Goal: Task Accomplishment & Management: Manage account settings

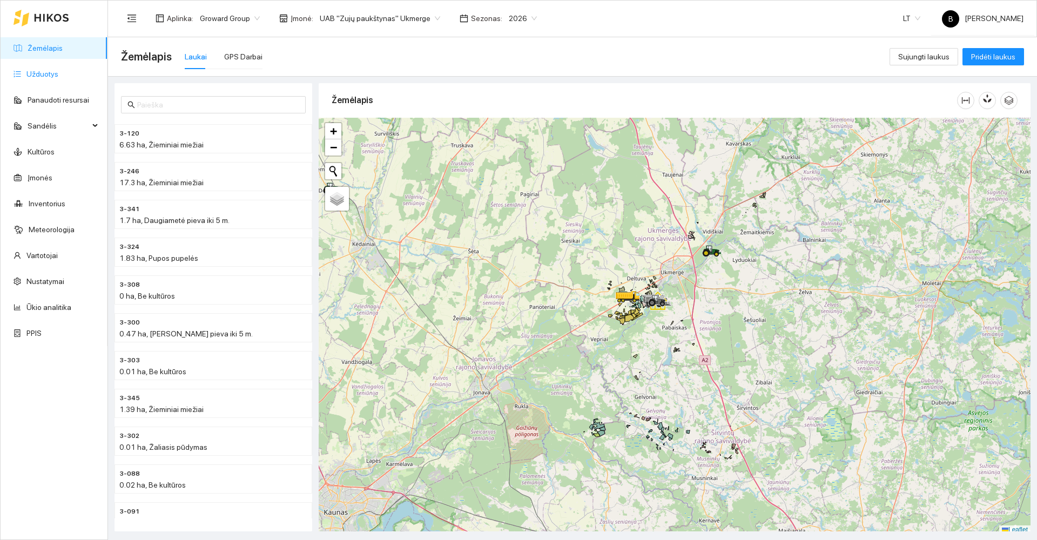
click at [39, 73] on link "Užduotys" at bounding box center [42, 74] width 32 height 9
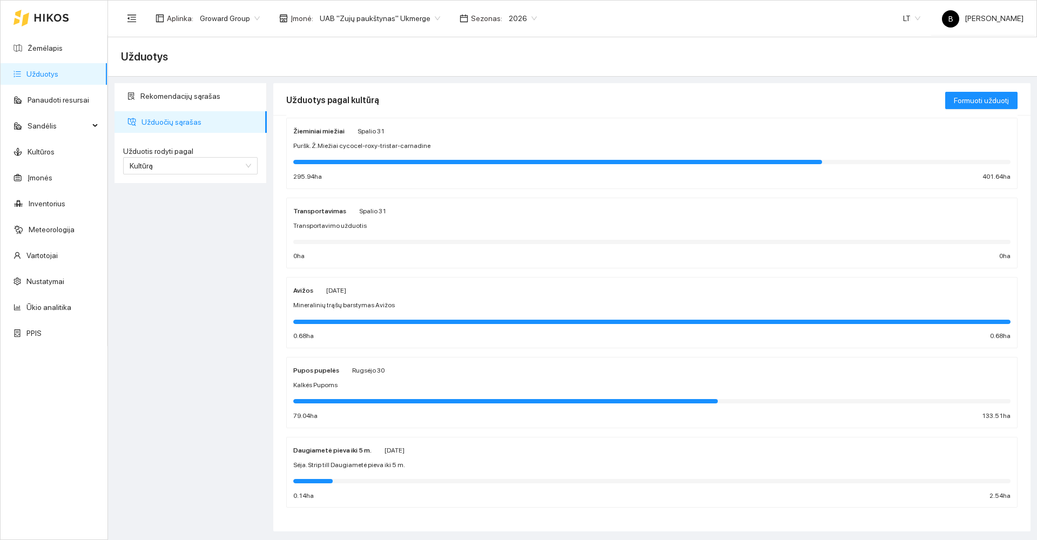
scroll to position [345, 0]
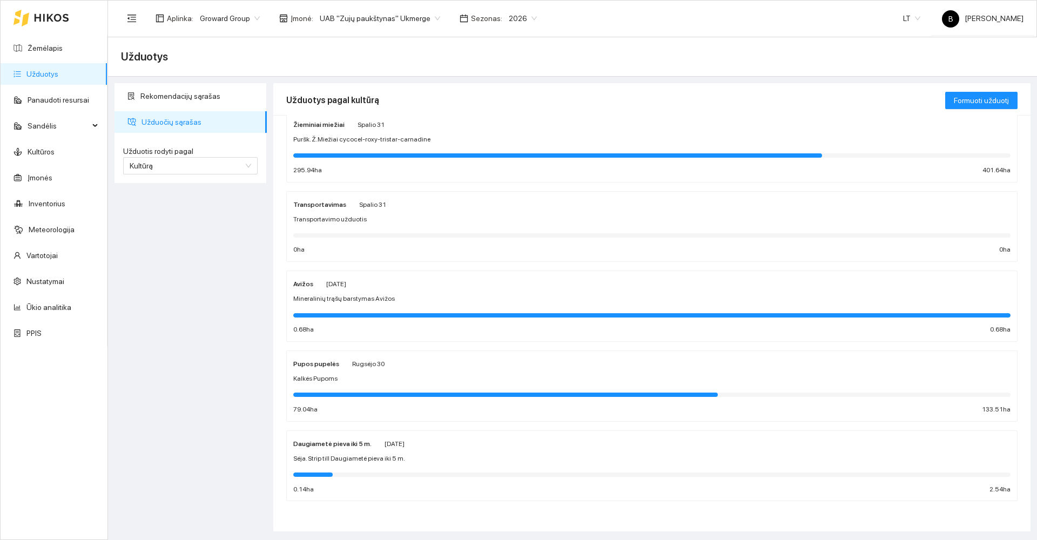
click at [458, 301] on div "Mineralinių trąšų barstymas Avižos" at bounding box center [651, 299] width 717 height 10
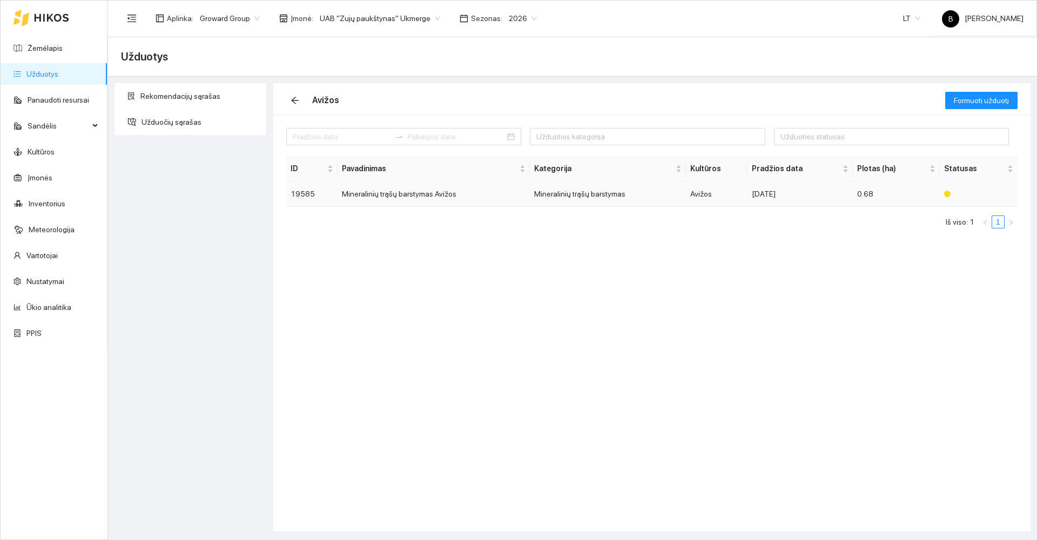
click at [410, 196] on td "Mineralinių trąšų barstymas Avižos" at bounding box center [434, 194] width 192 height 25
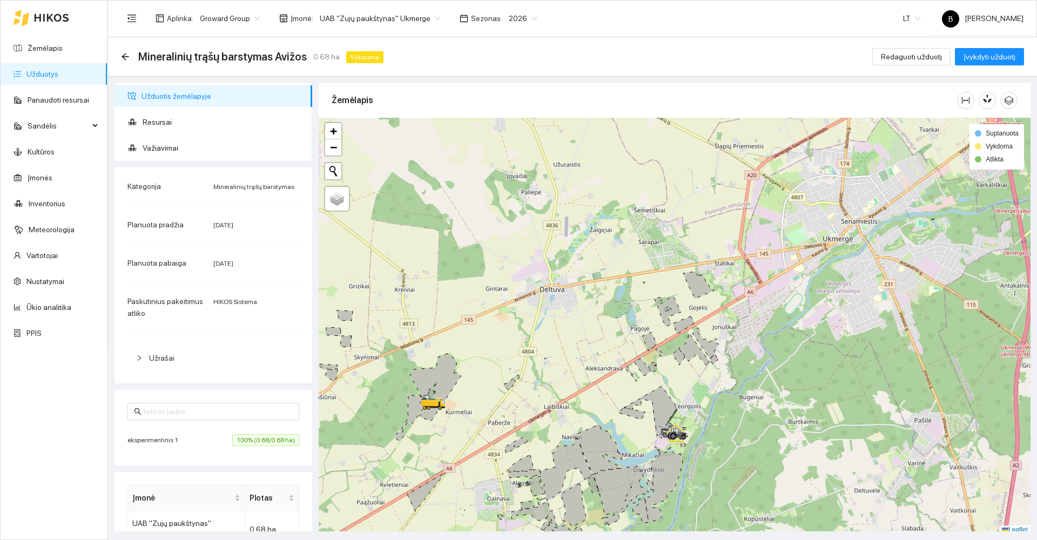
scroll to position [3, 0]
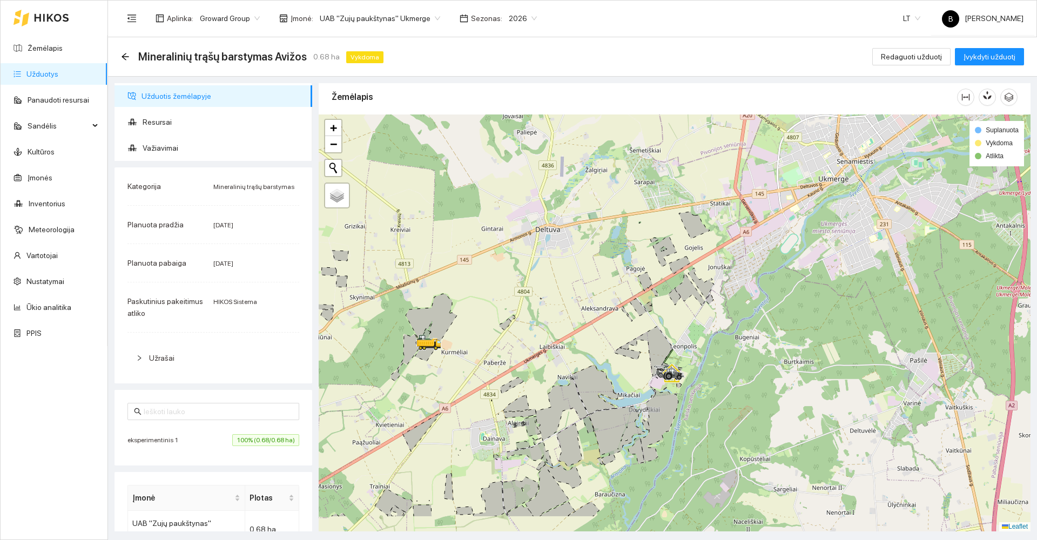
drag, startPoint x: 574, startPoint y: 358, endPoint x: 531, endPoint y: 218, distance: 145.9
click at [531, 218] on div at bounding box center [675, 323] width 712 height 417
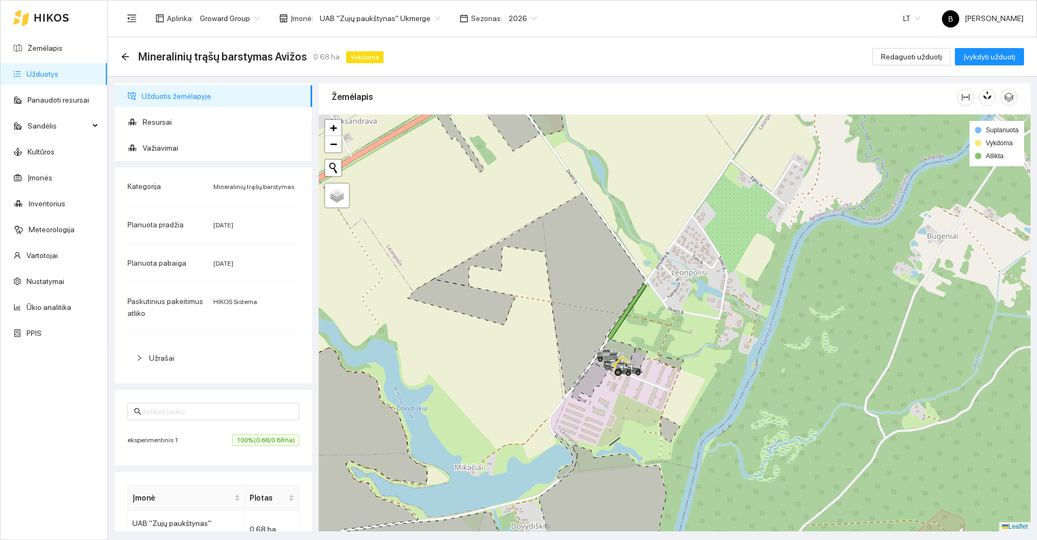
drag, startPoint x: 681, startPoint y: 335, endPoint x: 690, endPoint y: 233, distance: 102.6
click at [690, 233] on div at bounding box center [675, 323] width 712 height 417
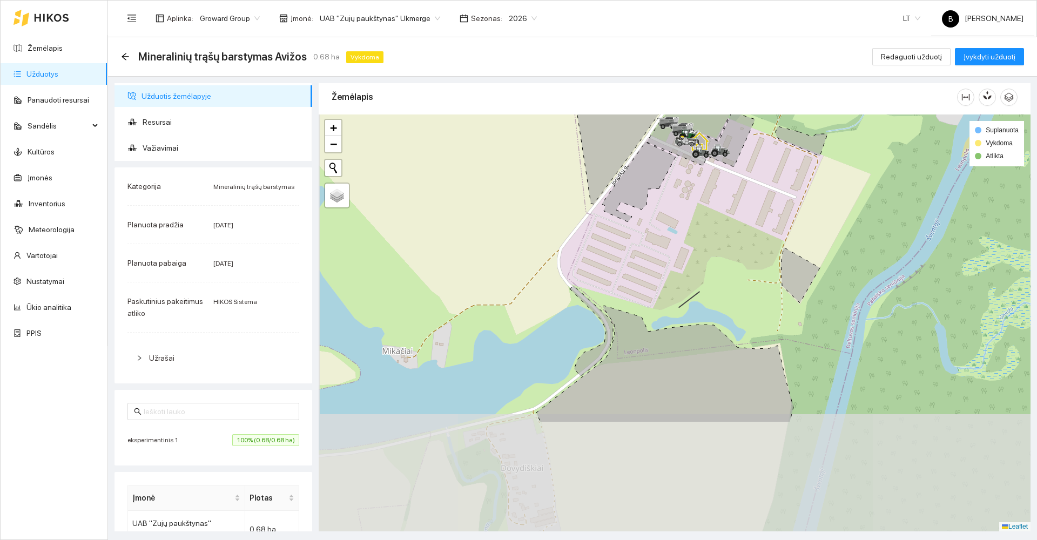
drag, startPoint x: 500, startPoint y: 337, endPoint x: 510, endPoint y: 182, distance: 155.4
click at [510, 182] on div at bounding box center [675, 323] width 712 height 417
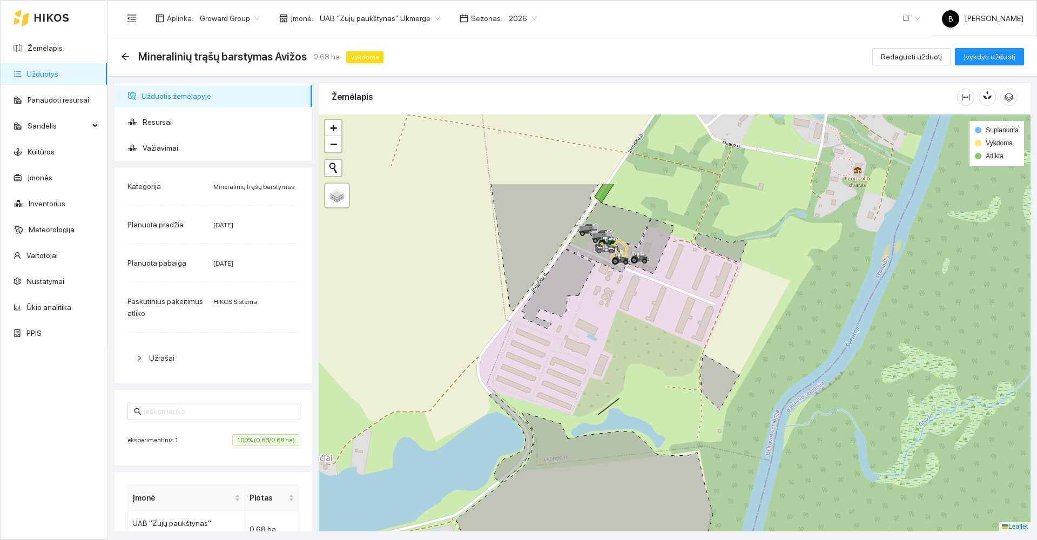
drag, startPoint x: 484, startPoint y: 205, endPoint x: 443, endPoint y: 265, distance: 72.2
click at [442, 266] on div at bounding box center [675, 323] width 712 height 417
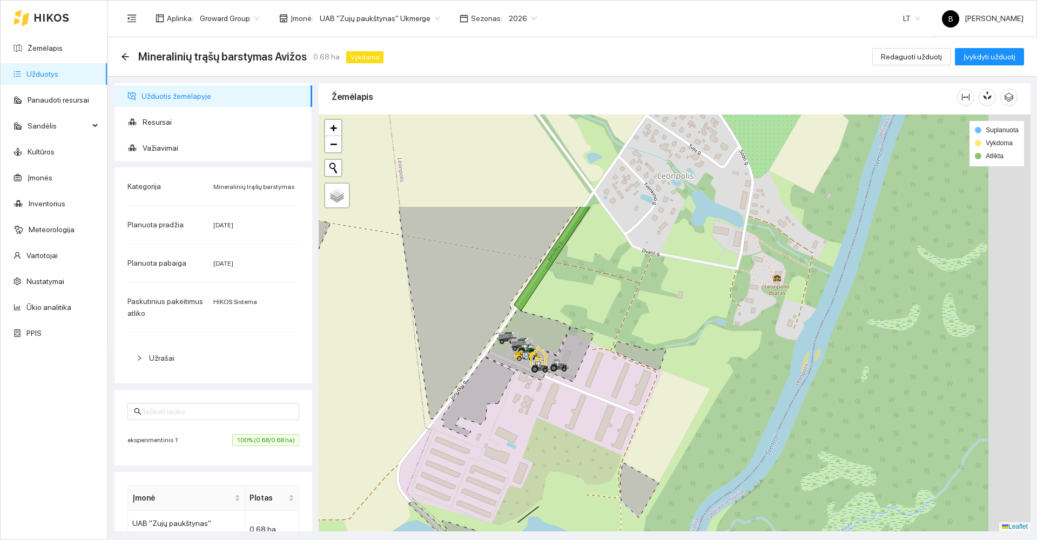
drag, startPoint x: 463, startPoint y: 230, endPoint x: 405, endPoint y: 343, distance: 126.4
click at [361, 363] on div at bounding box center [675, 323] width 712 height 417
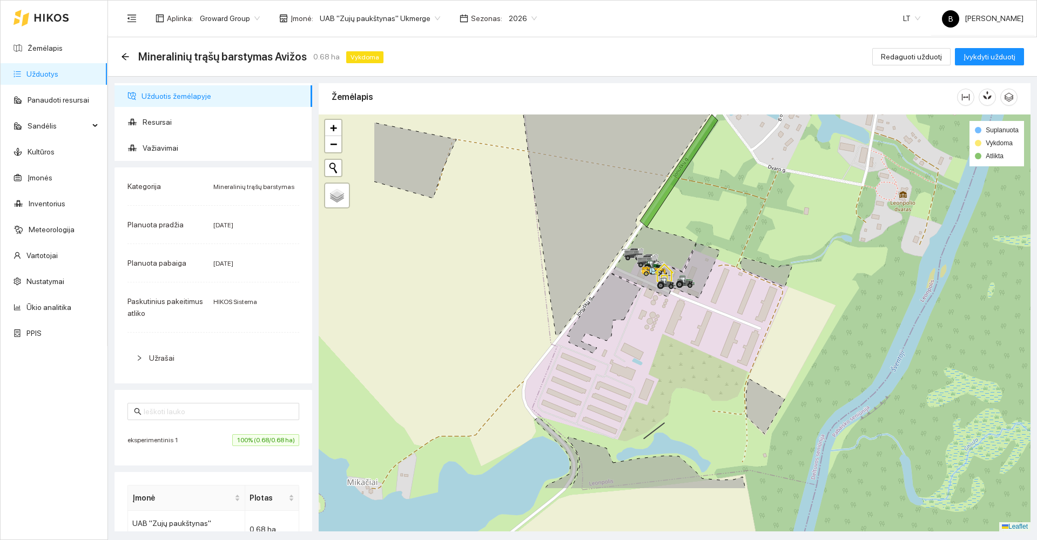
drag, startPoint x: 367, startPoint y: 340, endPoint x: 479, endPoint y: 255, distance: 140.3
click at [495, 254] on div at bounding box center [675, 323] width 712 height 417
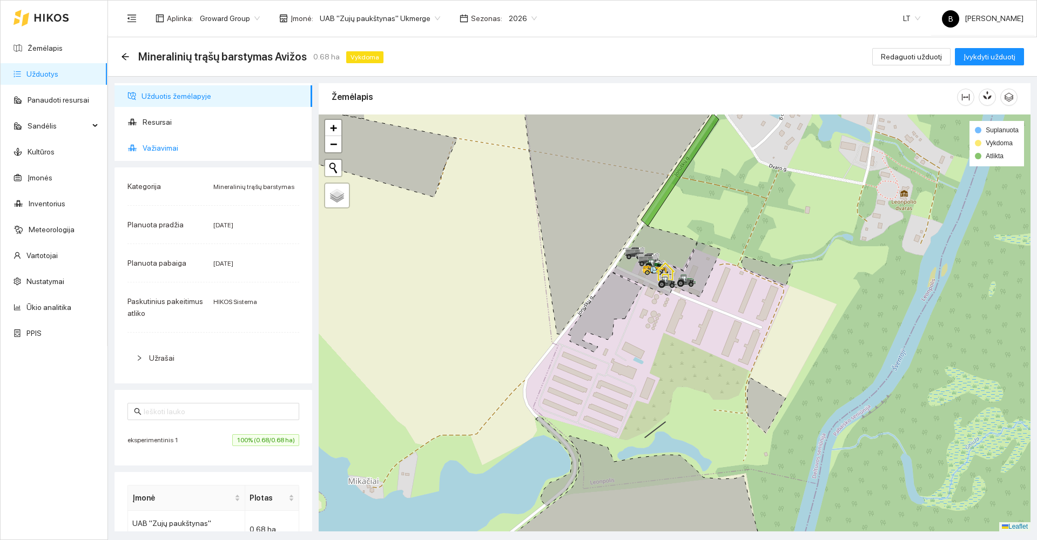
click at [159, 146] on span "Važiavimai" at bounding box center [223, 148] width 161 height 22
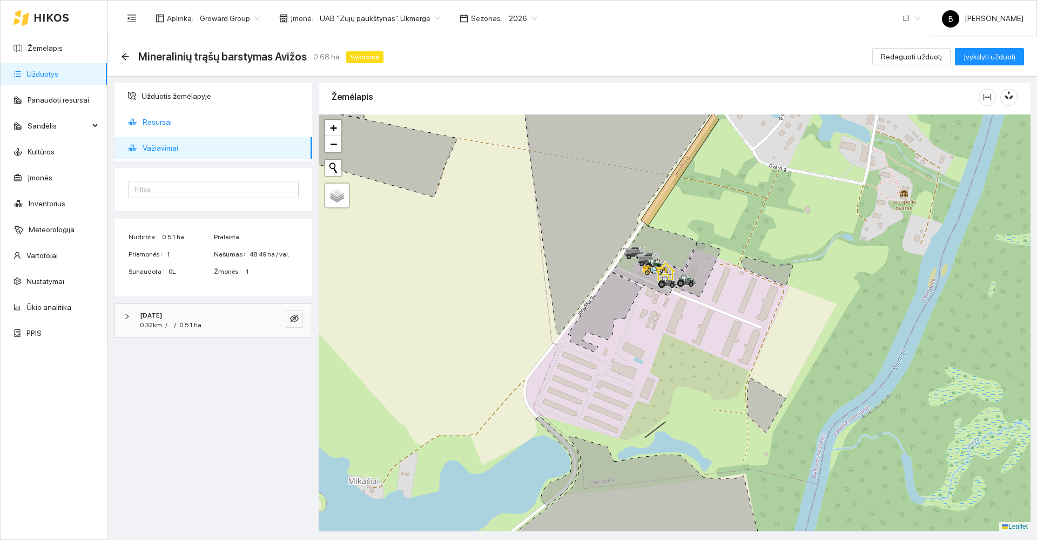
click at [160, 120] on span "Resursai" at bounding box center [223, 122] width 161 height 22
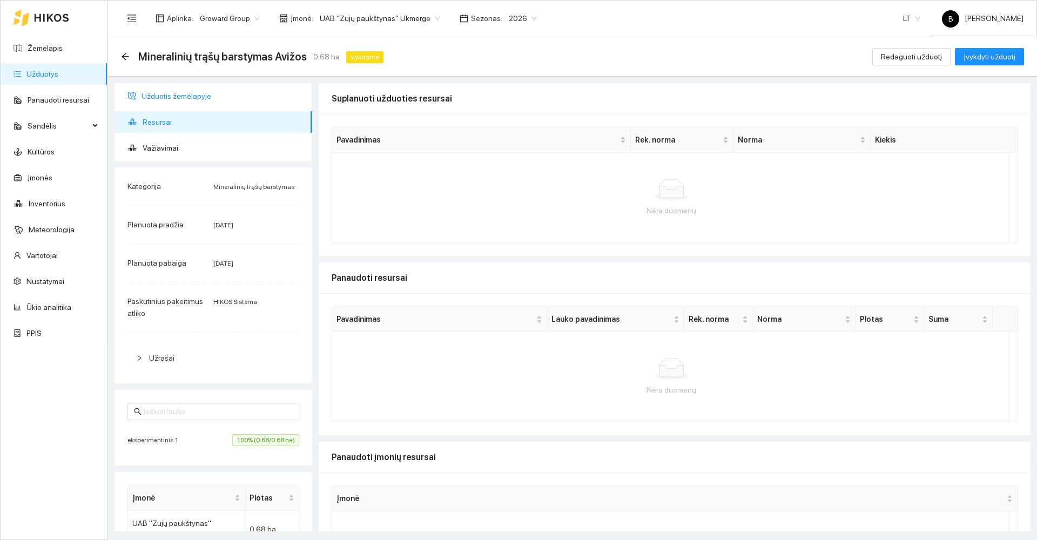
click at [150, 94] on span "Užduotis žemėlapyje" at bounding box center [223, 96] width 162 height 22
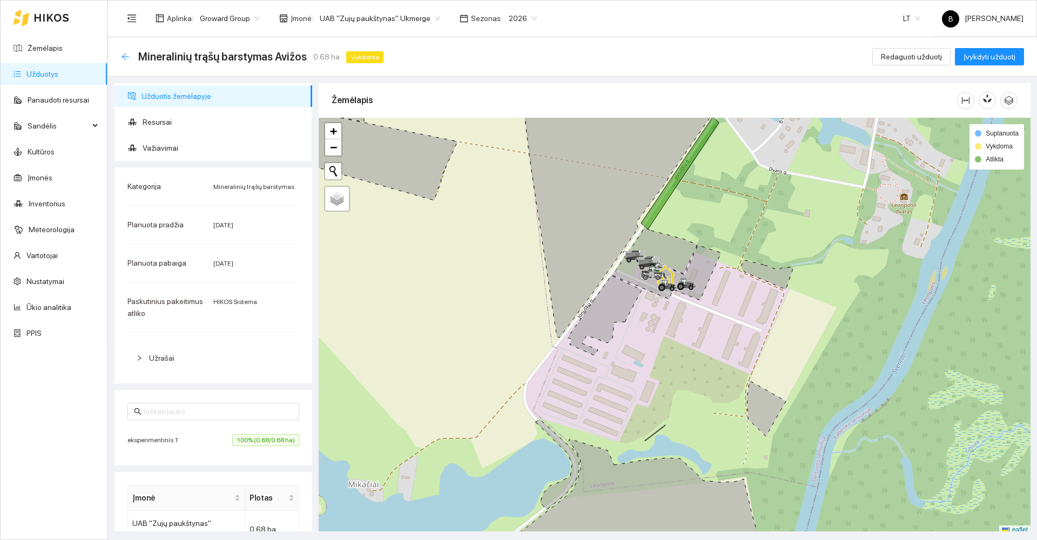
click at [125, 56] on icon "arrow-left" at bounding box center [125, 56] width 7 height 7
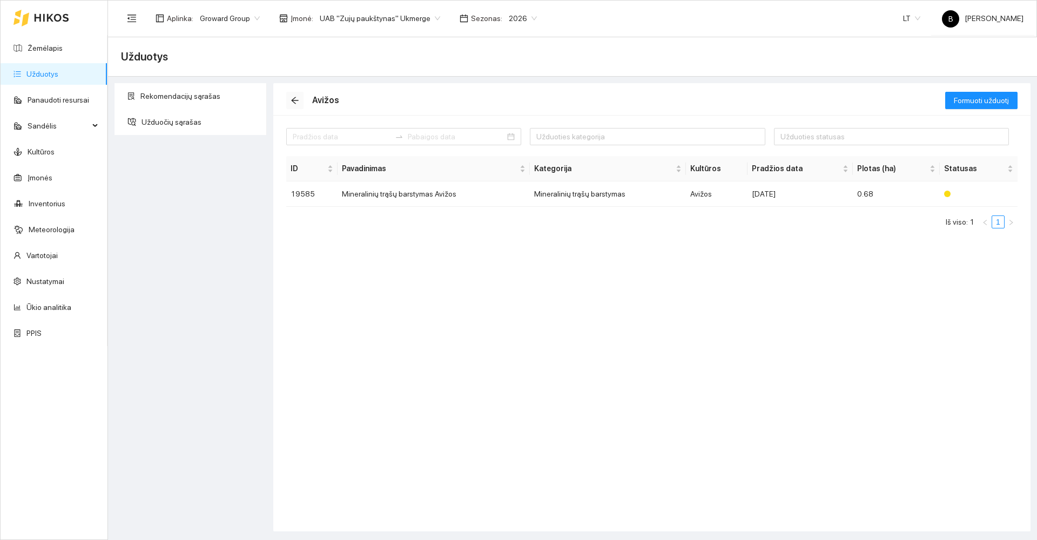
click at [295, 99] on icon "arrow-left" at bounding box center [295, 100] width 9 height 9
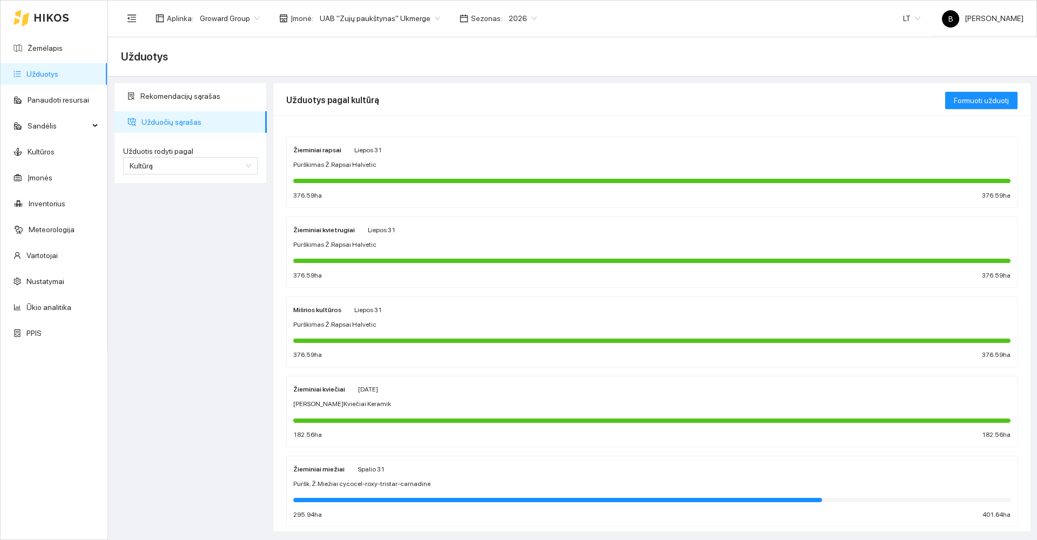
click at [169, 117] on span "Užduočių sąrašas" at bounding box center [200, 122] width 117 height 22
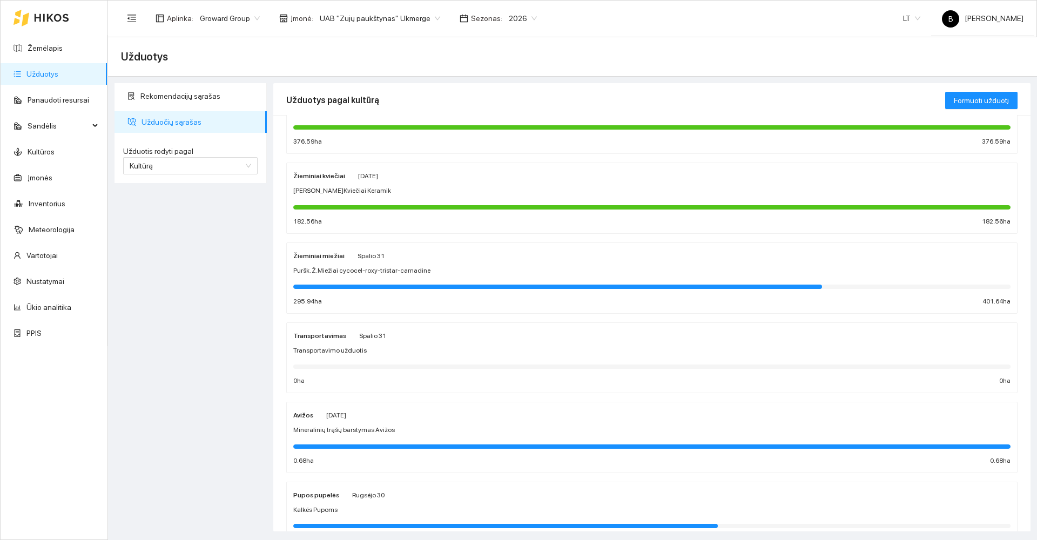
scroll to position [216, 0]
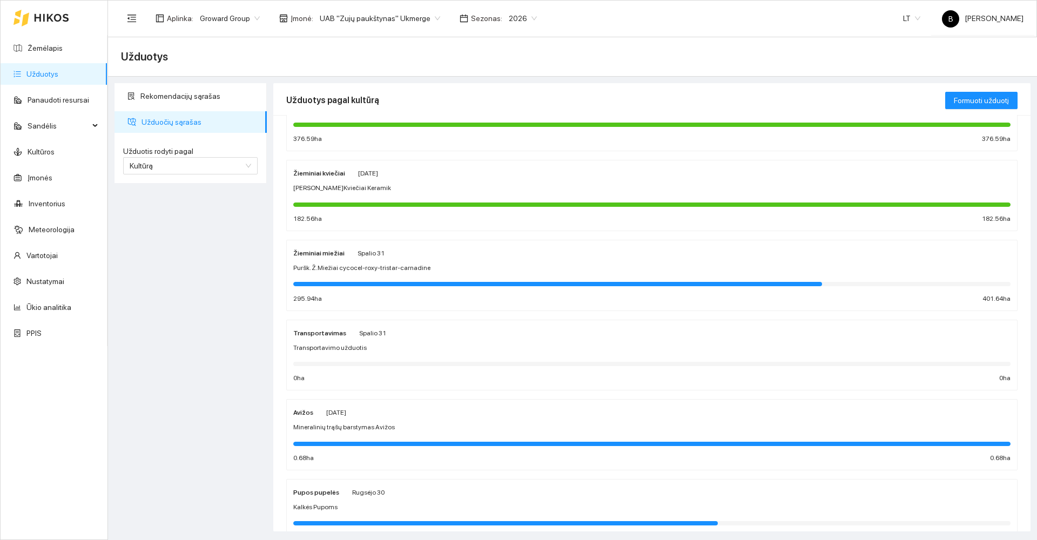
click at [447, 421] on div "Avižos [DATE] Mineralinių trąšų barstymas Avižos 0.68 ha 0.68 ha" at bounding box center [651, 434] width 717 height 57
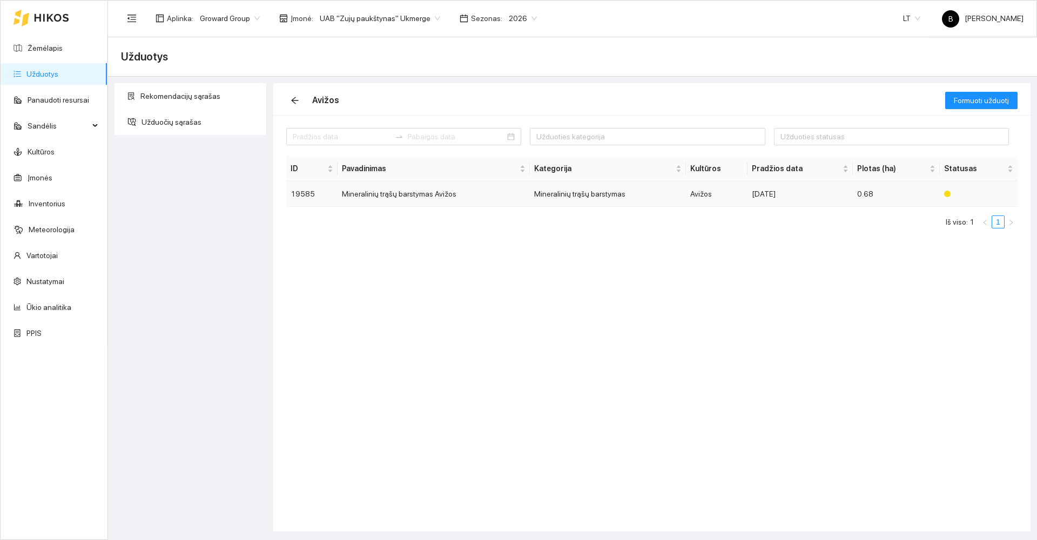
click at [391, 196] on td "Mineralinių trąšų barstymas Avižos" at bounding box center [434, 194] width 192 height 25
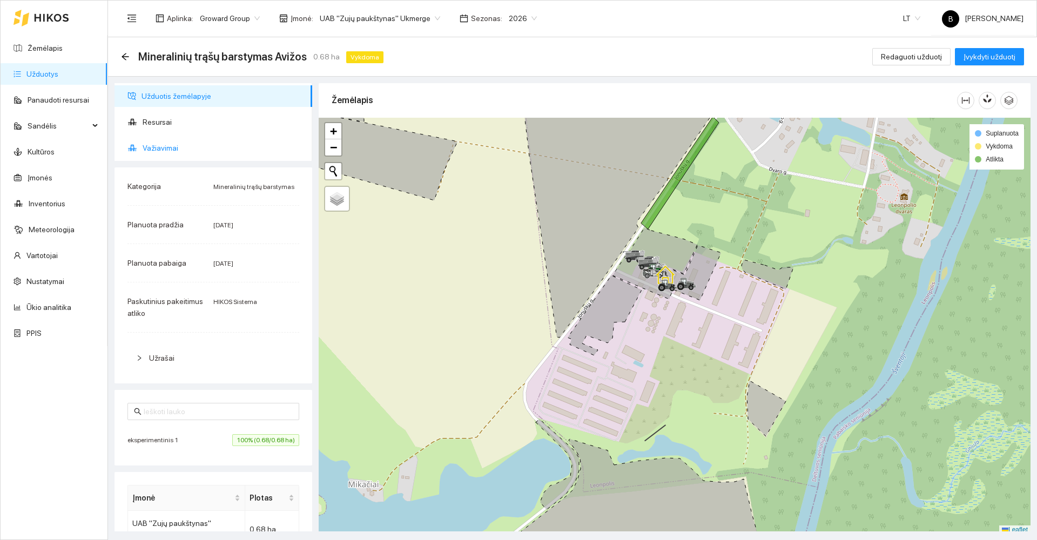
click at [156, 149] on span "Važiavimai" at bounding box center [223, 148] width 161 height 22
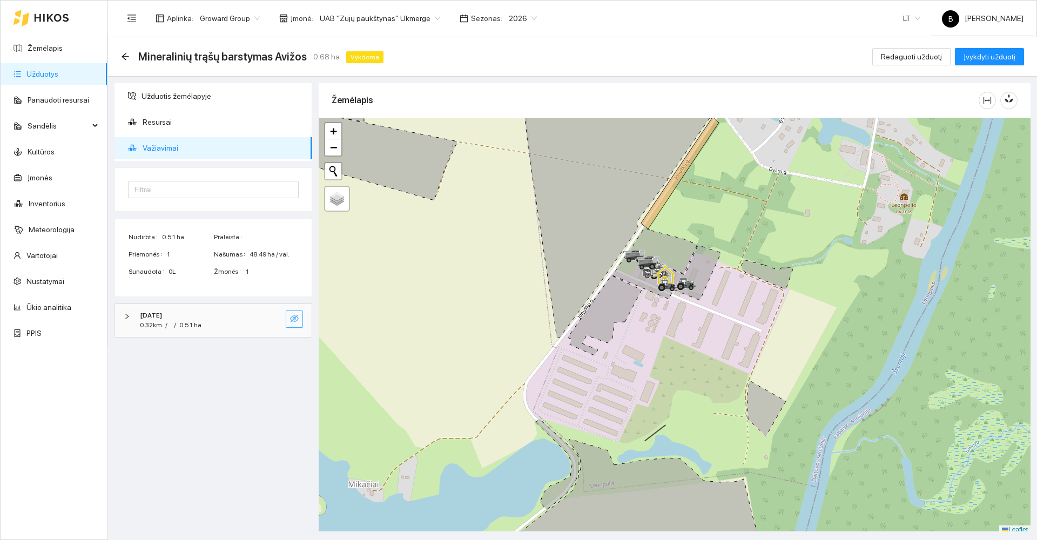
click at [294, 315] on icon "eye-invisible" at bounding box center [294, 318] width 9 height 9
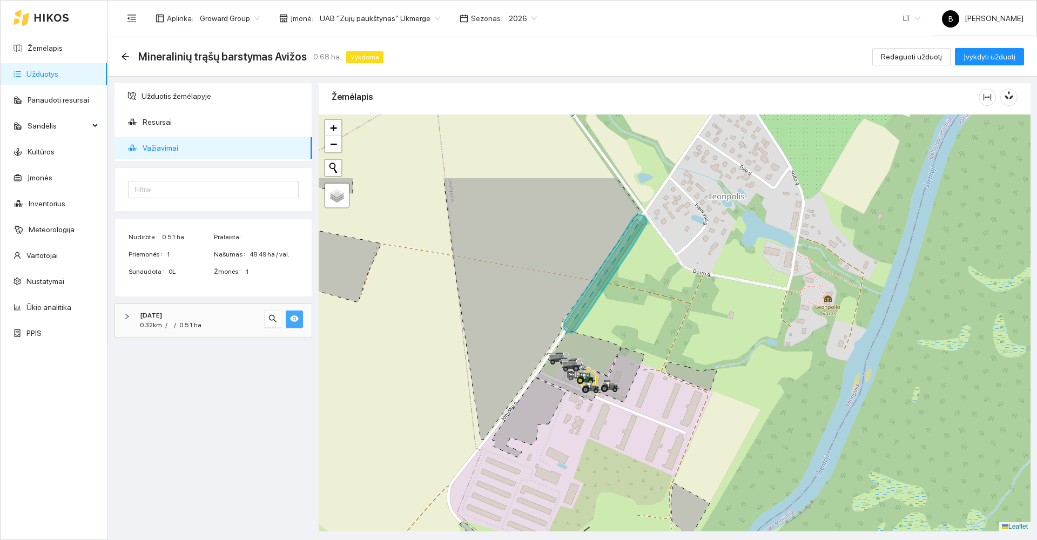
drag, startPoint x: 466, startPoint y: 247, endPoint x: 371, endPoint y: 366, distance: 151.8
click at [371, 366] on div at bounding box center [675, 323] width 712 height 417
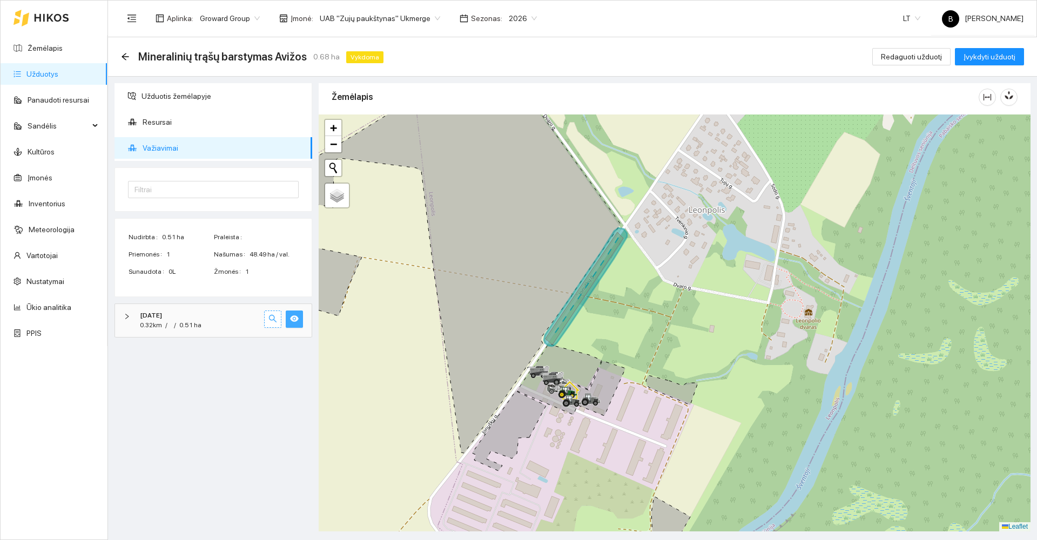
click at [271, 319] on icon "search" at bounding box center [273, 318] width 9 height 9
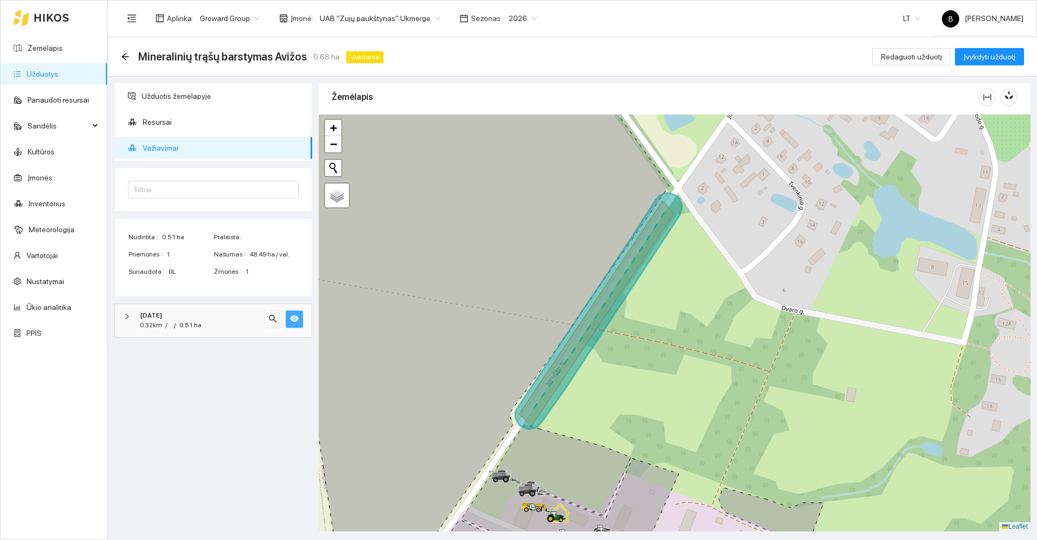
click at [127, 317] on icon "right" at bounding box center [127, 316] width 6 height 6
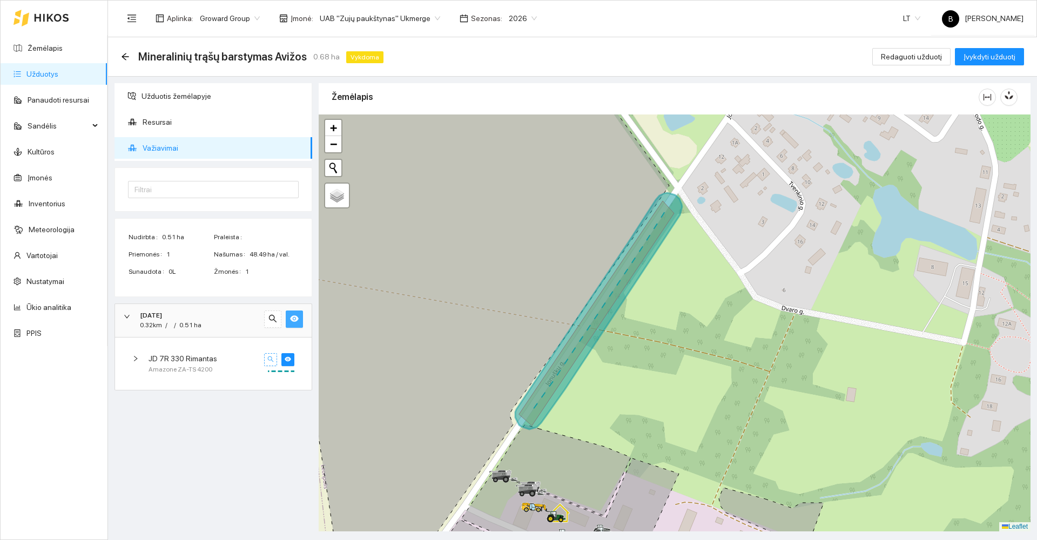
click at [271, 361] on icon "search" at bounding box center [270, 359] width 6 height 6
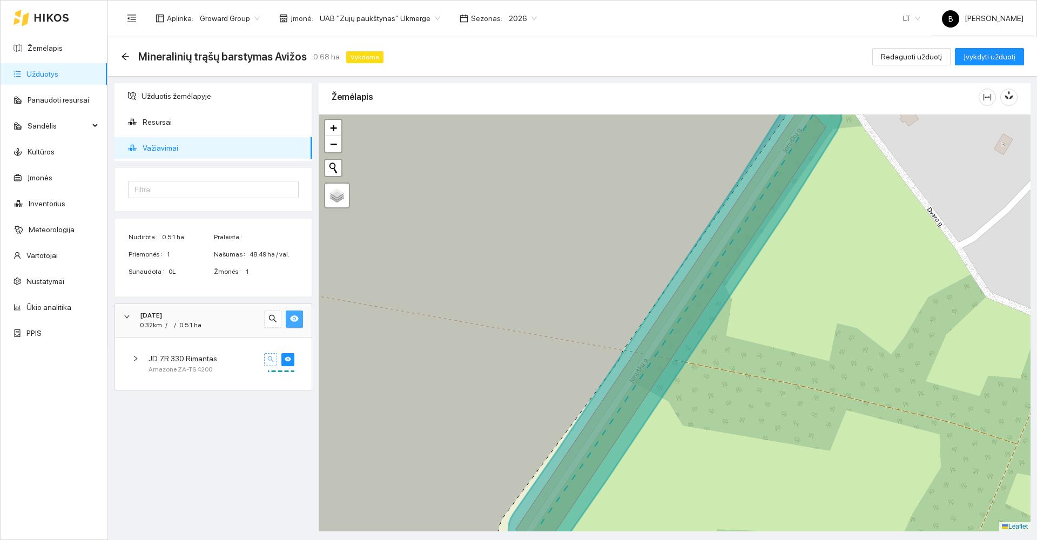
click at [271, 361] on icon "search" at bounding box center [270, 359] width 6 height 6
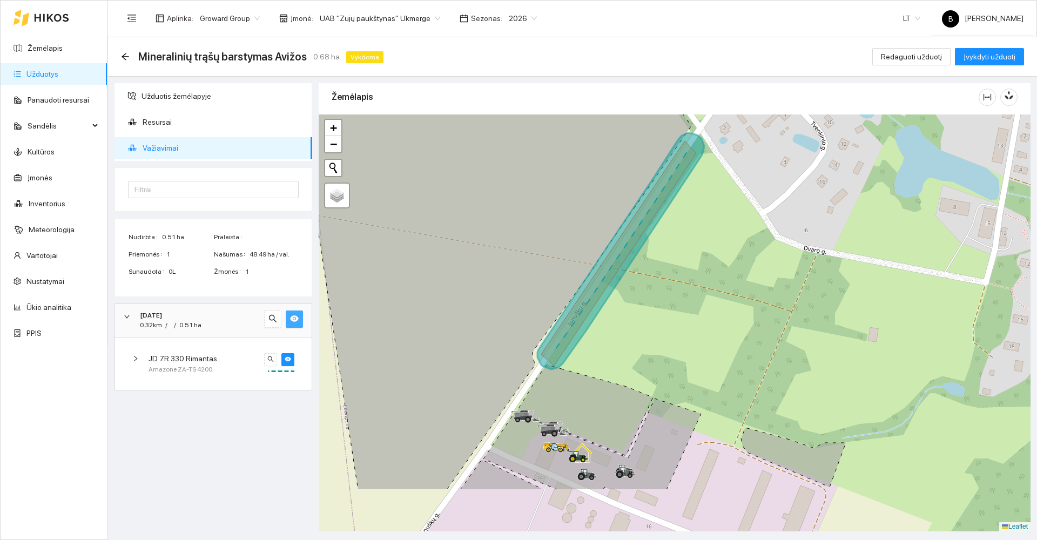
drag, startPoint x: 372, startPoint y: 368, endPoint x: 418, endPoint y: 285, distance: 95.0
click at [418, 285] on icon at bounding box center [492, 239] width 399 height 501
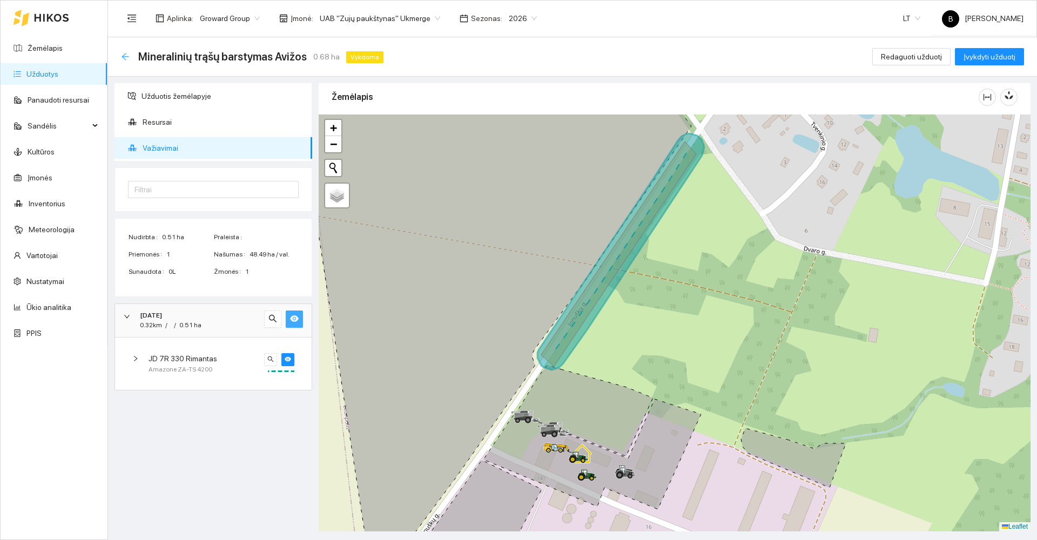
click at [125, 55] on icon "arrow-left" at bounding box center [125, 56] width 9 height 9
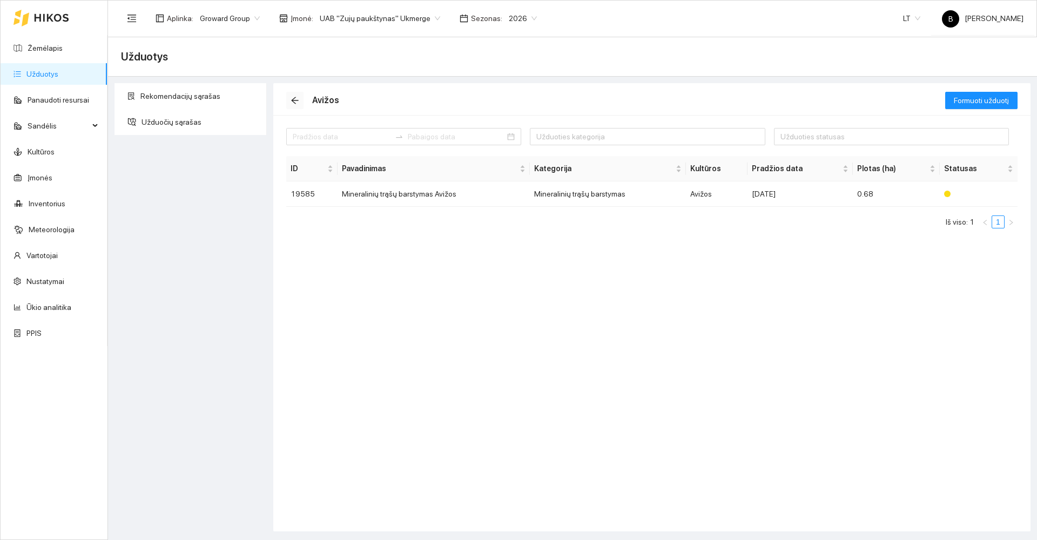
click at [289, 98] on span "arrow-left" at bounding box center [295, 100] width 16 height 9
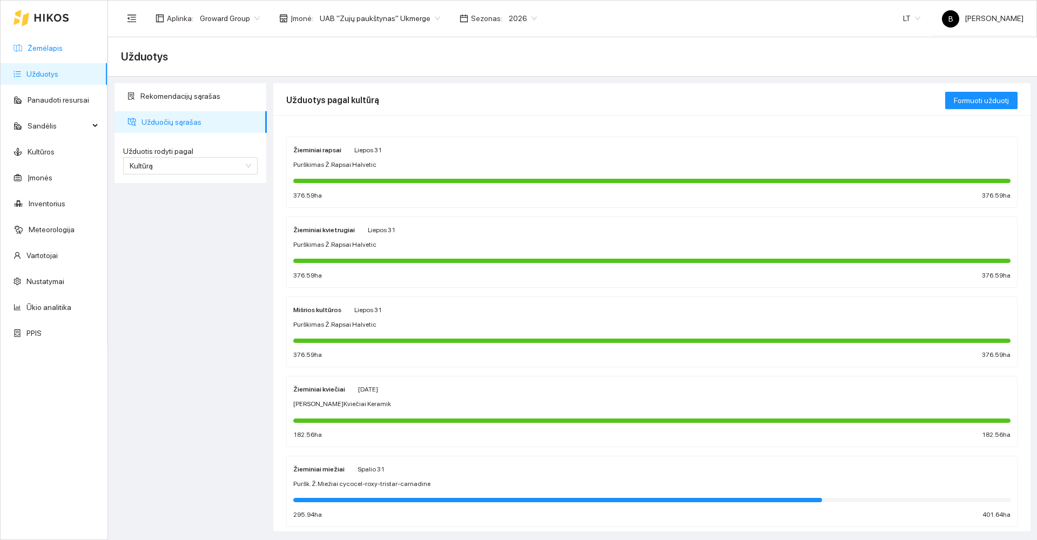
click at [48, 44] on link "Žemėlapis" at bounding box center [45, 48] width 35 height 9
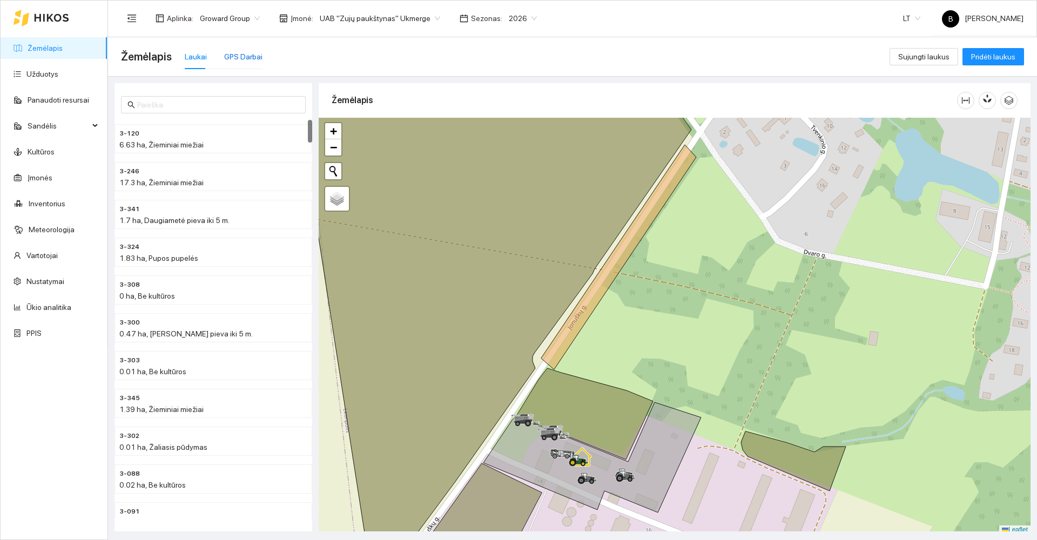
click at [242, 55] on div "GPS Darbai" at bounding box center [243, 57] width 38 height 12
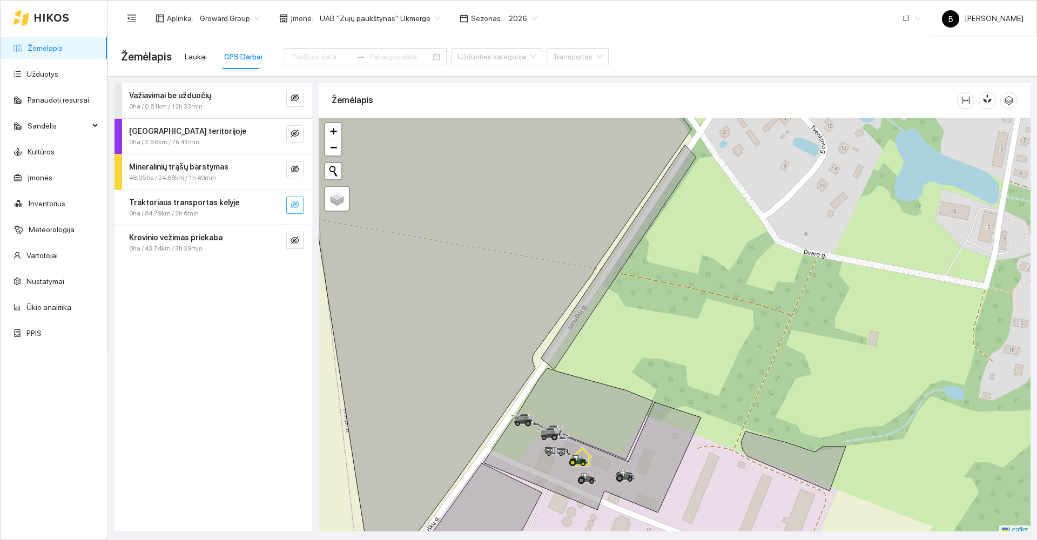
click at [296, 204] on icon "eye-invisible" at bounding box center [295, 205] width 9 height 8
click at [192, 203] on strong "Traktoriaus transportas kelyje" at bounding box center [184, 202] width 110 height 9
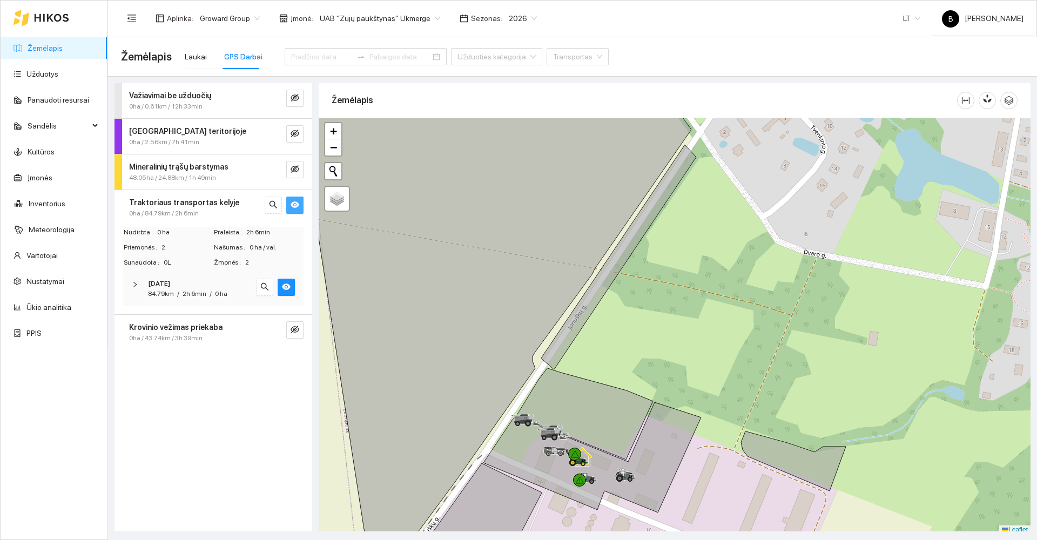
click at [170, 283] on strong "[DATE]" at bounding box center [159, 284] width 22 height 8
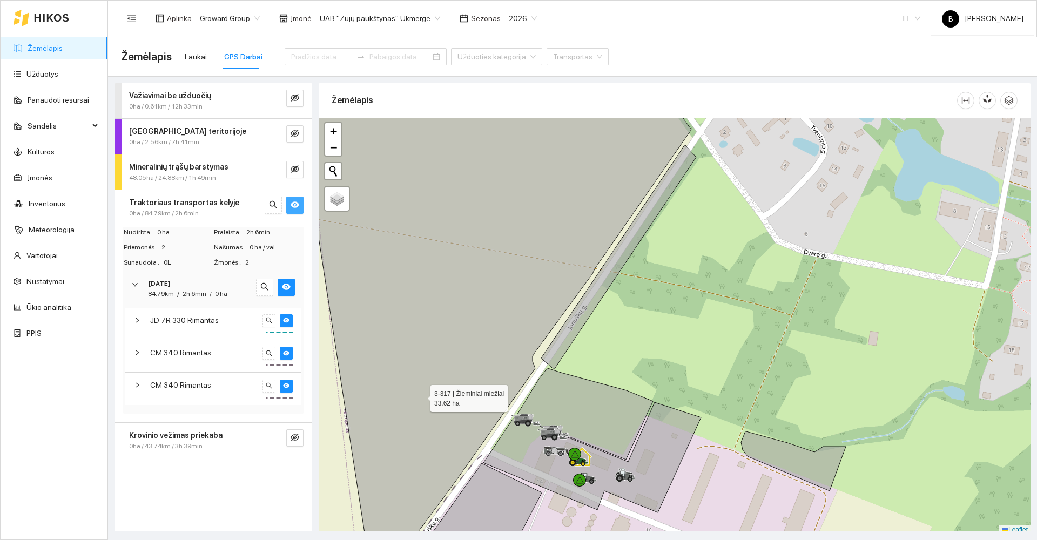
scroll to position [3, 0]
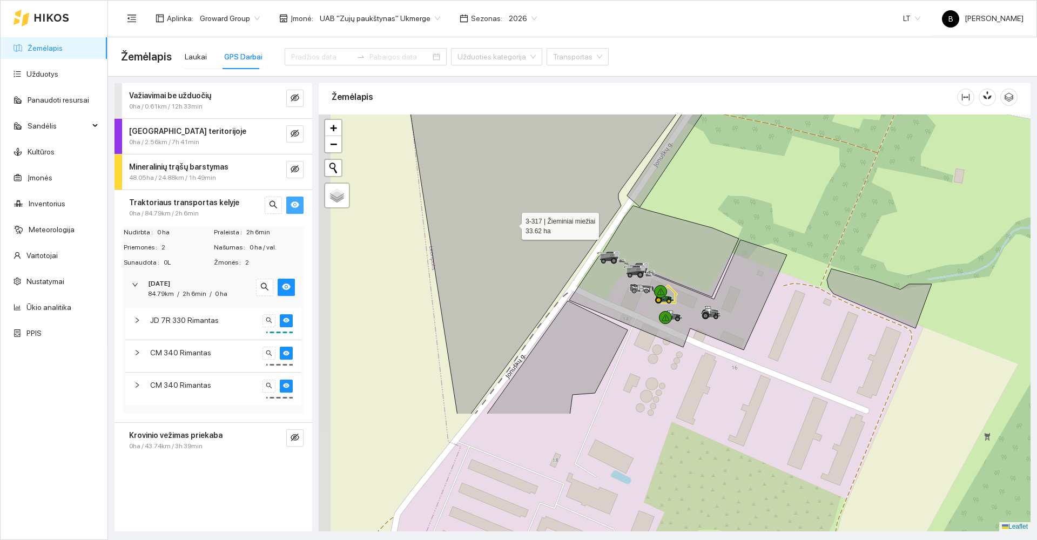
drag, startPoint x: 476, startPoint y: 325, endPoint x: 511, endPoint y: 224, distance: 107.3
click at [511, 224] on icon at bounding box center [581, 164] width 393 height 504
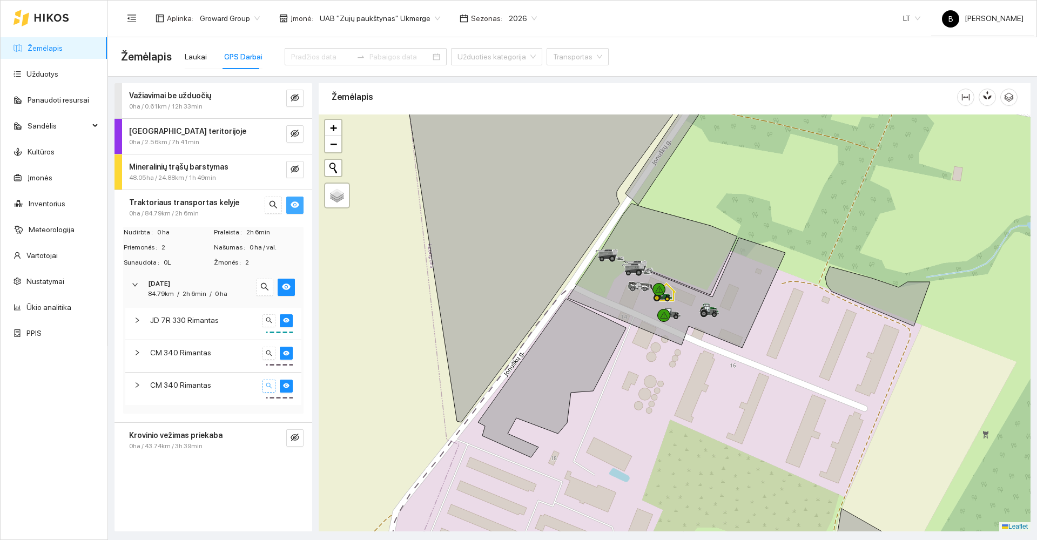
click at [268, 384] on icon "search" at bounding box center [269, 385] width 6 height 6
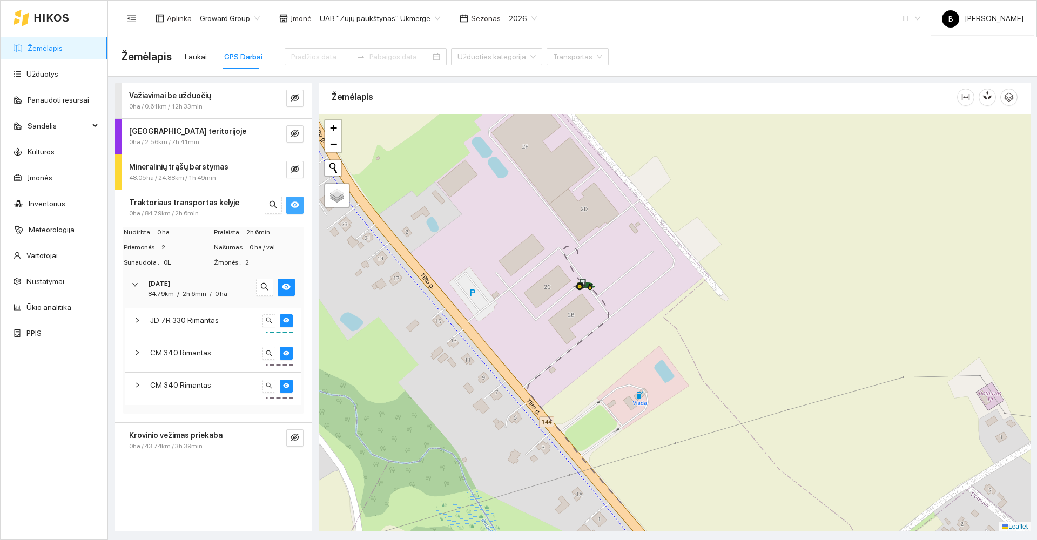
drag, startPoint x: 538, startPoint y: 382, endPoint x: 566, endPoint y: 256, distance: 130.0
click at [568, 259] on div at bounding box center [675, 323] width 712 height 417
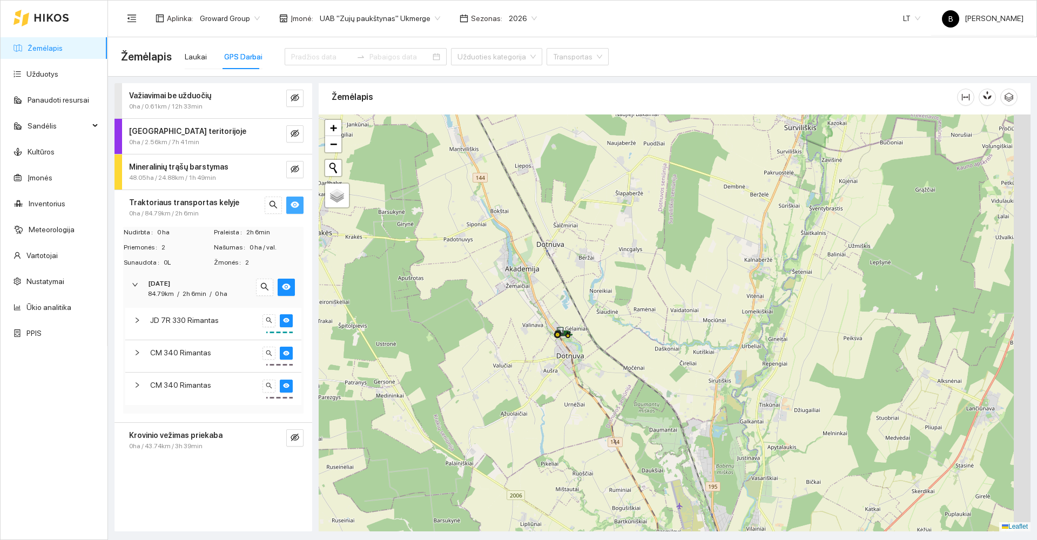
drag, startPoint x: 674, startPoint y: 394, endPoint x: 566, endPoint y: 285, distance: 154.3
click at [566, 285] on div at bounding box center [675, 323] width 712 height 417
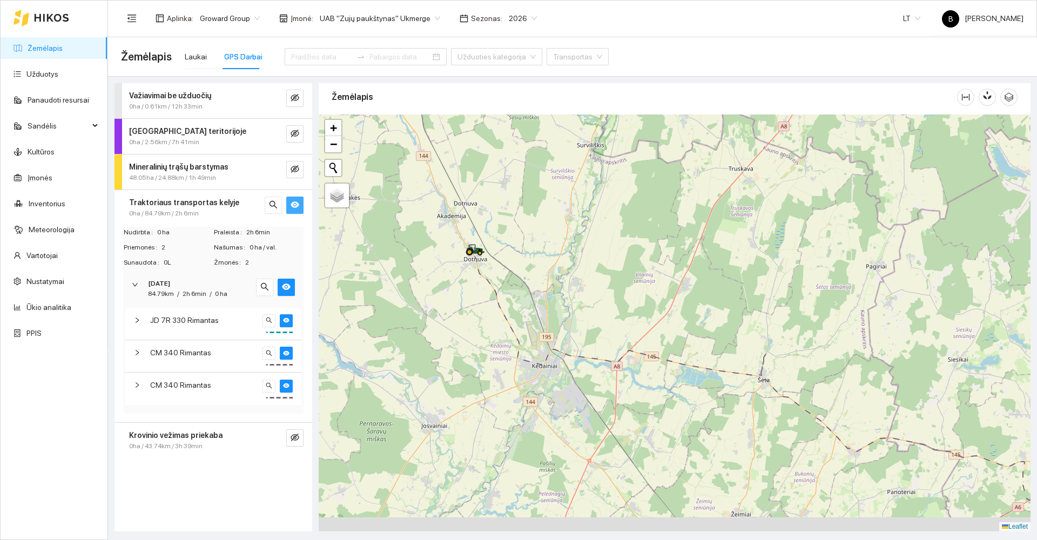
drag, startPoint x: 690, startPoint y: 349, endPoint x: 498, endPoint y: 291, distance: 201.5
click at [498, 290] on div at bounding box center [675, 323] width 712 height 417
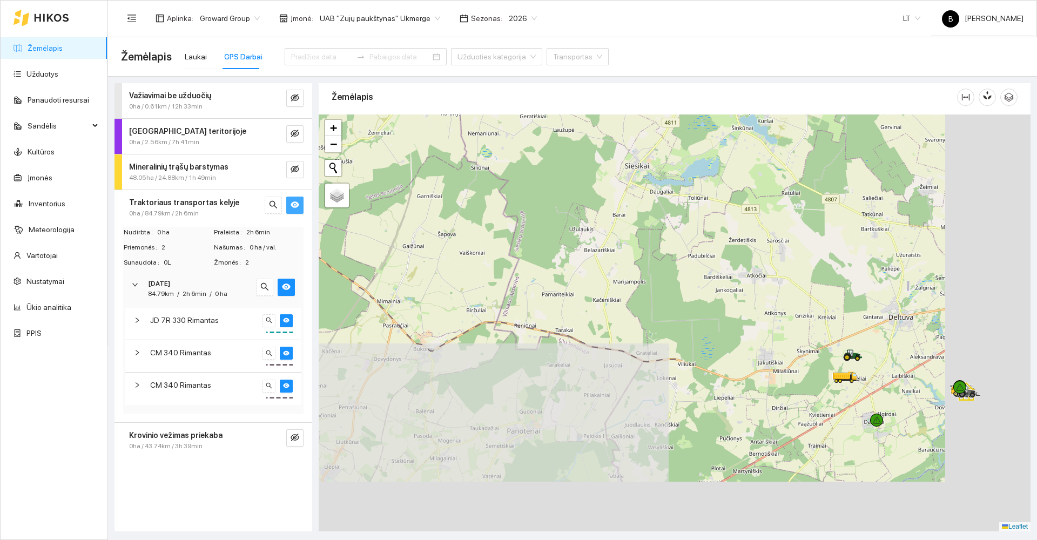
drag, startPoint x: 775, startPoint y: 382, endPoint x: 422, endPoint y: 206, distance: 393.8
click at [406, 202] on div at bounding box center [675, 323] width 712 height 417
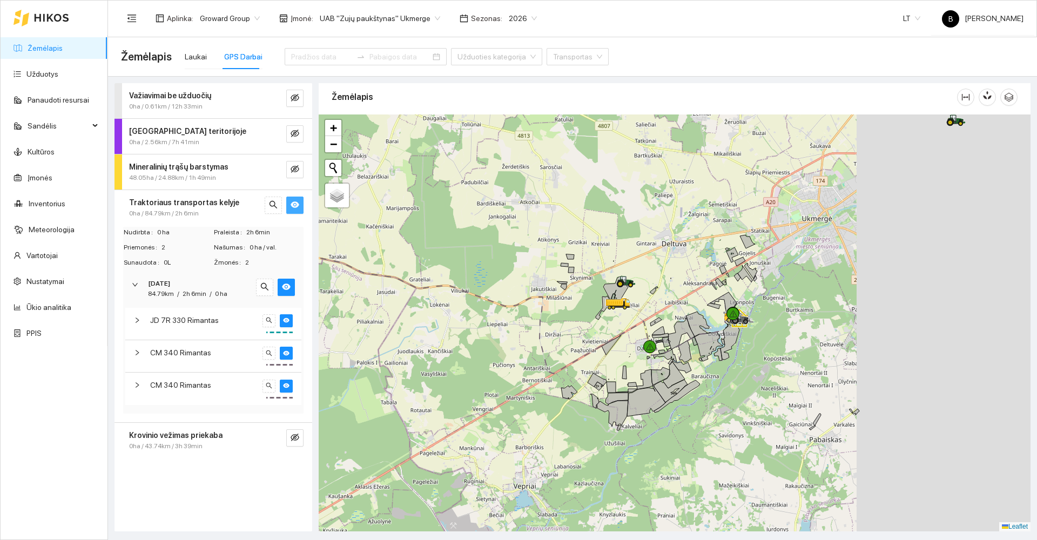
drag, startPoint x: 495, startPoint y: 252, endPoint x: 428, endPoint y: 223, distance: 73.6
click at [432, 230] on div at bounding box center [675, 323] width 712 height 417
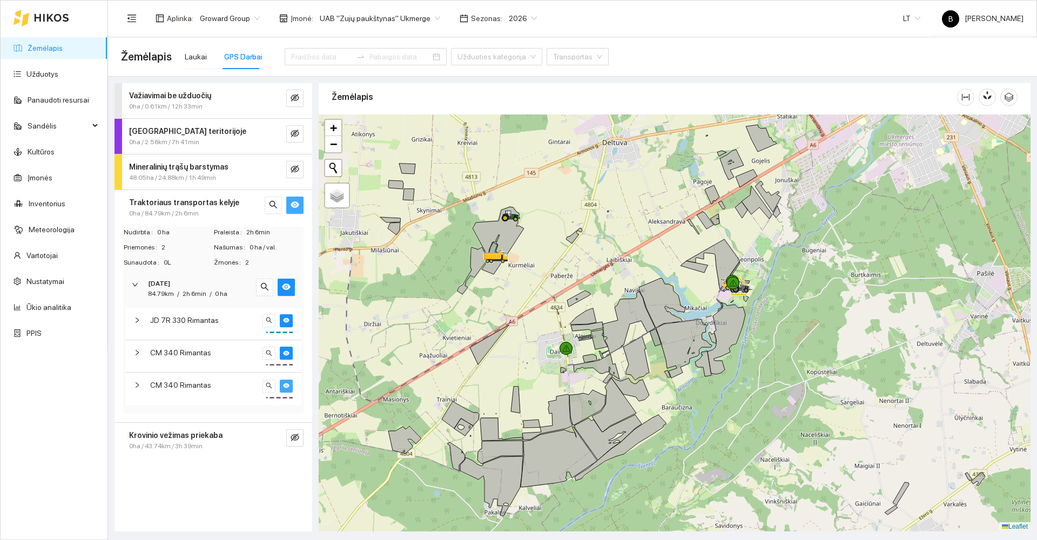
click at [284, 383] on icon "eye" at bounding box center [286, 385] width 6 height 6
click at [292, 94] on icon "eye-invisible" at bounding box center [295, 97] width 9 height 9
click at [295, 95] on icon "eye" at bounding box center [295, 97] width 9 height 9
click at [295, 95] on icon "eye-invisible" at bounding box center [295, 97] width 9 height 9
click at [294, 93] on icon "eye" at bounding box center [295, 97] width 9 height 9
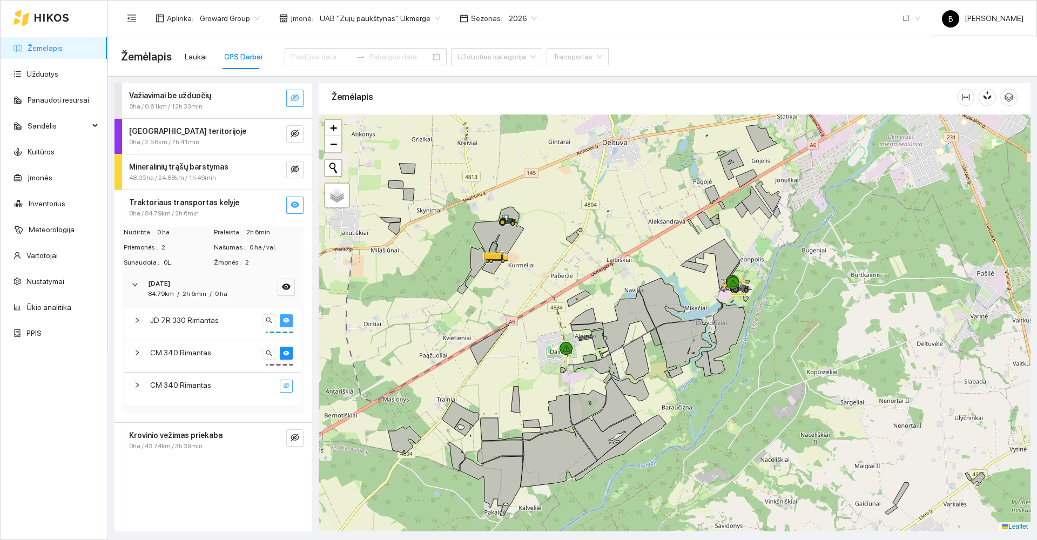
click at [287, 321] on icon "eye" at bounding box center [286, 320] width 6 height 5
click at [287, 321] on icon "eye-invisible" at bounding box center [286, 320] width 6 height 6
click at [271, 320] on icon "search" at bounding box center [269, 320] width 6 height 6
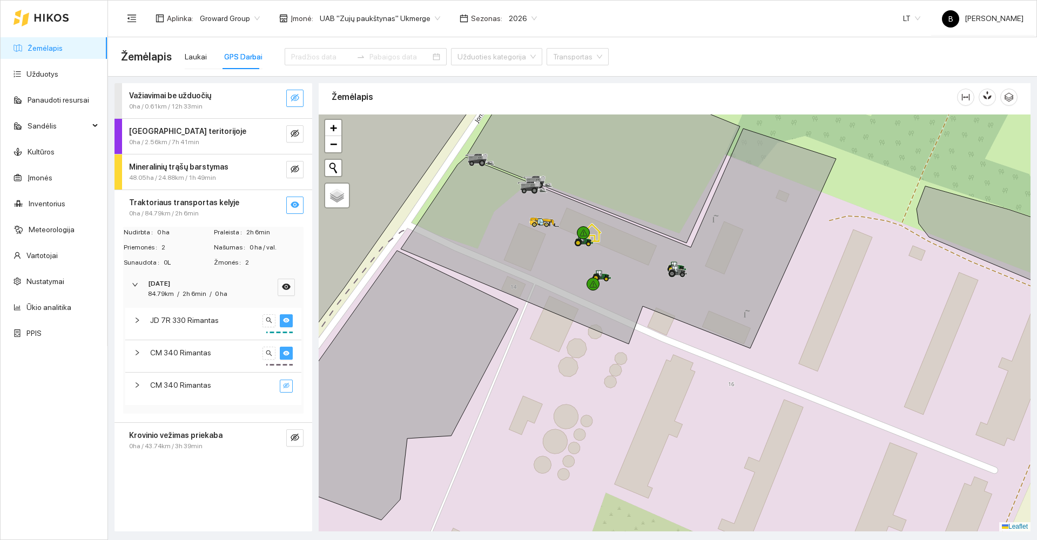
click at [288, 354] on icon "eye" at bounding box center [286, 353] width 6 height 5
click at [274, 323] on button "button" at bounding box center [269, 320] width 13 height 13
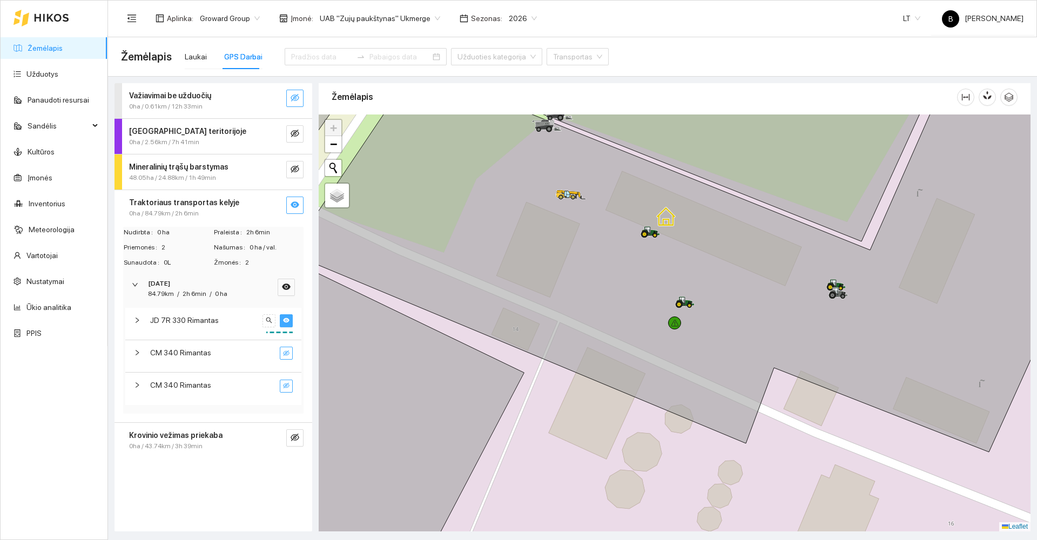
click at [291, 95] on icon "eye-invisible" at bounding box center [295, 97] width 9 height 9
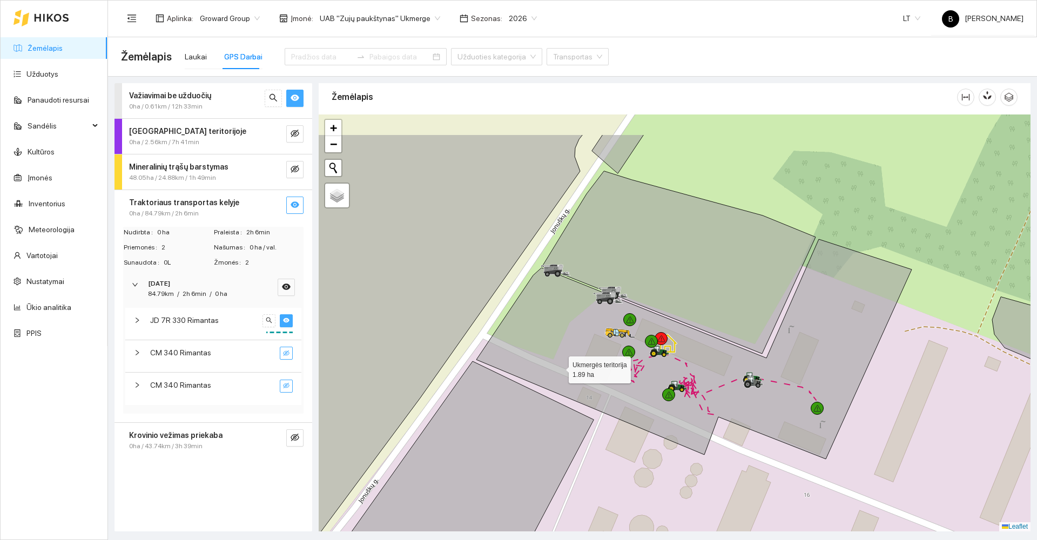
drag, startPoint x: 460, startPoint y: 272, endPoint x: 692, endPoint y: 471, distance: 305.4
click at [710, 459] on icon at bounding box center [693, 349] width 435 height 220
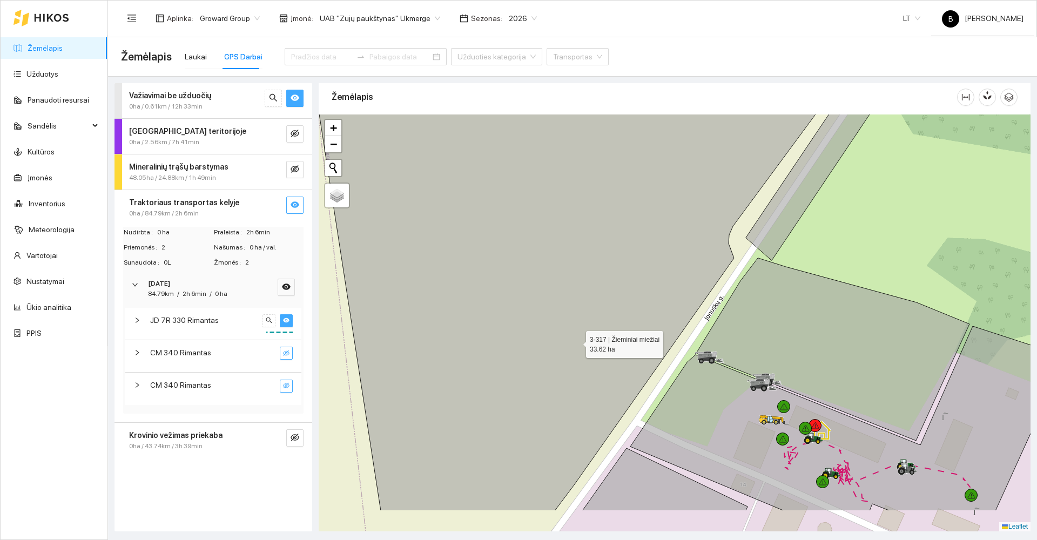
drag, startPoint x: 603, startPoint y: 385, endPoint x: 542, endPoint y: 288, distance: 114.1
click at [546, 288] on icon at bounding box center [595, 260] width 585 height 501
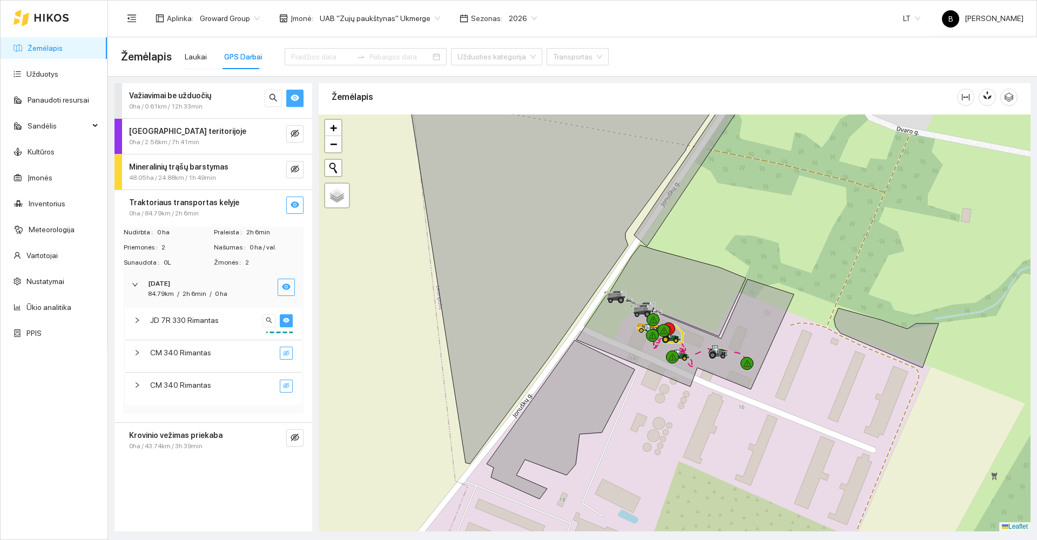
click at [285, 290] on icon "eye" at bounding box center [286, 287] width 9 height 6
click at [285, 290] on icon "eye-invisible" at bounding box center [286, 287] width 9 height 8
click at [295, 439] on icon "eye-invisible" at bounding box center [295, 437] width 9 height 9
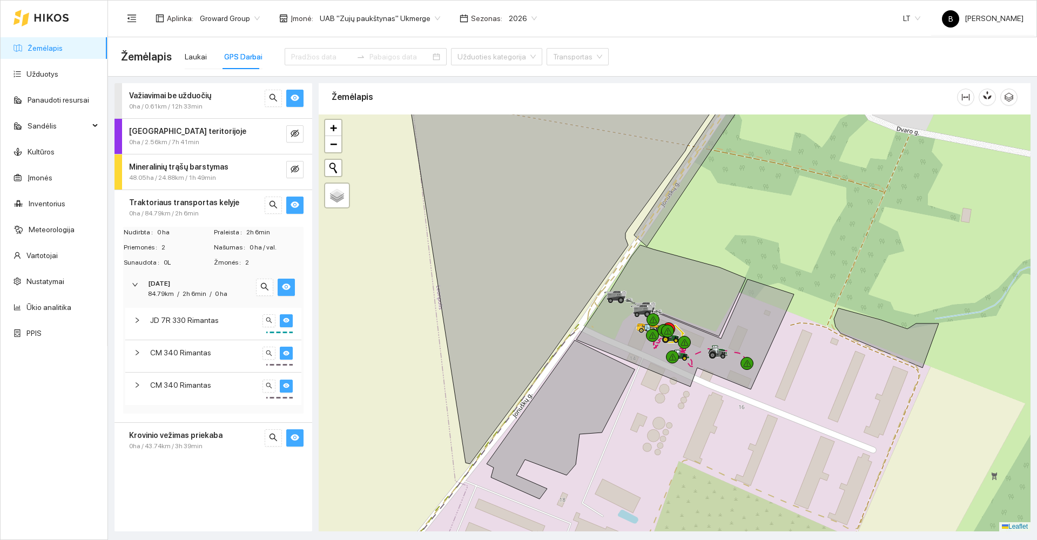
click at [295, 439] on icon "eye" at bounding box center [295, 437] width 9 height 6
click at [295, 170] on icon "eye-invisible" at bounding box center [295, 169] width 9 height 9
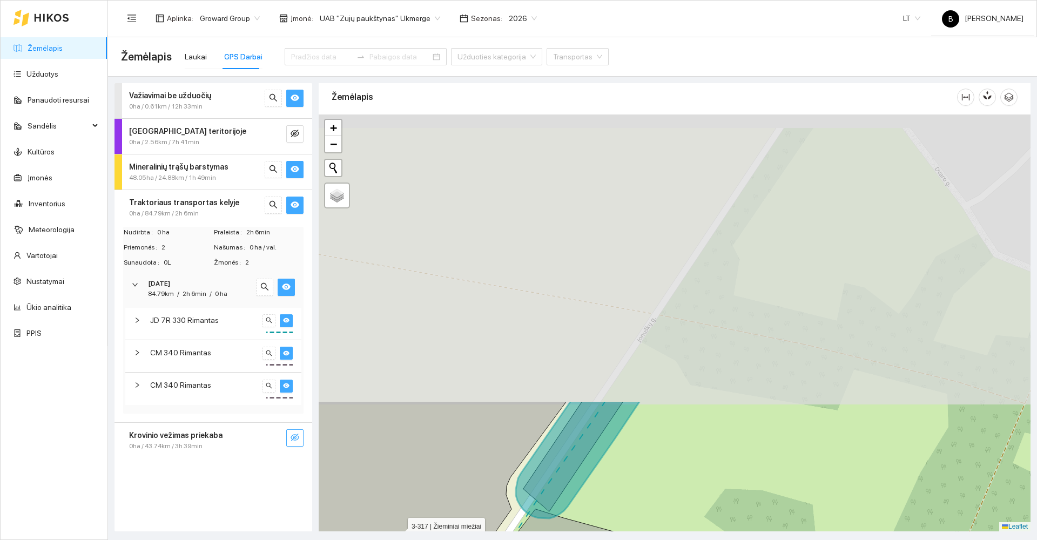
drag, startPoint x: 533, startPoint y: 197, endPoint x: 395, endPoint y: 527, distance: 357.2
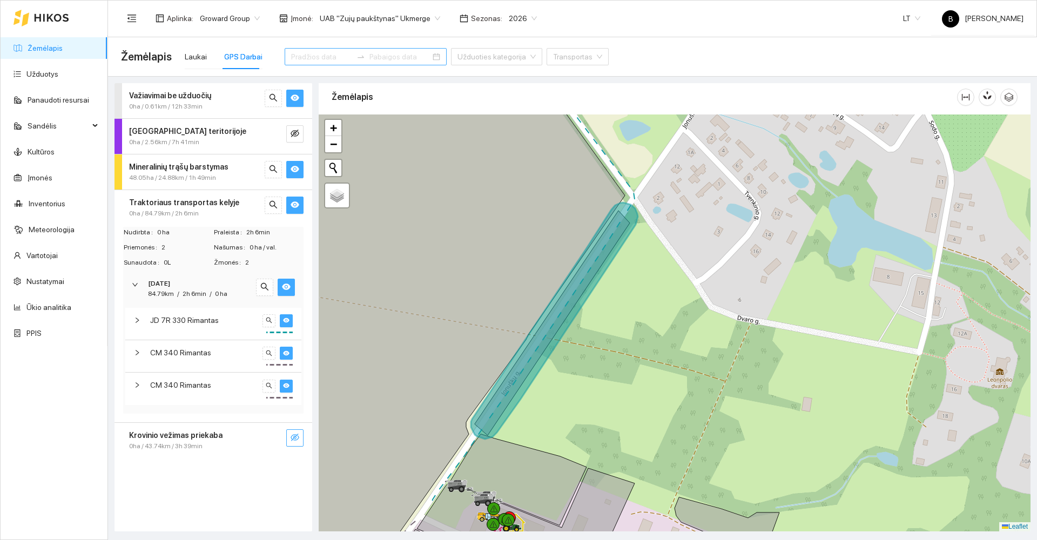
click at [339, 54] on input at bounding box center [321, 57] width 61 height 12
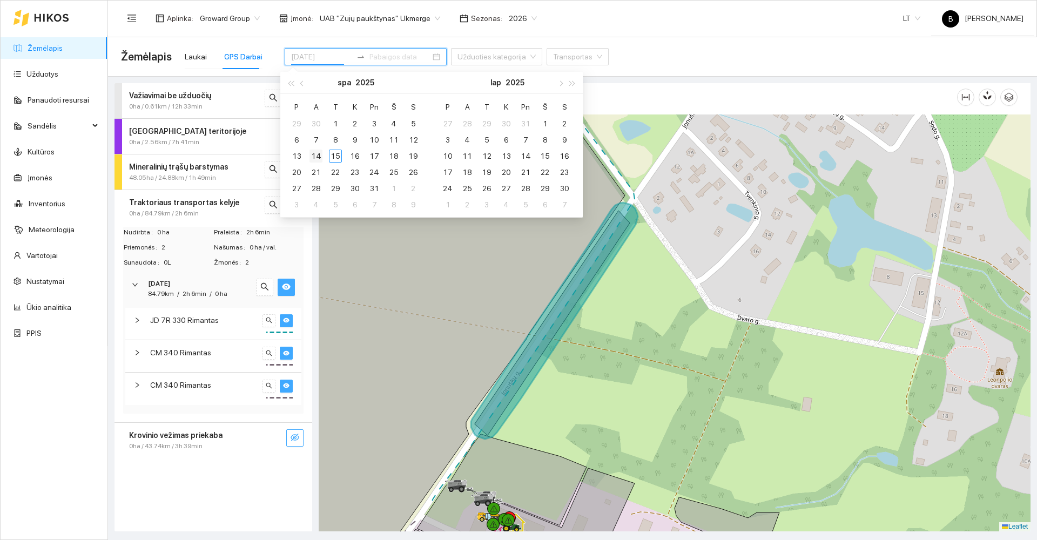
type input "[DATE]"
click at [317, 157] on div "14" at bounding box center [316, 156] width 13 height 13
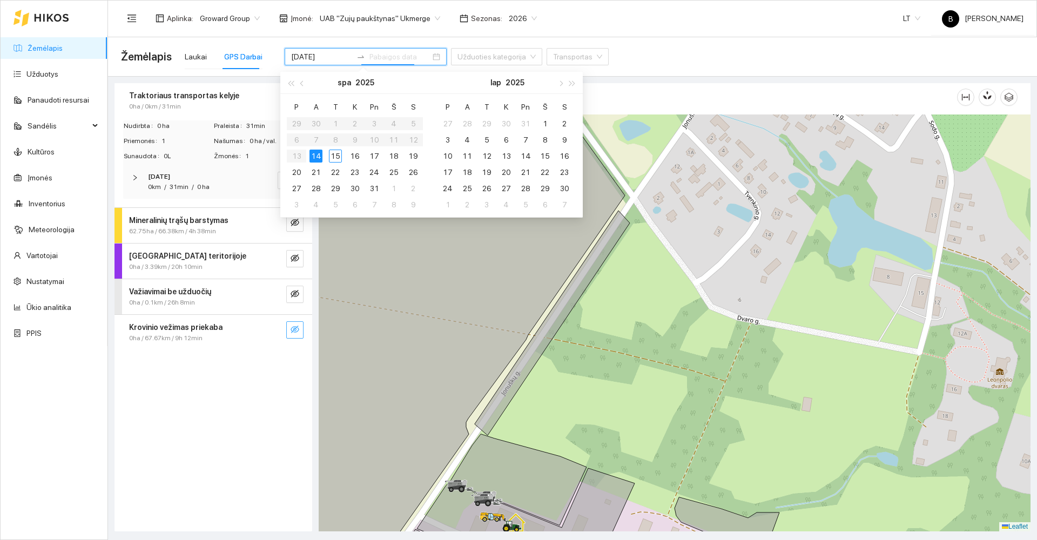
click at [317, 157] on div "14" at bounding box center [316, 156] width 13 height 13
type input "[DATE]"
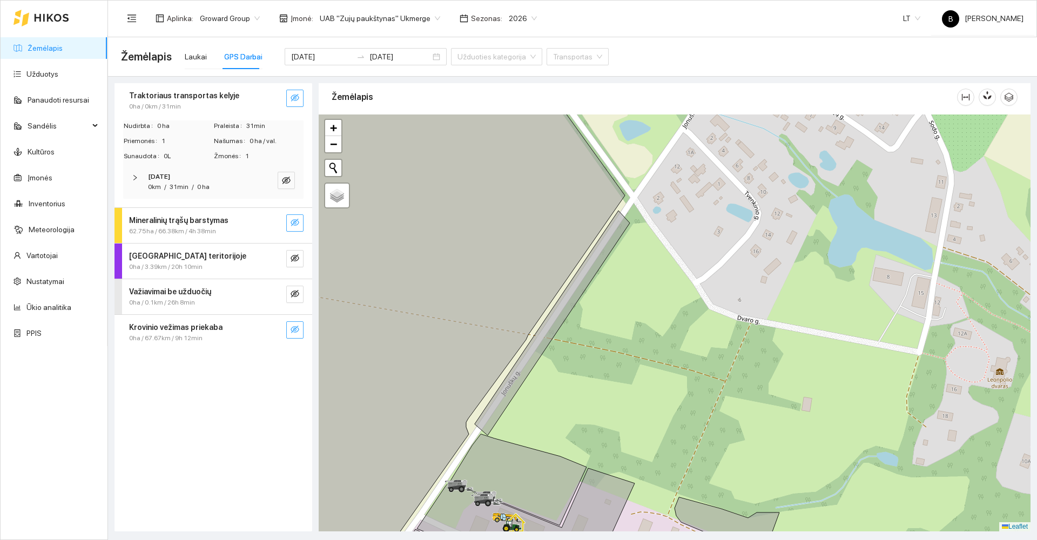
click at [298, 221] on icon "eye-invisible" at bounding box center [295, 222] width 9 height 9
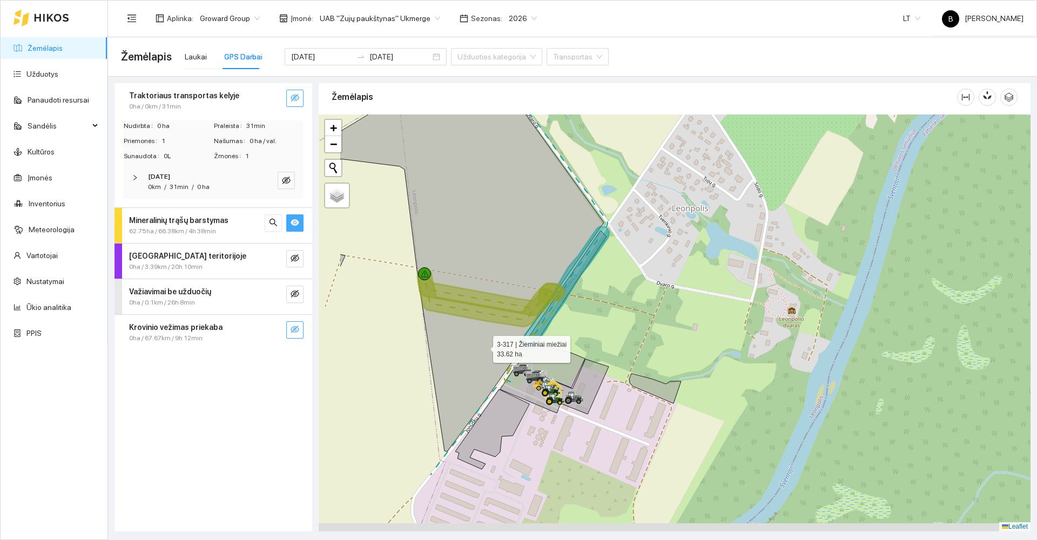
drag, startPoint x: 438, startPoint y: 399, endPoint x: 496, endPoint y: 303, distance: 113.2
click at [514, 300] on icon at bounding box center [472, 251] width 264 height 402
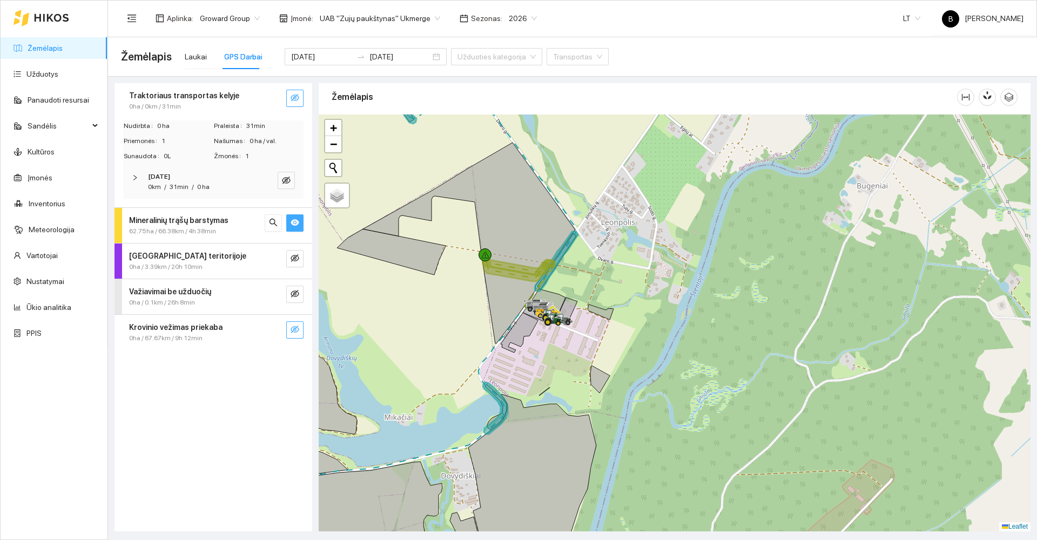
click at [217, 434] on div "Traktoriaus transportas kelyje 0ha / 0km / 31min Nudirbta 0 ha Praleista 31min …" at bounding box center [214, 307] width 198 height 448
click at [46, 51] on link "Žemėlapis" at bounding box center [45, 48] width 35 height 9
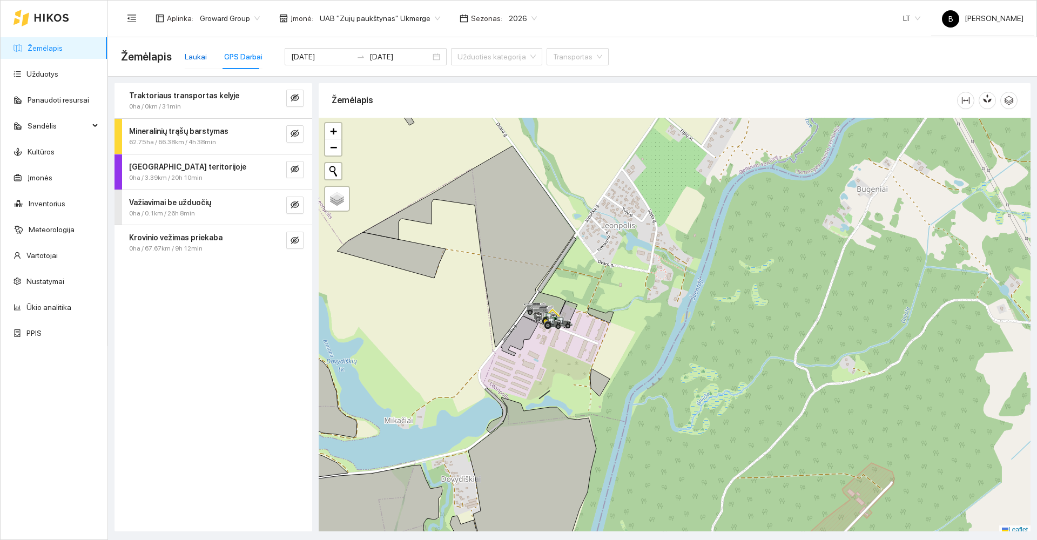
click at [190, 56] on div "Laukai" at bounding box center [196, 57] width 22 height 12
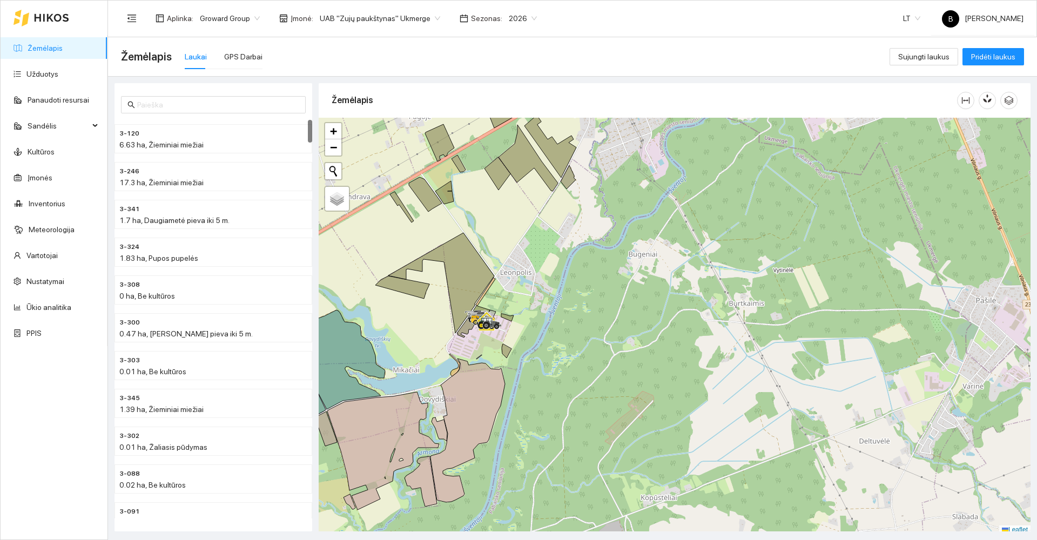
click at [43, 48] on link "Žemėlapis" at bounding box center [45, 48] width 35 height 9
click at [48, 72] on link "Užduotys" at bounding box center [42, 74] width 32 height 9
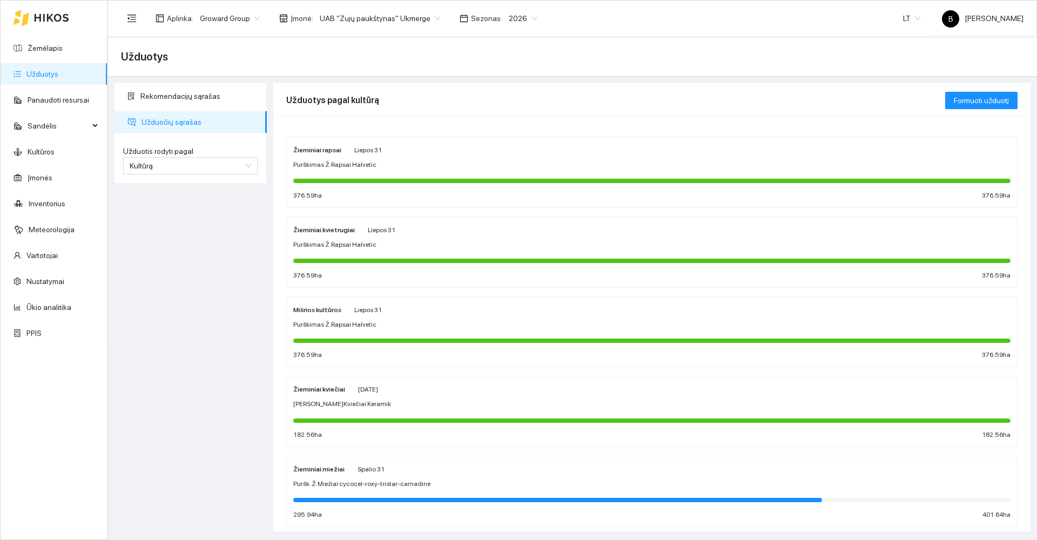
click at [462, 473] on div "Žieminiai miežiai Spalio 31" at bounding box center [651, 469] width 717 height 12
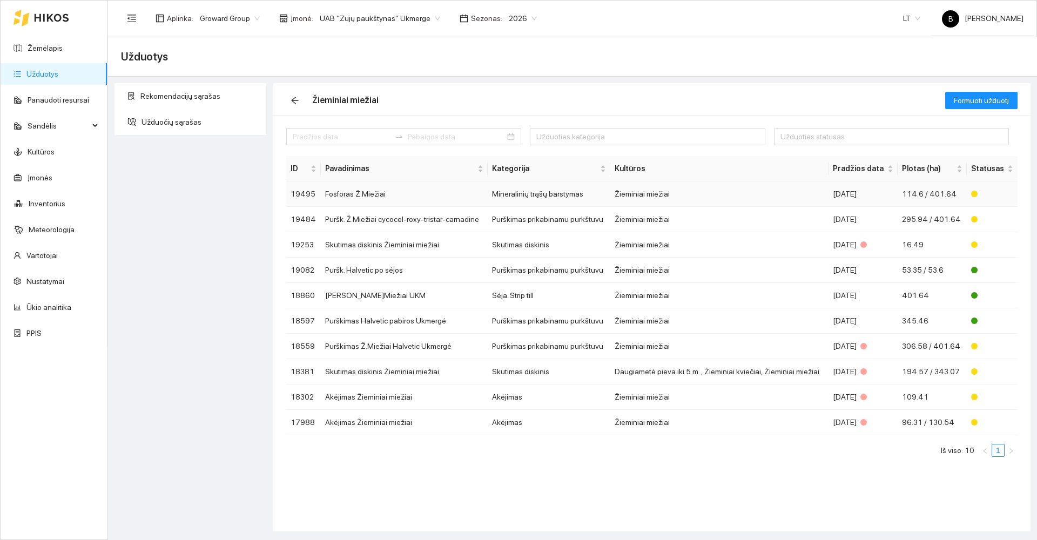
click at [353, 194] on td "Fosforas Ž.Miežiai" at bounding box center [404, 194] width 166 height 25
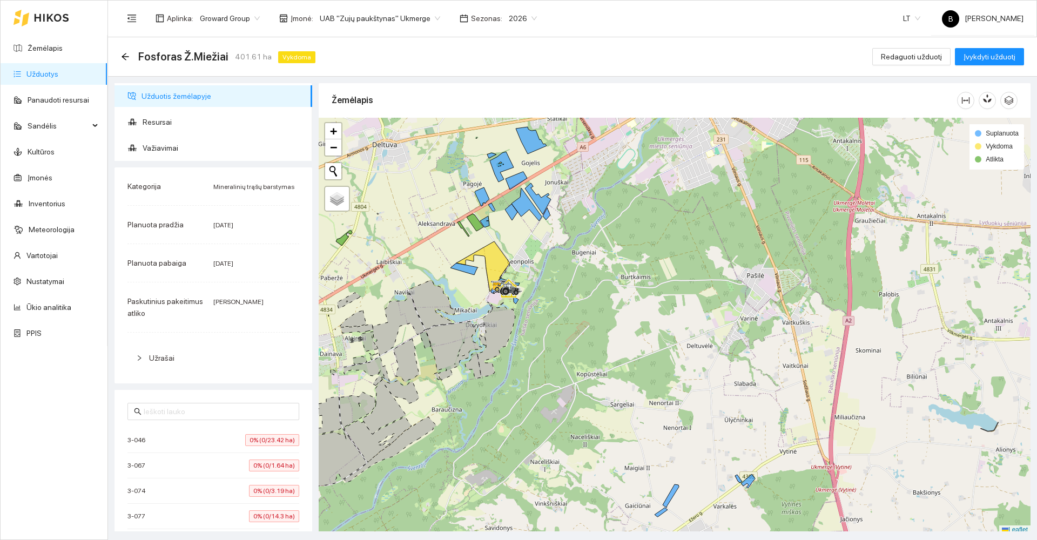
scroll to position [3, 0]
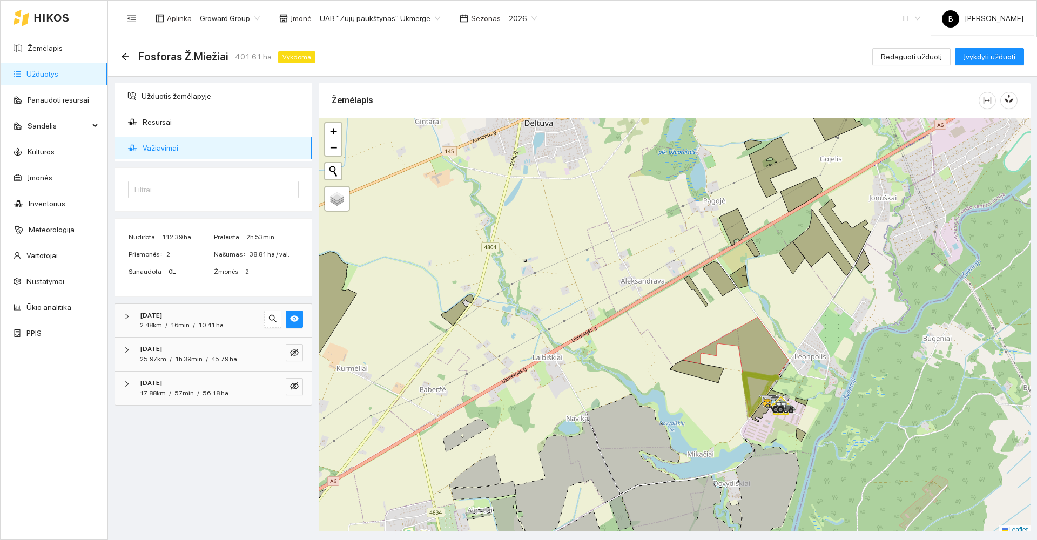
scroll to position [3, 0]
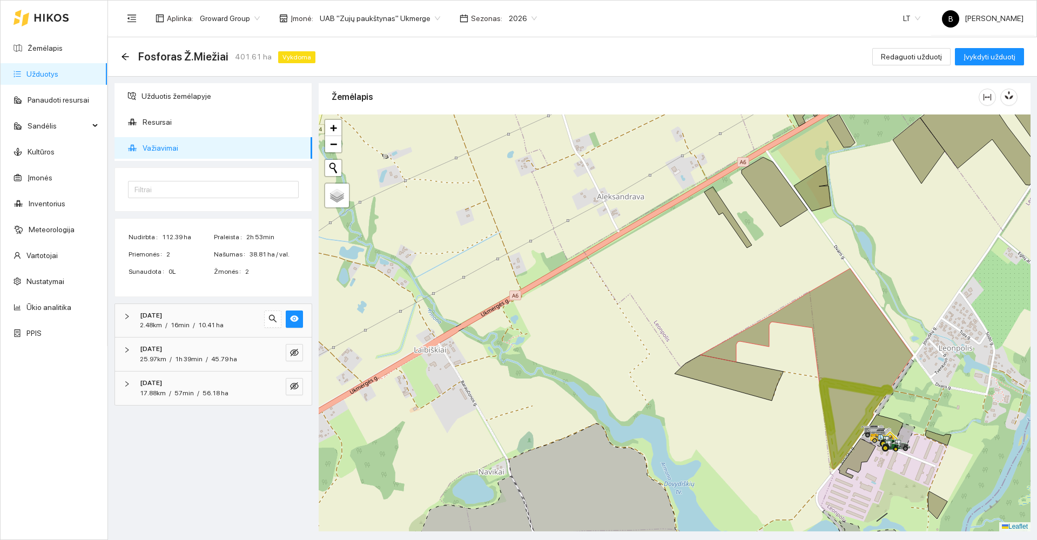
click at [169, 321] on div "2.48km / 16min / 10.41 ha" at bounding box center [182, 325] width 84 height 10
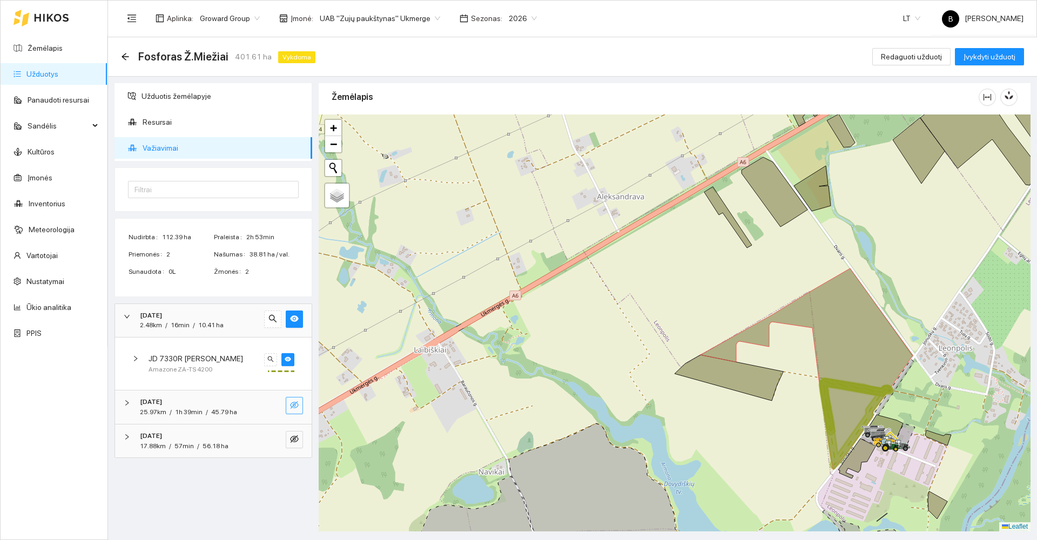
click at [292, 407] on icon "eye-invisible" at bounding box center [294, 405] width 9 height 9
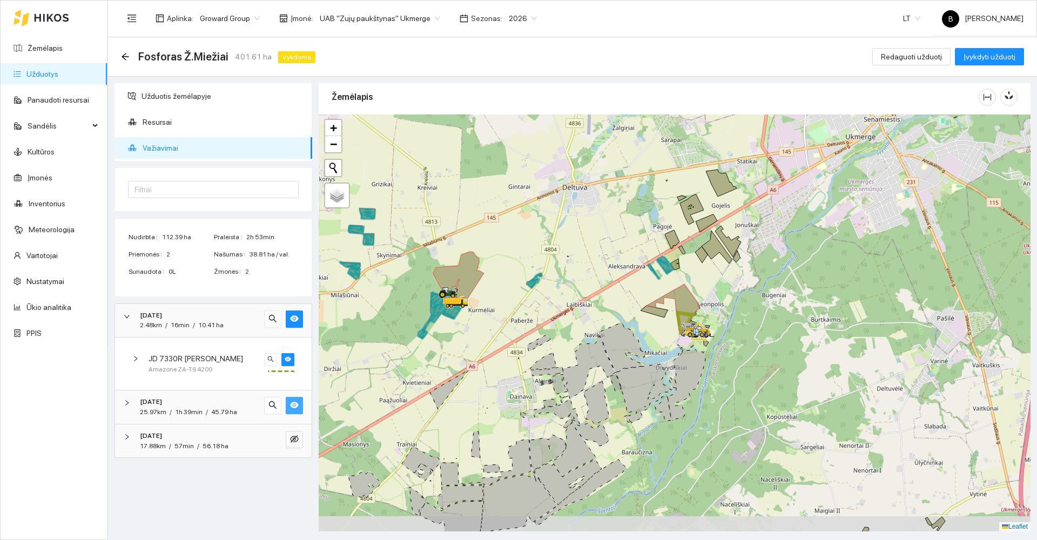
drag, startPoint x: 552, startPoint y: 297, endPoint x: 603, endPoint y: 256, distance: 65.6
click at [603, 256] on div at bounding box center [675, 323] width 712 height 417
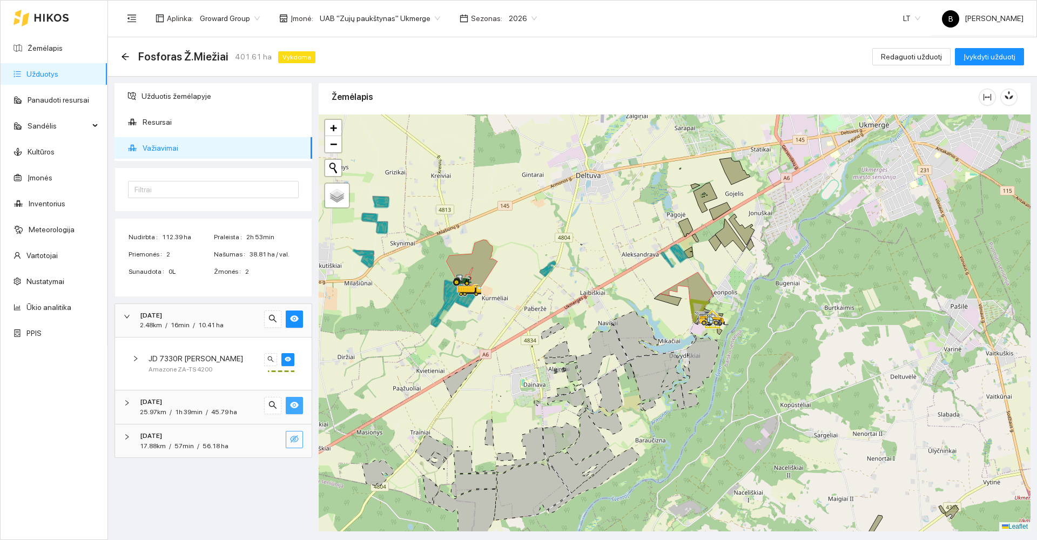
click at [293, 437] on icon "eye-invisible" at bounding box center [294, 439] width 9 height 9
click at [293, 437] on icon "eye" at bounding box center [294, 439] width 9 height 6
click at [293, 437] on icon "eye-invisible" at bounding box center [294, 439] width 9 height 9
click at [146, 123] on span "Resursai" at bounding box center [223, 122] width 161 height 22
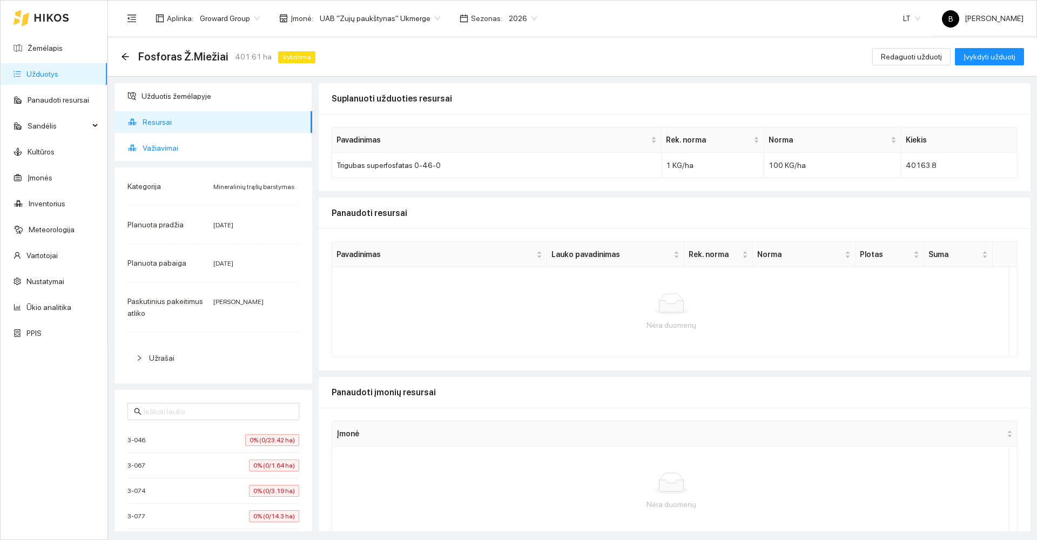
click at [159, 145] on span "Važiavimai" at bounding box center [223, 148] width 161 height 22
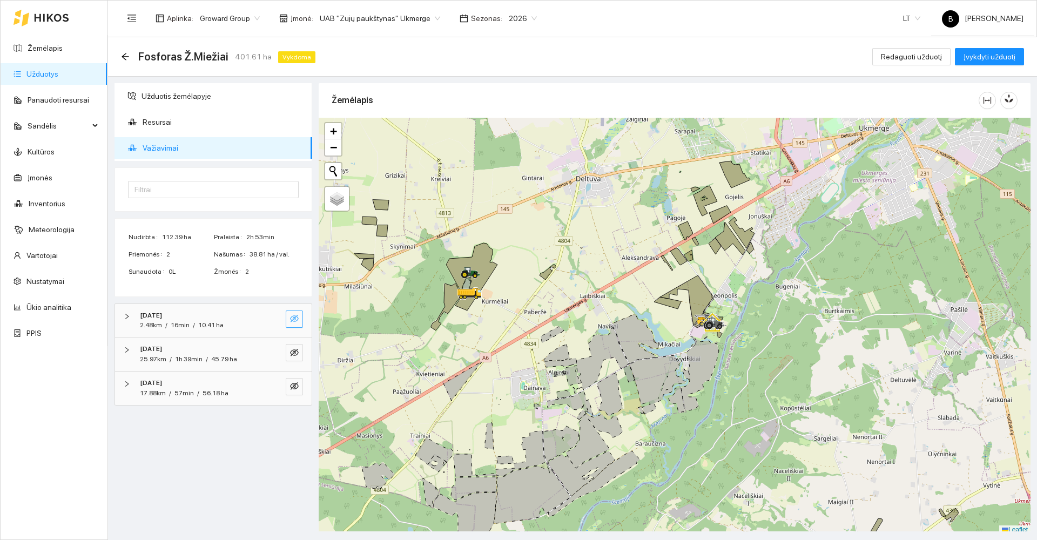
click at [292, 325] on button "button" at bounding box center [294, 319] width 17 height 17
click at [292, 355] on icon "eye-invisible" at bounding box center [294, 353] width 9 height 8
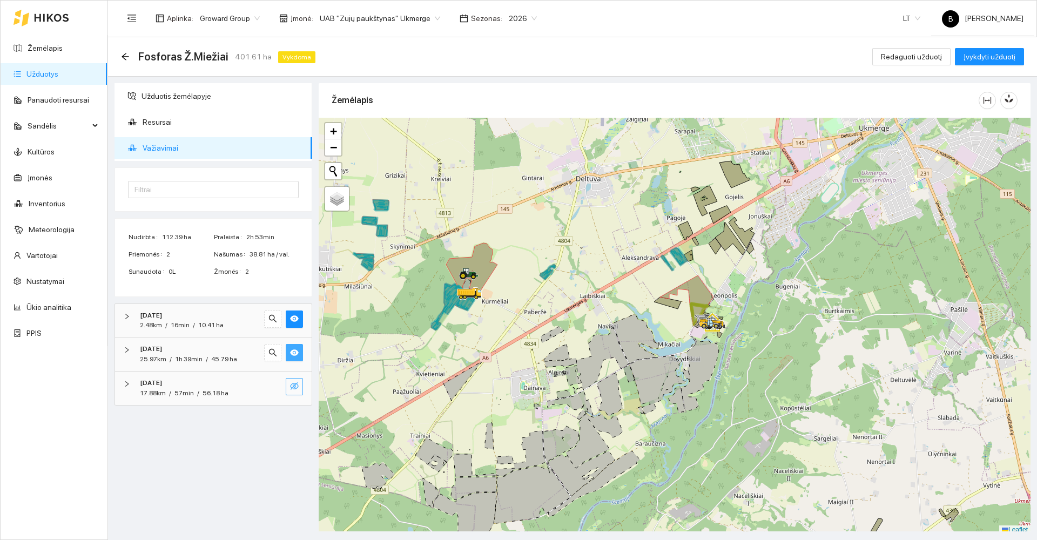
click at [292, 388] on icon "eye-invisible" at bounding box center [294, 386] width 9 height 9
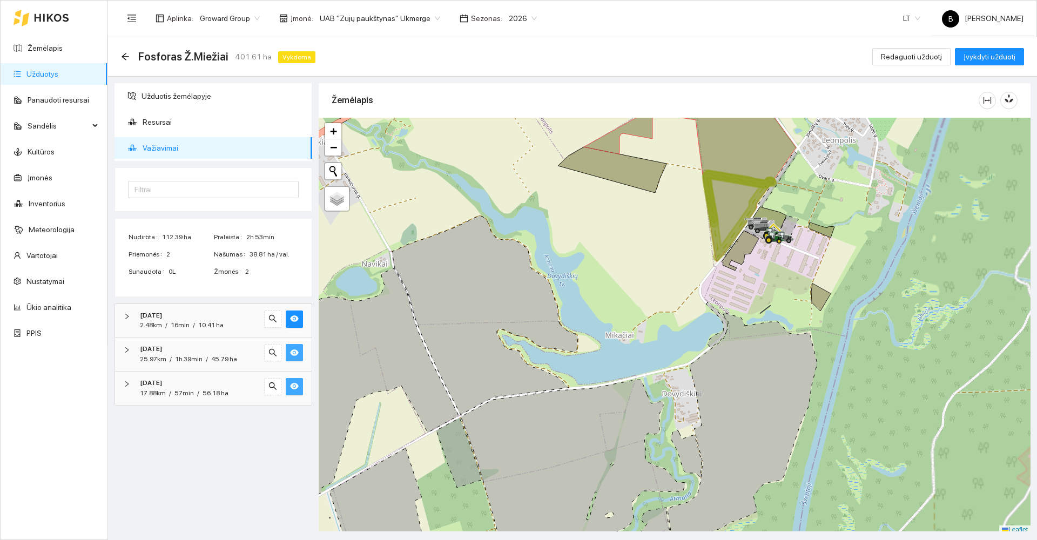
drag, startPoint x: 650, startPoint y: 244, endPoint x: 553, endPoint y: 270, distance: 100.6
click at [553, 270] on div at bounding box center [675, 326] width 712 height 417
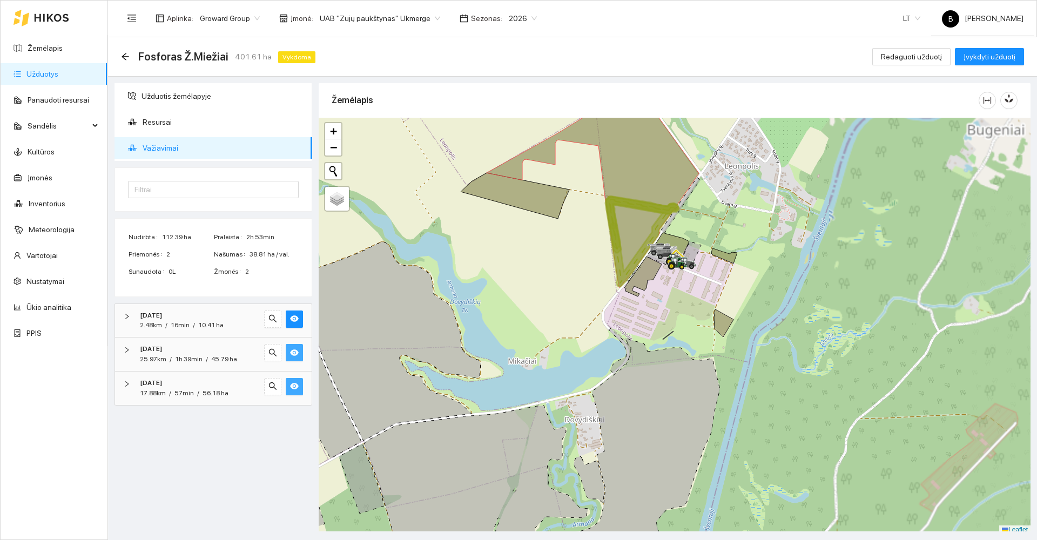
scroll to position [3, 0]
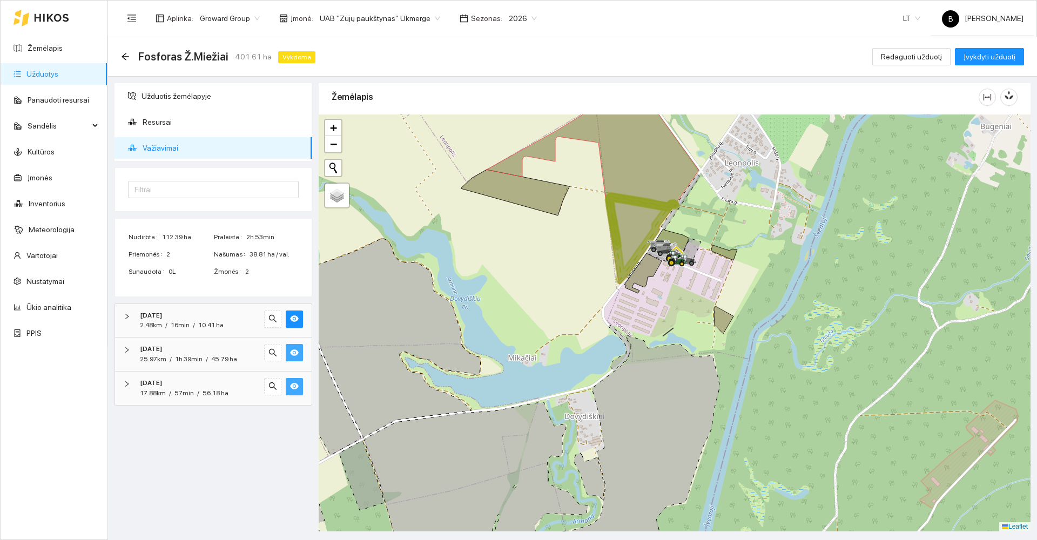
click at [155, 350] on strong "[DATE]" at bounding box center [151, 349] width 22 height 8
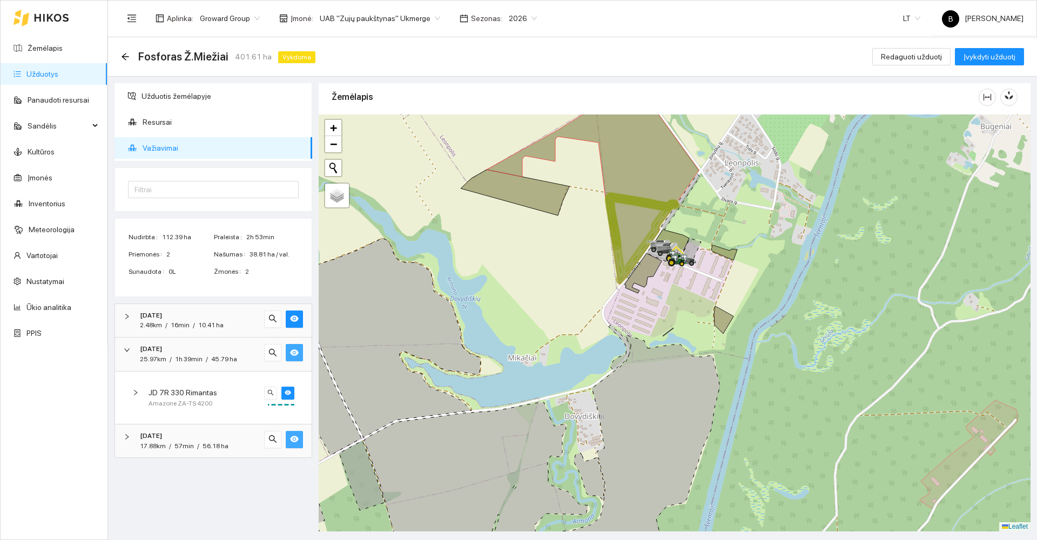
click at [163, 442] on span "17.88km" at bounding box center [153, 446] width 26 height 8
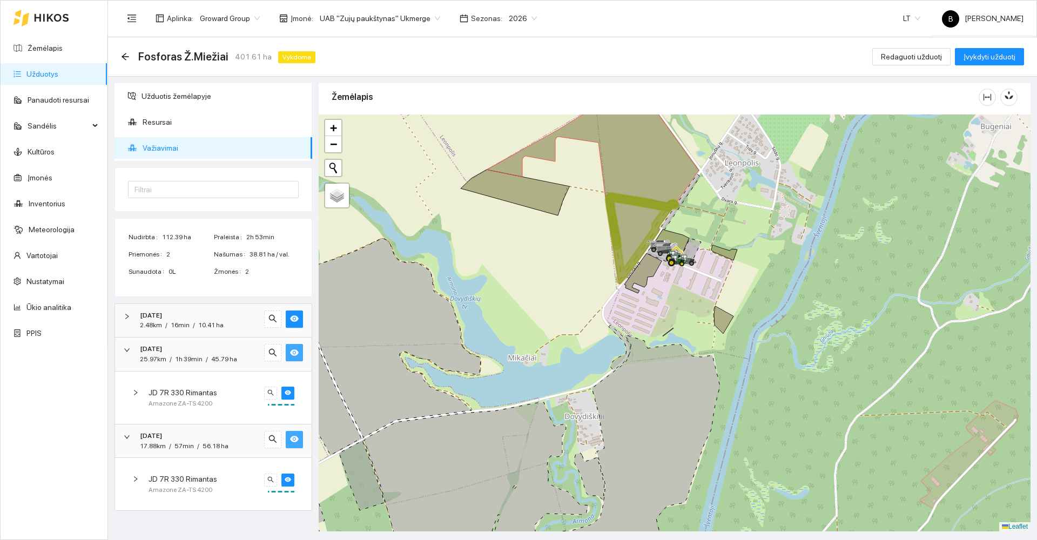
click at [162, 344] on span "[DATE]" at bounding box center [151, 349] width 22 height 10
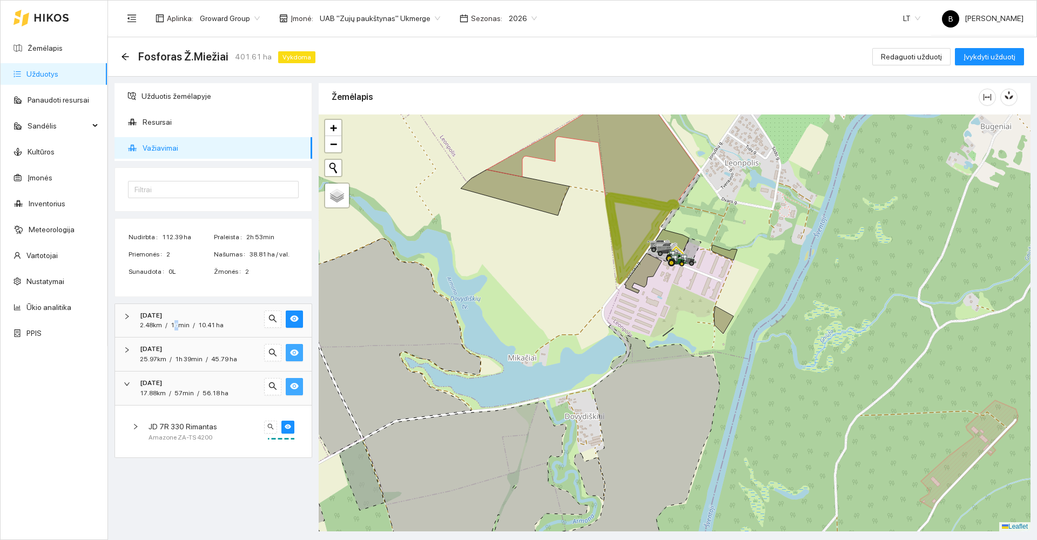
click at [177, 325] on span "16min" at bounding box center [180, 325] width 19 height 8
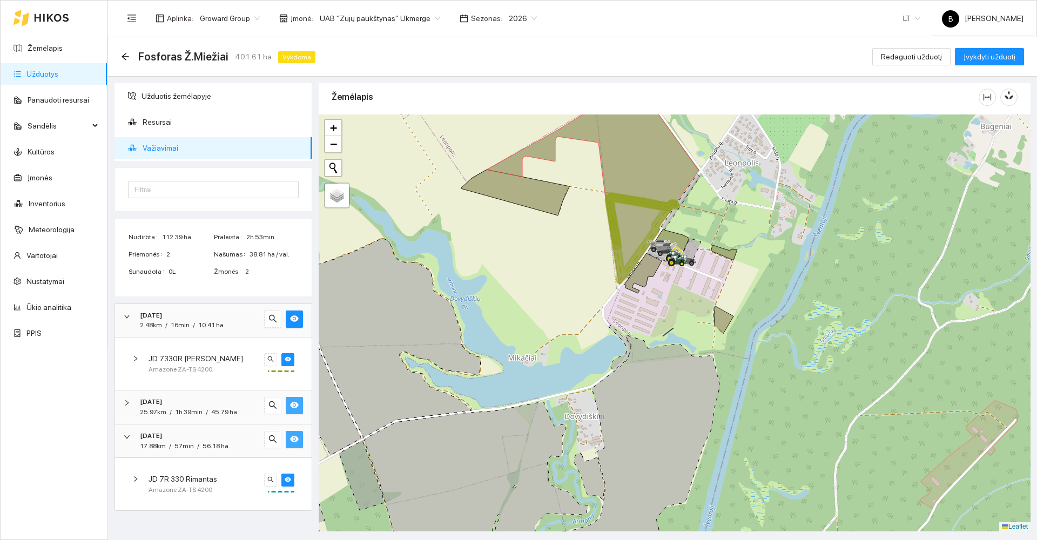
click at [165, 358] on span "JD 7330R [PERSON_NAME]" at bounding box center [196, 359] width 95 height 12
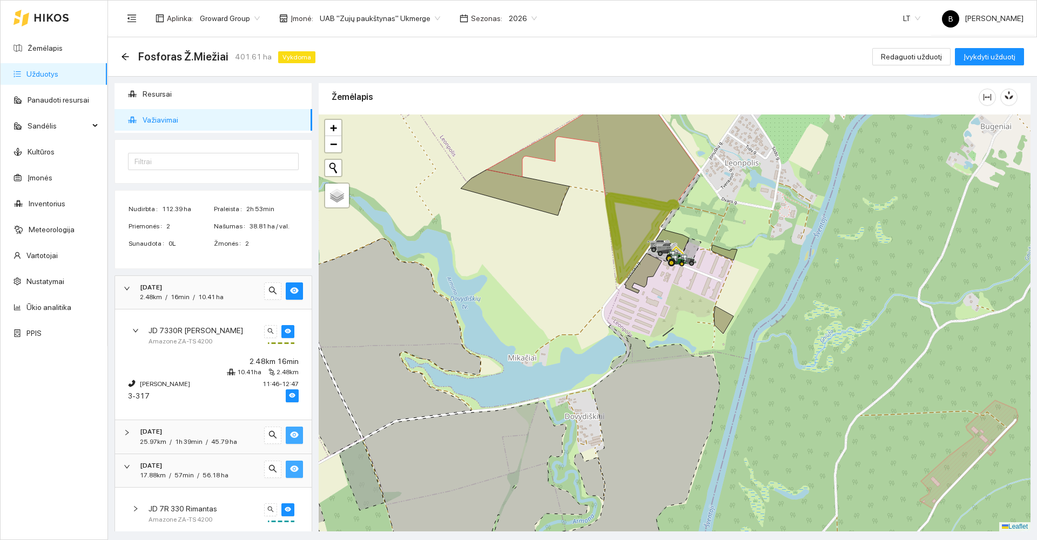
scroll to position [41, 0]
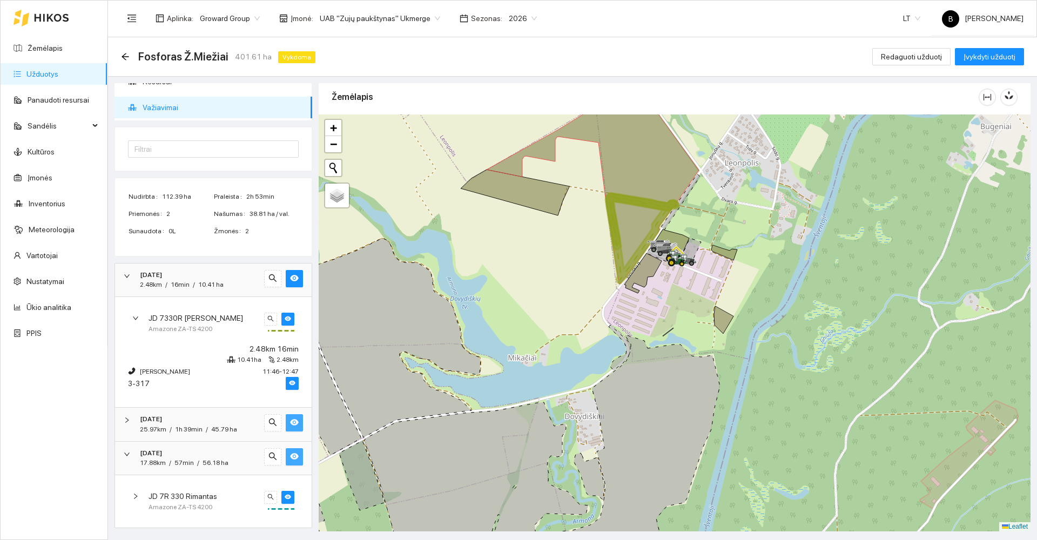
click at [190, 415] on div "[DATE]" at bounding box center [198, 419] width 117 height 10
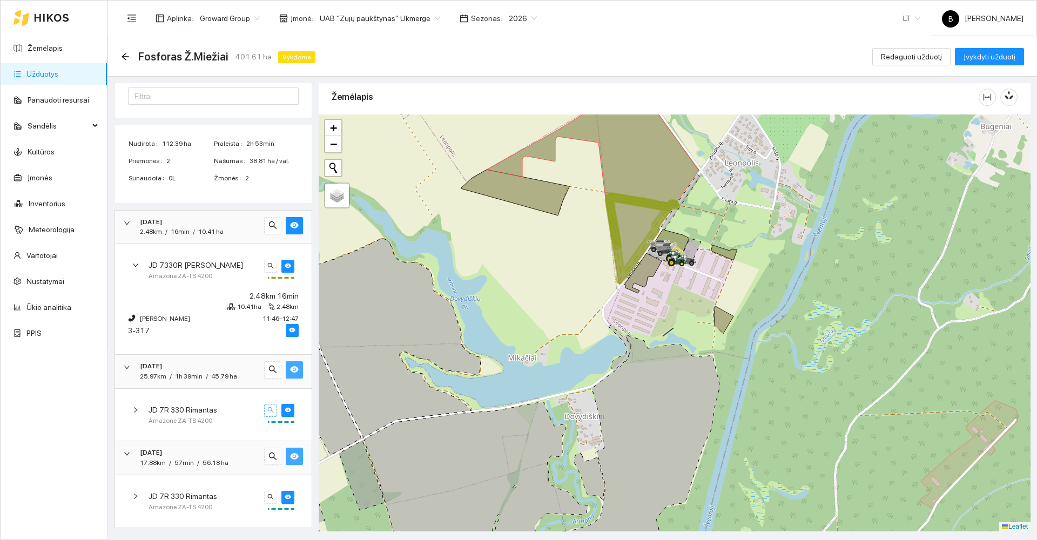
click at [264, 415] on button "button" at bounding box center [270, 410] width 13 height 13
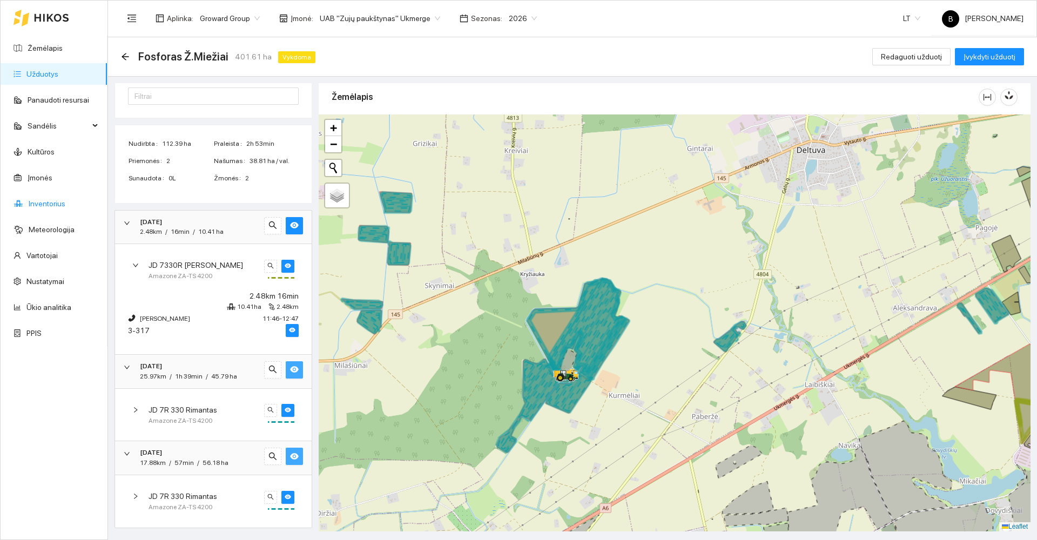
click at [42, 207] on link "Inventorius" at bounding box center [47, 203] width 37 height 9
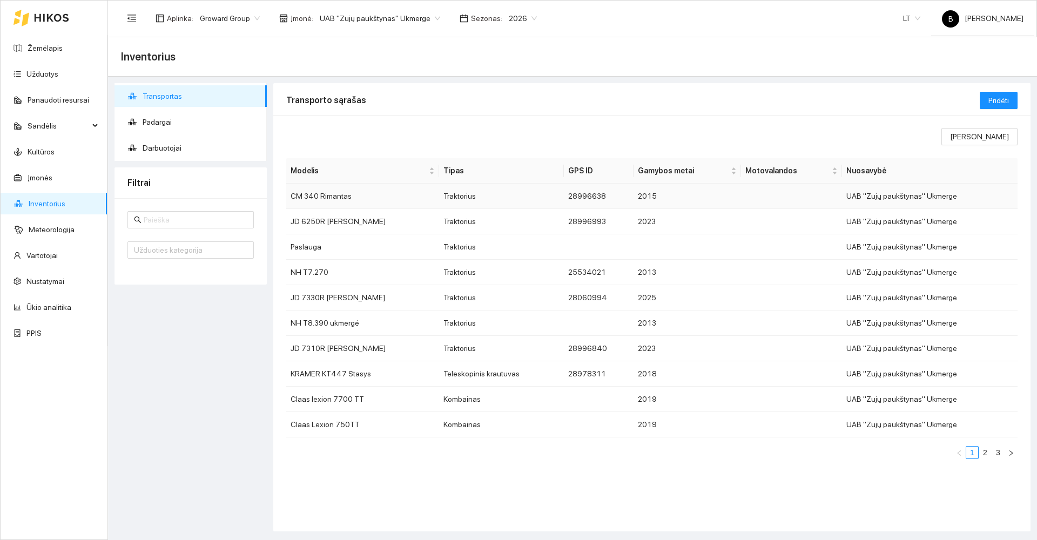
click at [369, 197] on td "CM 340 Rimantas" at bounding box center [362, 196] width 153 height 25
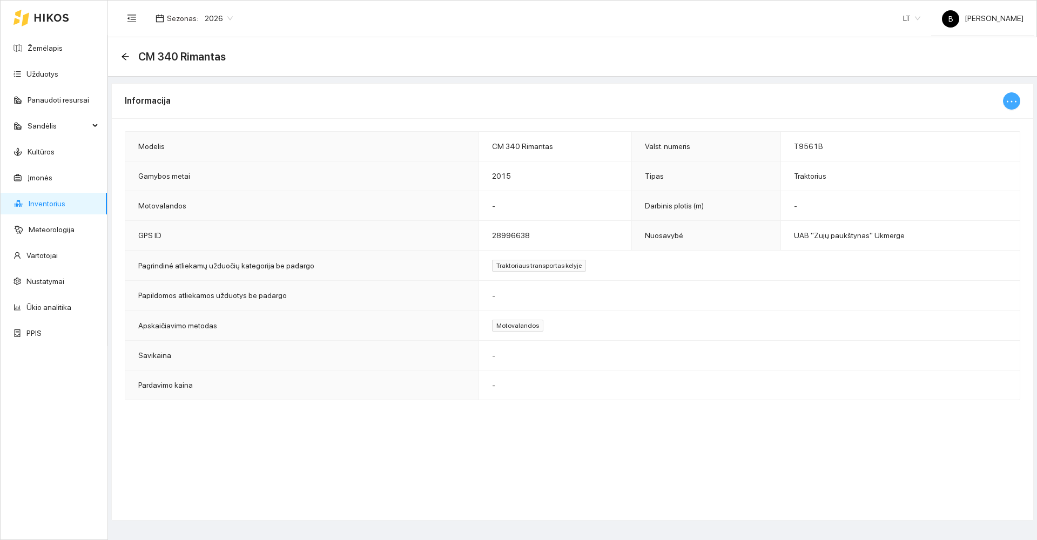
click at [1012, 102] on icon "ellipsis" at bounding box center [1011, 101] width 13 height 13
click at [981, 118] on span "Keisti informaciją" at bounding box center [989, 123] width 56 height 12
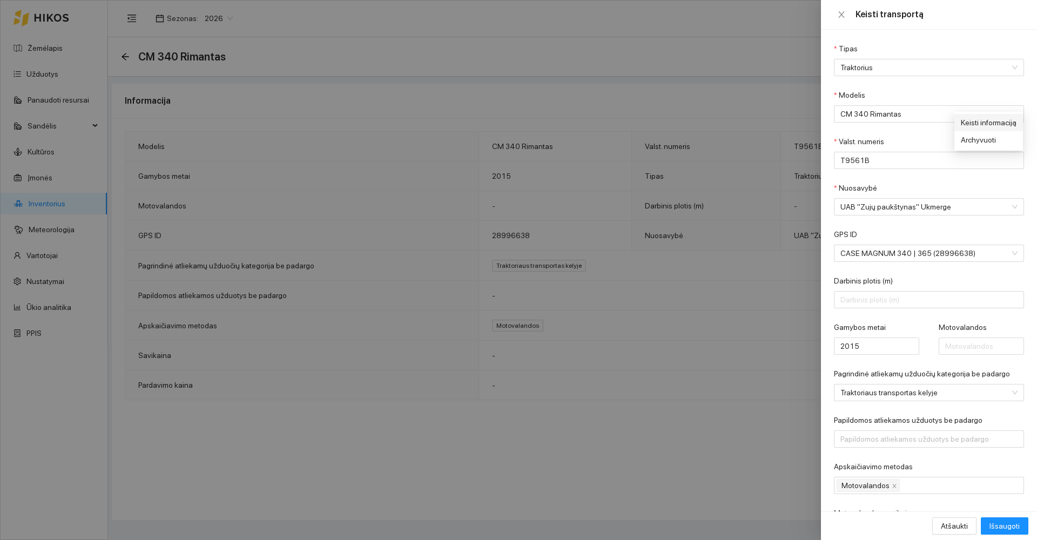
type input "CM 340 Rimantas"
type input "T9561B"
type input "2015"
click at [904, 117] on input "CM 340 Rimantas" at bounding box center [929, 113] width 190 height 17
type input "CM 340 Edvardas"
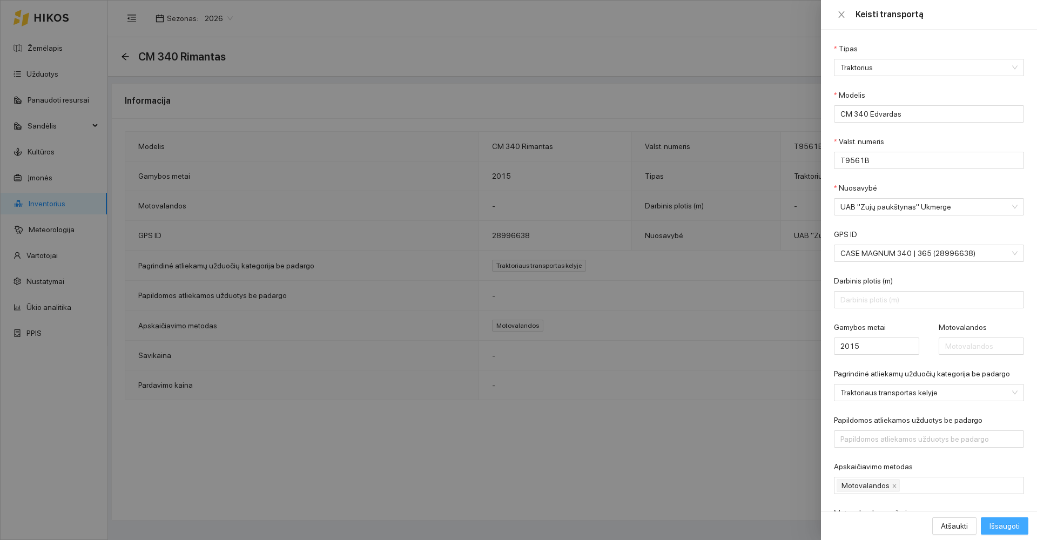
click at [1002, 528] on span "Išsaugoti" at bounding box center [1005, 526] width 30 height 12
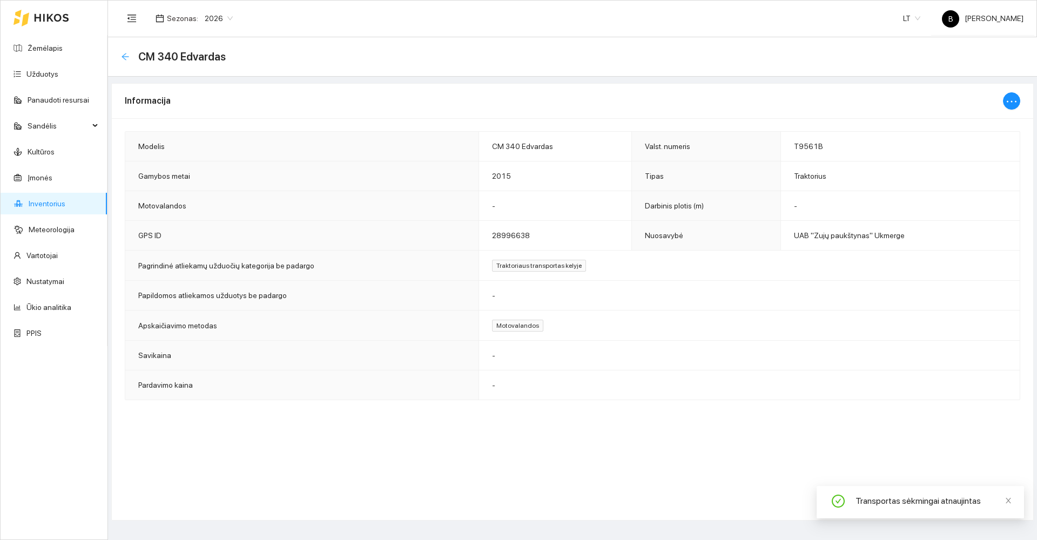
click at [123, 56] on icon "arrow-left" at bounding box center [125, 56] width 7 height 7
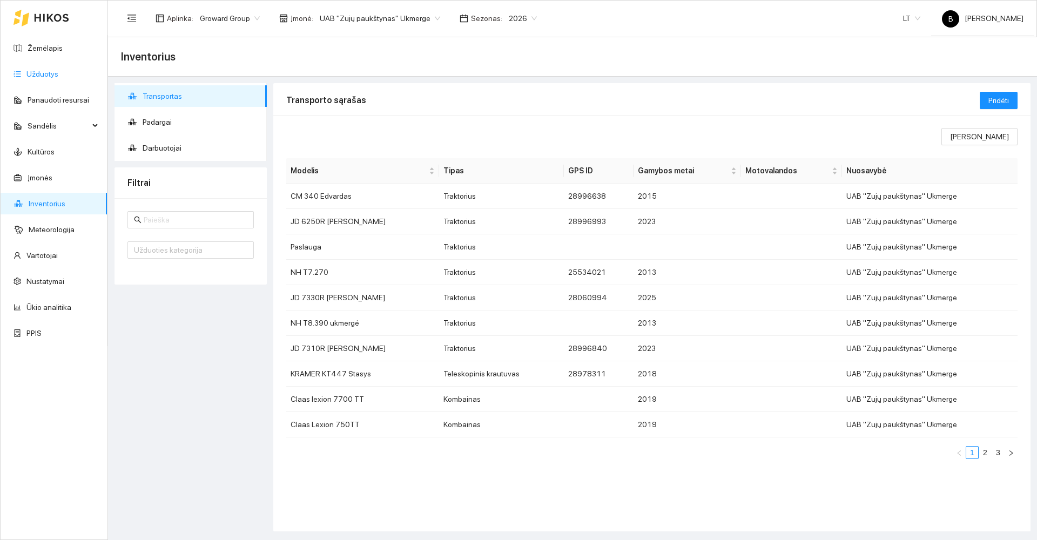
click at [46, 71] on link "Užduotys" at bounding box center [42, 74] width 32 height 9
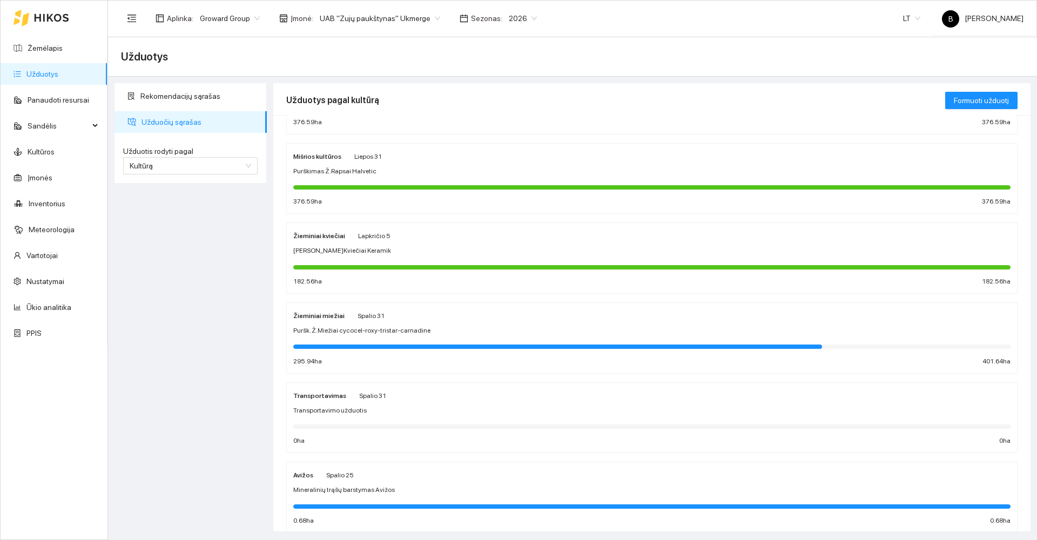
scroll to position [270, 0]
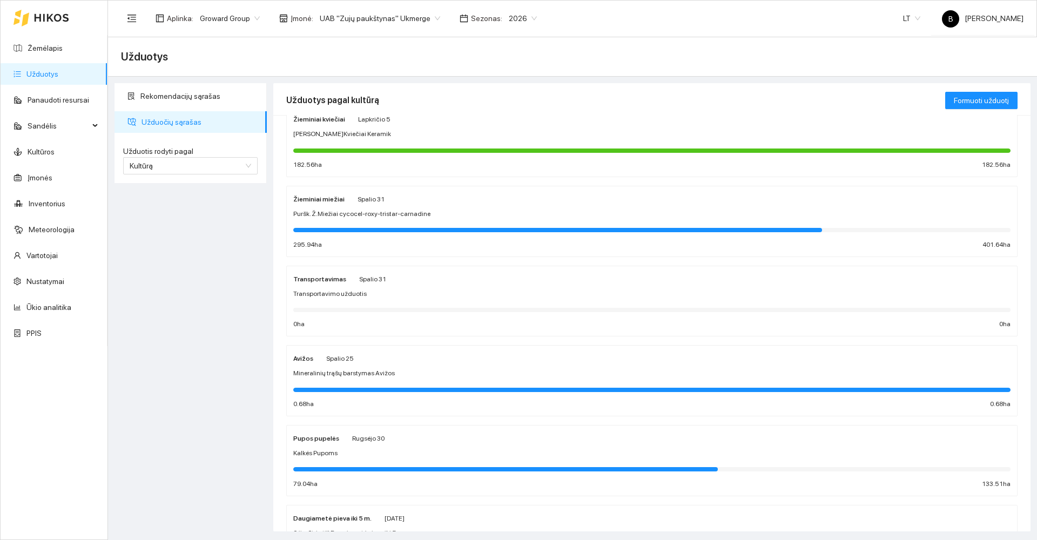
click at [494, 368] on div "Mineralinių trąšų barstymas Avižos" at bounding box center [651, 373] width 717 height 10
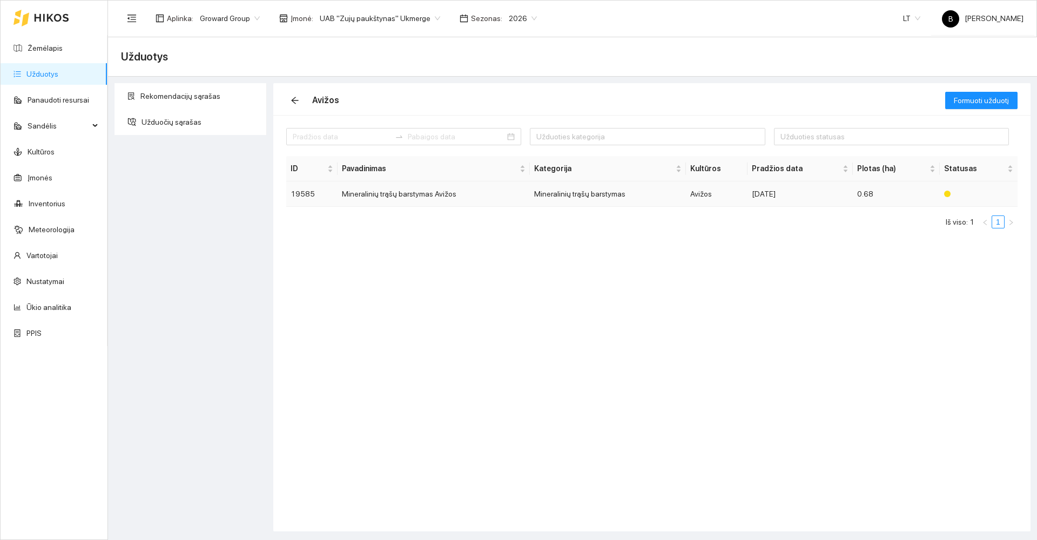
click at [390, 194] on td "Mineralinių trąšų barstymas Avižos" at bounding box center [434, 194] width 192 height 25
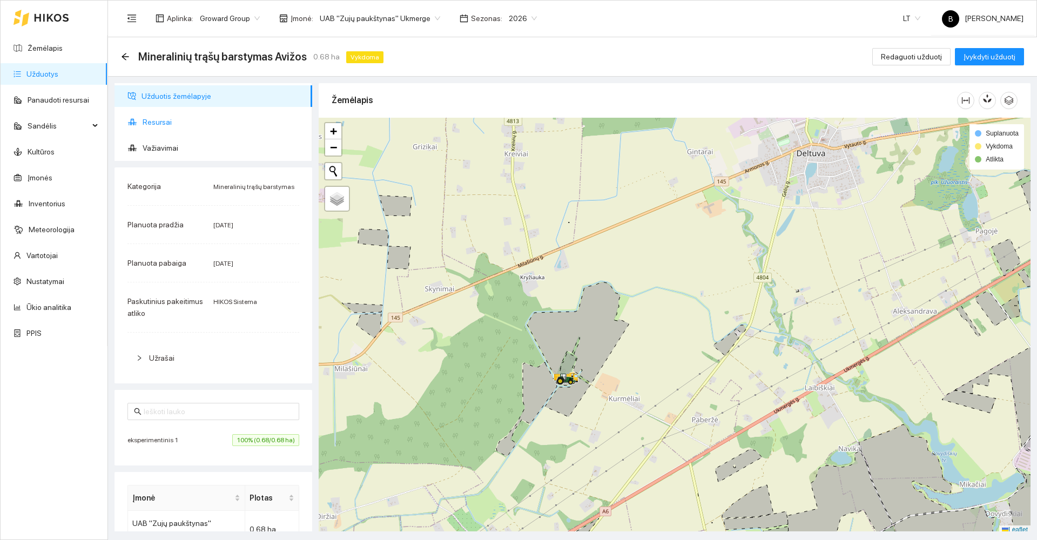
click at [153, 120] on span "Resursai" at bounding box center [223, 122] width 161 height 22
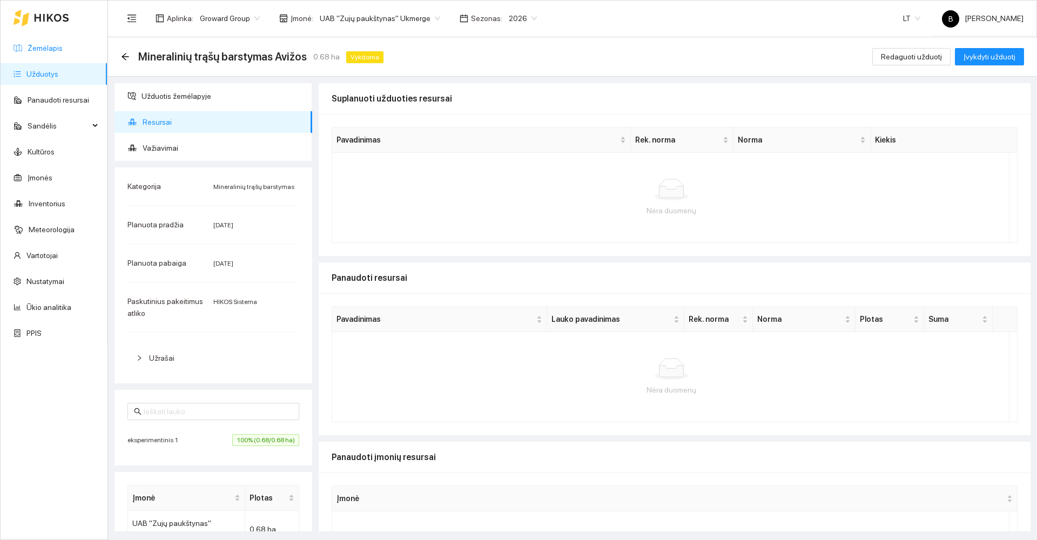
click at [39, 47] on link "Žemėlapis" at bounding box center [45, 48] width 35 height 9
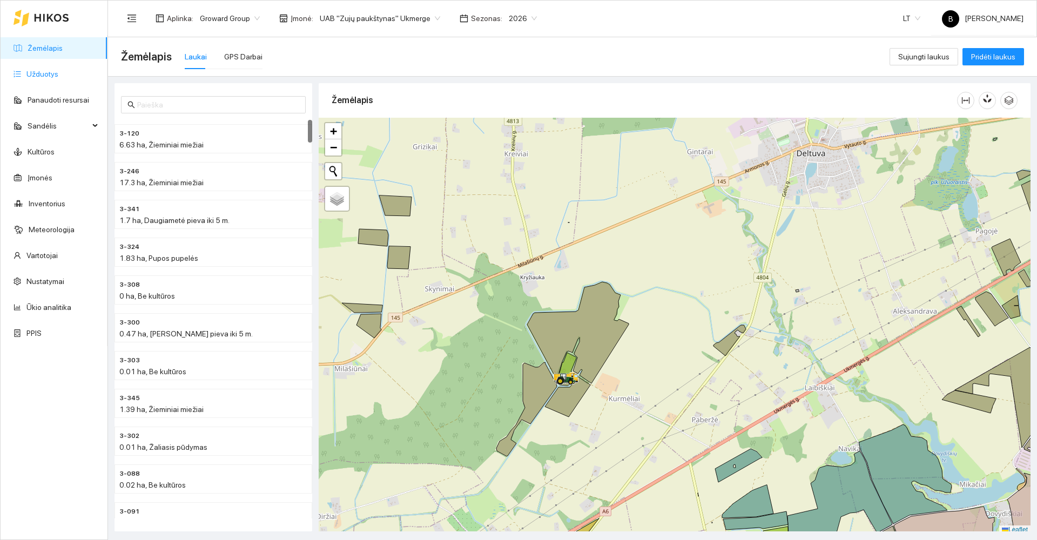
click at [38, 71] on link "Užduotys" at bounding box center [42, 74] width 32 height 9
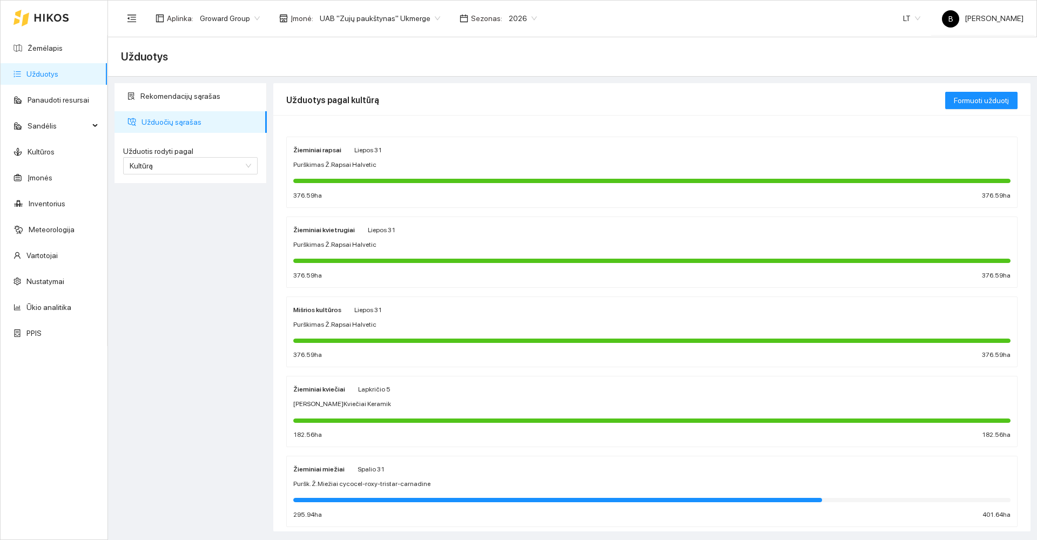
click at [386, 492] on div "Žieminiai miežiai [DATE] Puršk. Ž.Miežiai cycocel-roxy-tristar-carnadine 295.94…" at bounding box center [651, 491] width 717 height 57
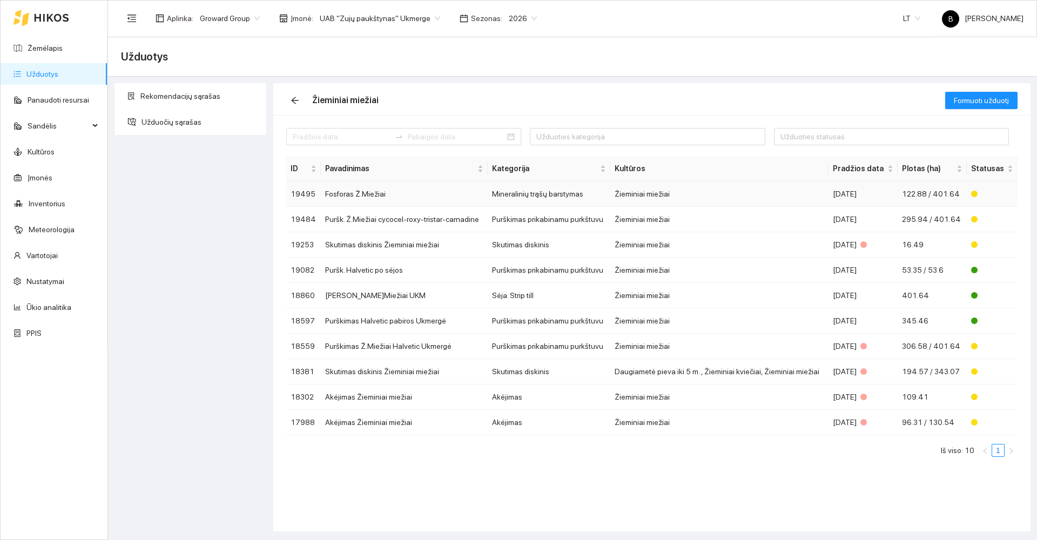
click at [345, 192] on td "Fosforas Ž.Miežiai" at bounding box center [404, 194] width 166 height 25
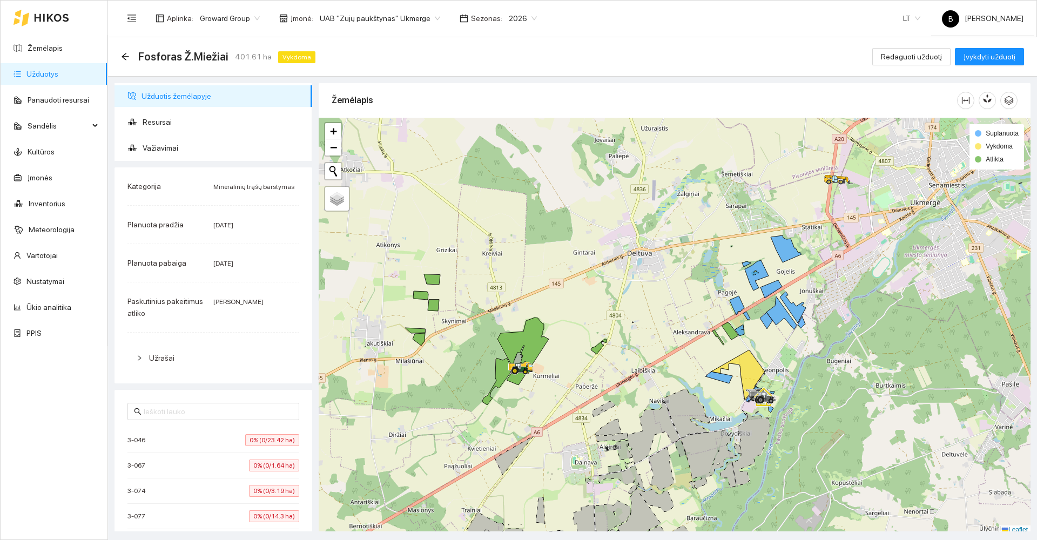
scroll to position [3, 0]
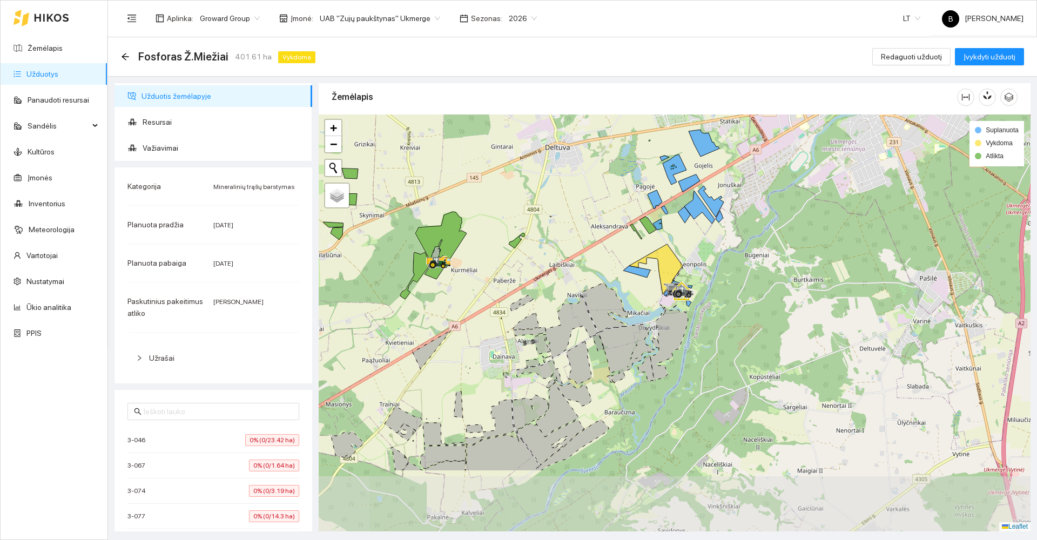
drag, startPoint x: 554, startPoint y: 386, endPoint x: 468, endPoint y: 281, distance: 135.5
click at [468, 281] on div at bounding box center [675, 323] width 712 height 417
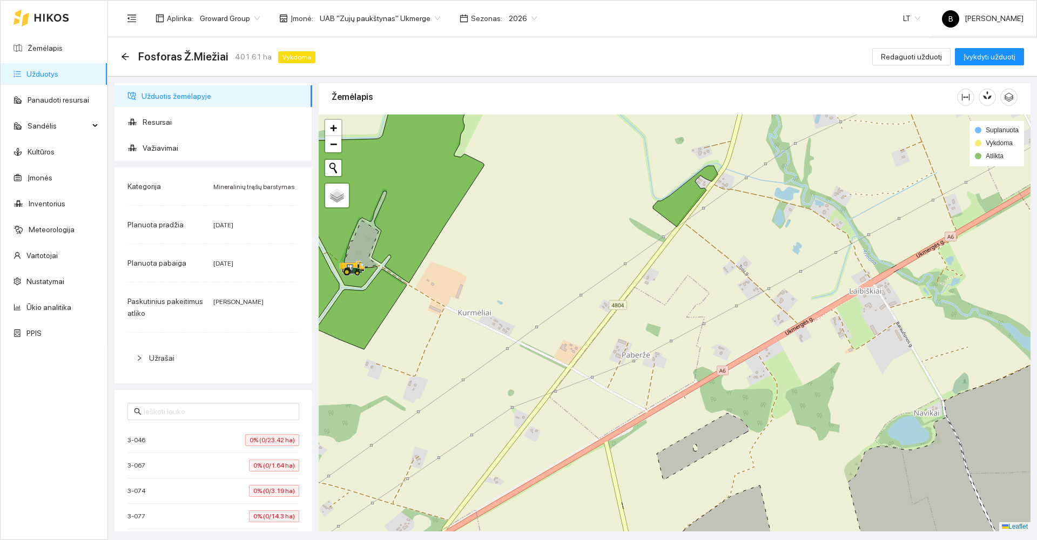
drag, startPoint x: 481, startPoint y: 251, endPoint x: 551, endPoint y: 219, distance: 76.6
click at [551, 219] on div at bounding box center [675, 323] width 712 height 417
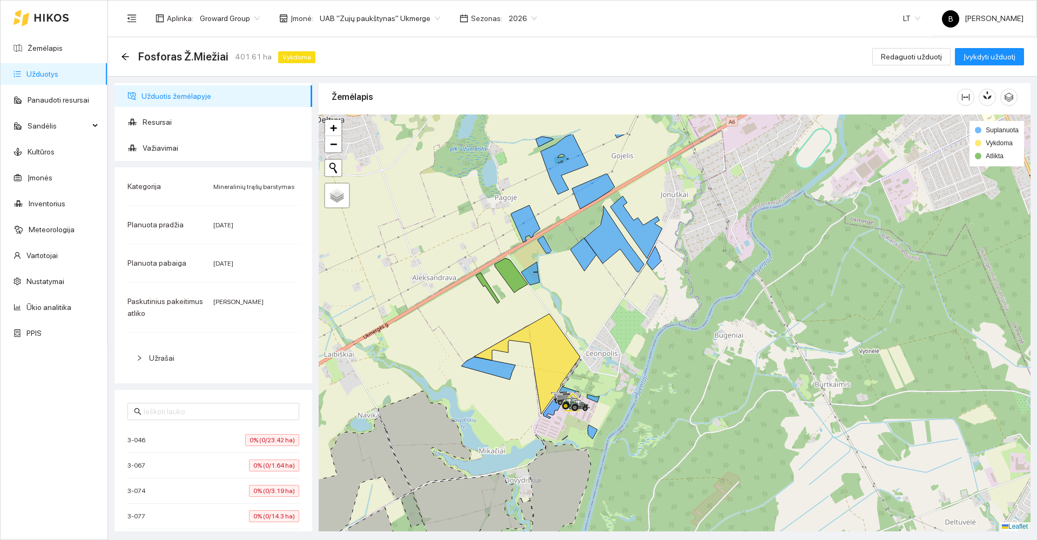
drag, startPoint x: 825, startPoint y: 293, endPoint x: 422, endPoint y: 356, distance: 407.9
click at [422, 356] on div at bounding box center [675, 323] width 712 height 417
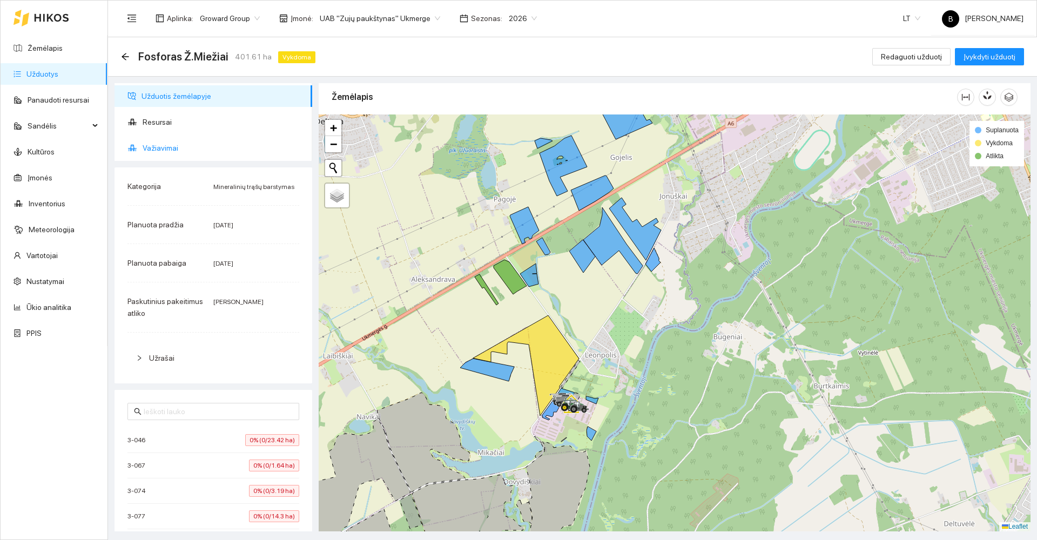
click at [165, 148] on span "Važiavimai" at bounding box center [223, 148] width 161 height 22
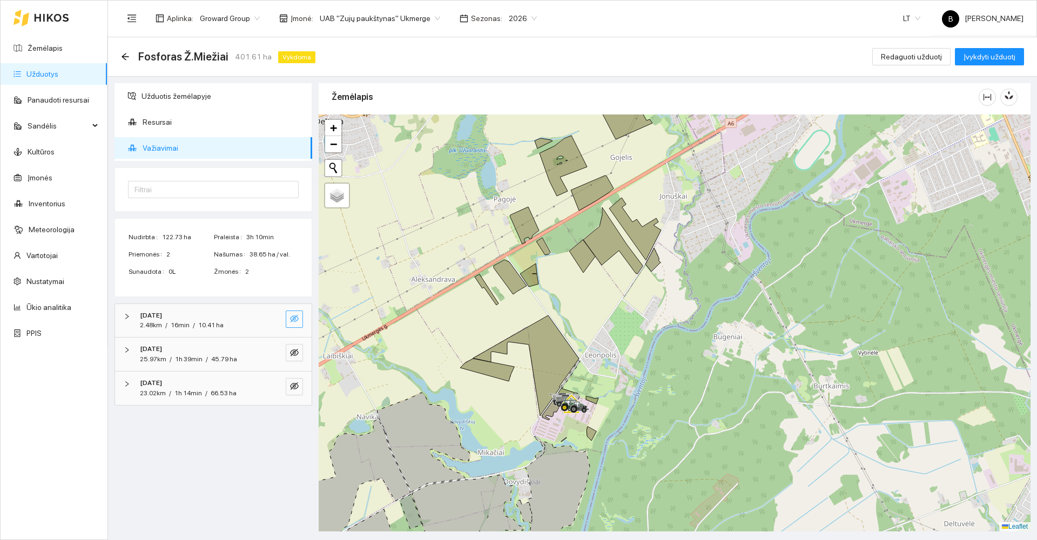
click at [292, 323] on icon "eye-invisible" at bounding box center [294, 318] width 9 height 9
click at [199, 322] on span "10.41 ha" at bounding box center [210, 325] width 25 height 8
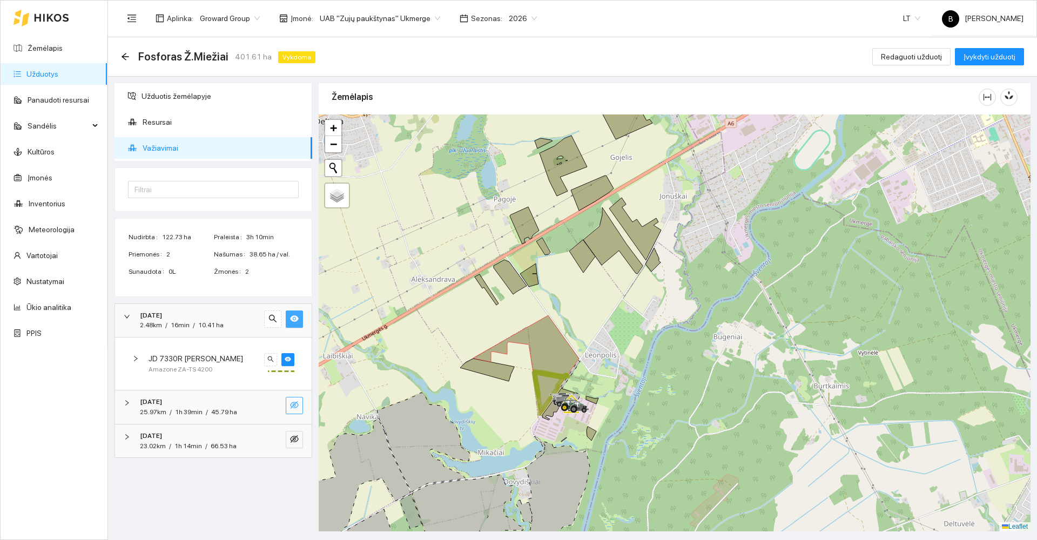
click at [293, 401] on icon "eye-invisible" at bounding box center [294, 405] width 9 height 9
click at [200, 405] on div "[DATE]" at bounding box center [198, 402] width 117 height 10
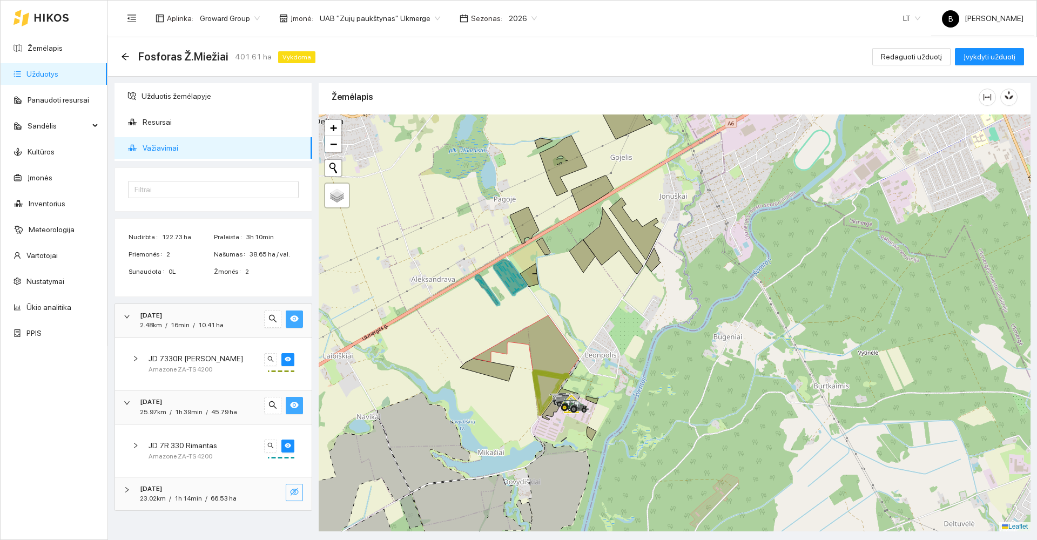
click at [287, 494] on button "button" at bounding box center [294, 492] width 17 height 17
click at [198, 500] on span "1h 14min" at bounding box center [188, 499] width 28 height 8
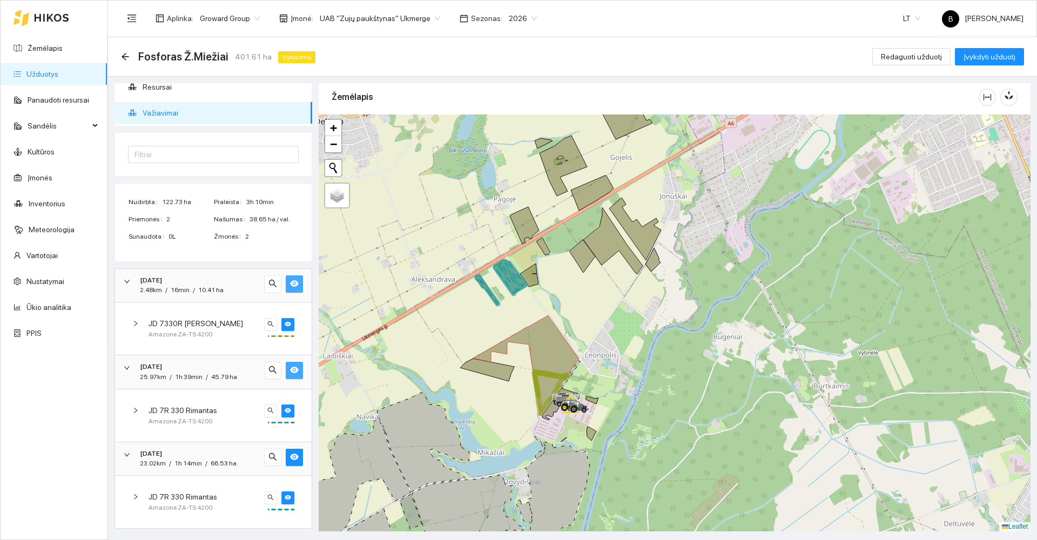
scroll to position [36, 0]
click at [48, 50] on link "Žemėlapis" at bounding box center [45, 48] width 35 height 9
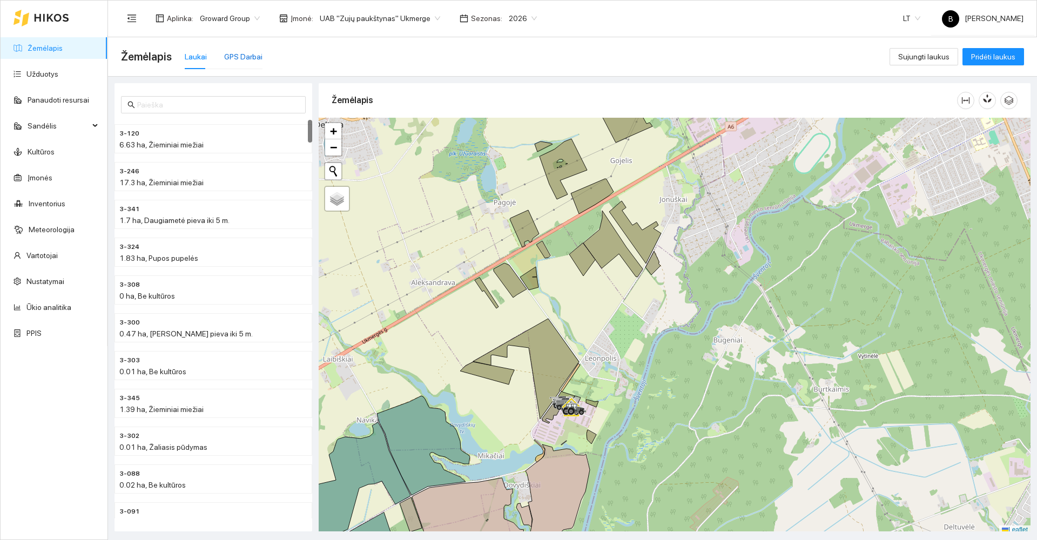
click at [233, 56] on div "GPS Darbai" at bounding box center [243, 57] width 38 height 12
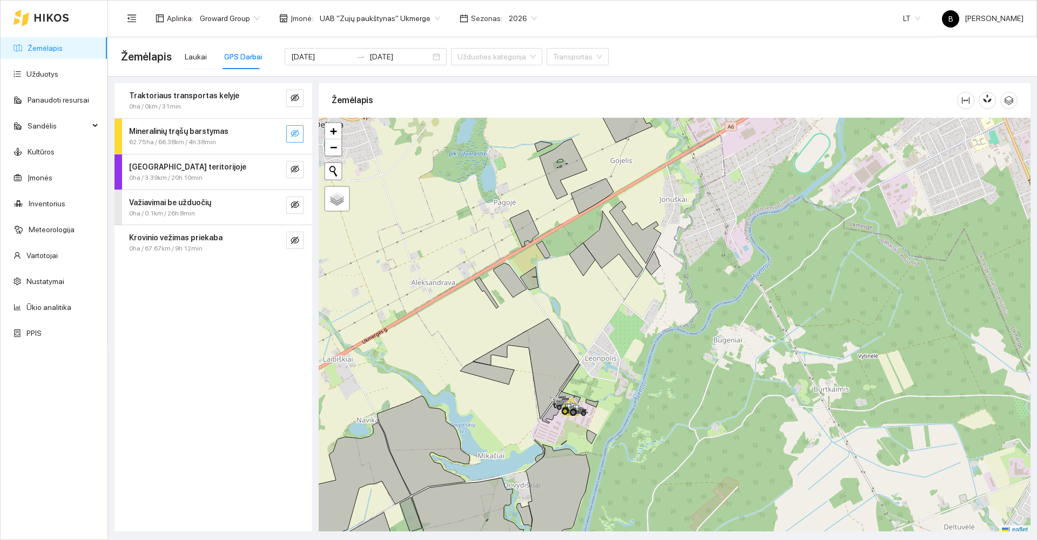
click at [299, 131] on button "button" at bounding box center [294, 133] width 17 height 17
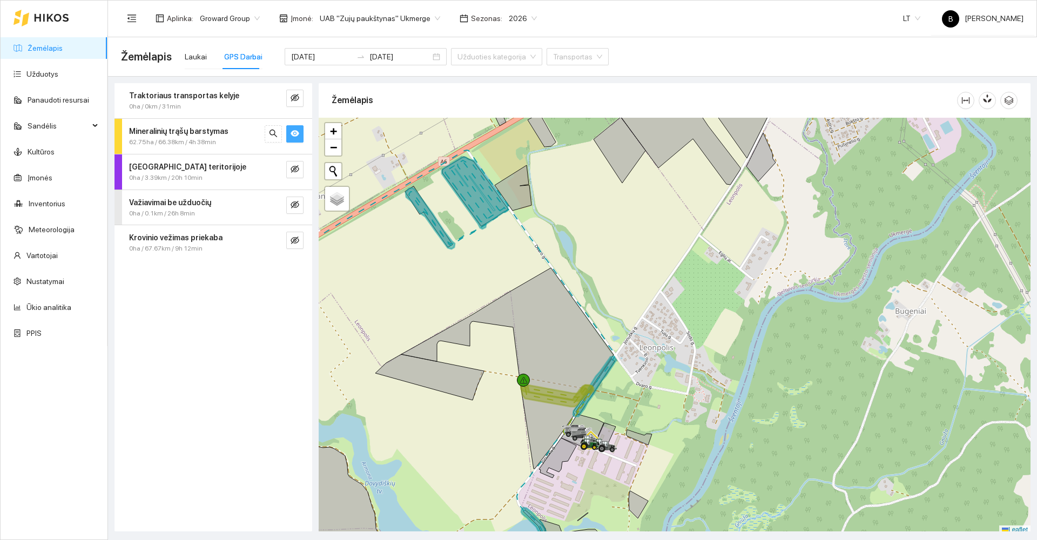
click at [205, 125] on span "Mineralinių trąšų barstymas" at bounding box center [178, 131] width 99 height 12
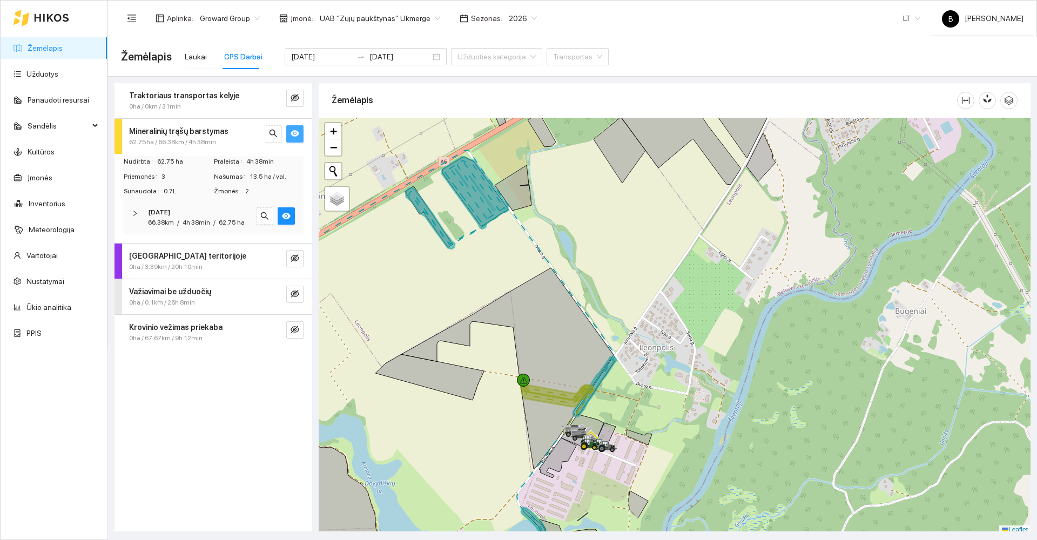
click at [184, 223] on span "4h 38min" at bounding box center [197, 223] width 28 height 8
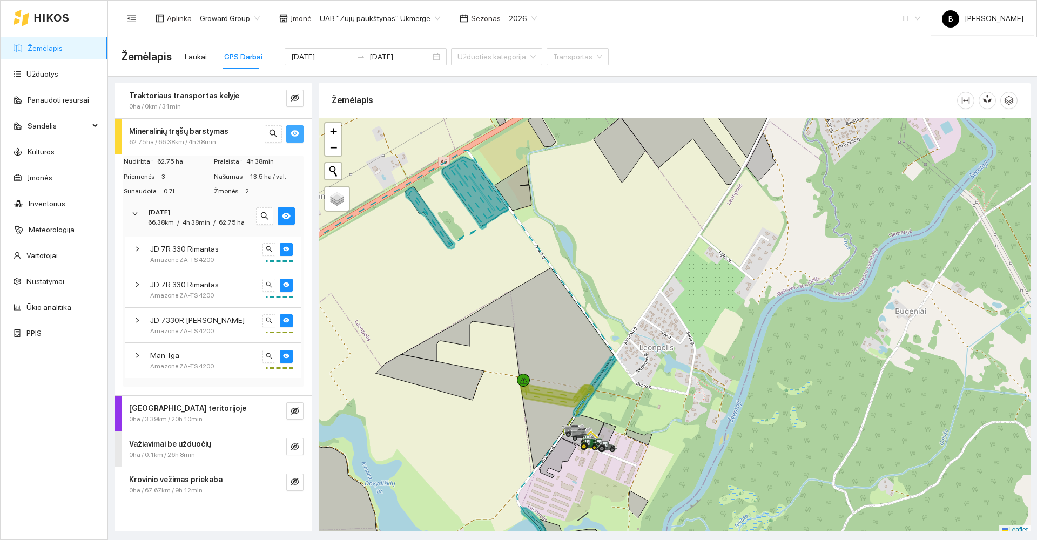
click at [171, 358] on span "Man Tga" at bounding box center [164, 356] width 29 height 12
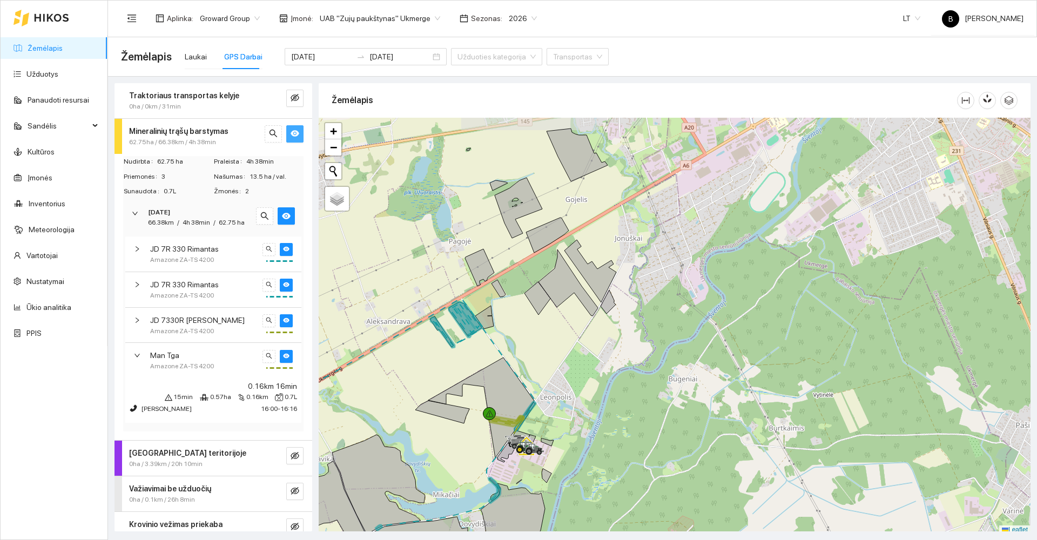
scroll to position [3, 0]
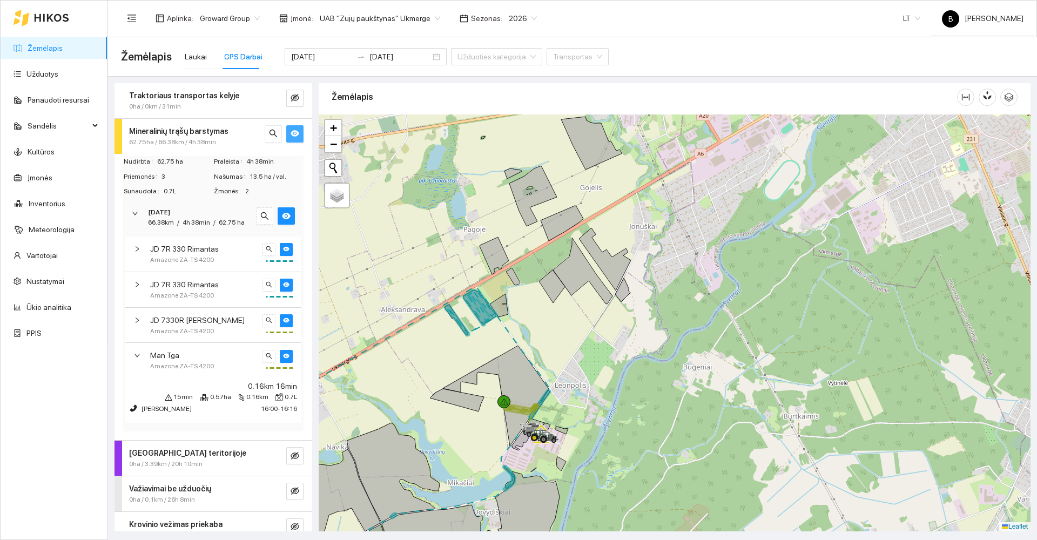
drag, startPoint x: 379, startPoint y: 394, endPoint x: 510, endPoint y: 331, distance: 145.5
click at [510, 331] on div at bounding box center [675, 323] width 712 height 417
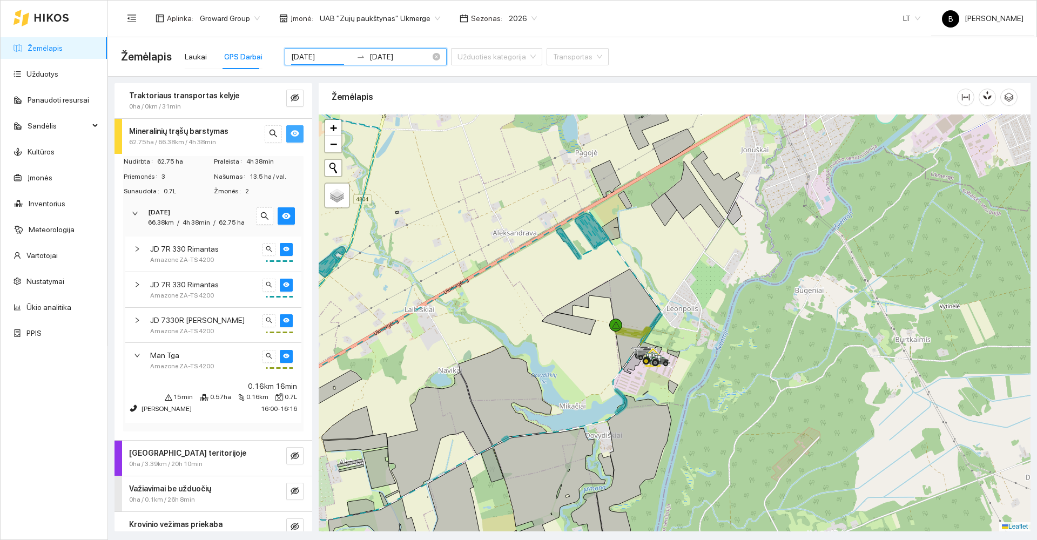
click at [301, 56] on input "[DATE]" at bounding box center [321, 57] width 61 height 12
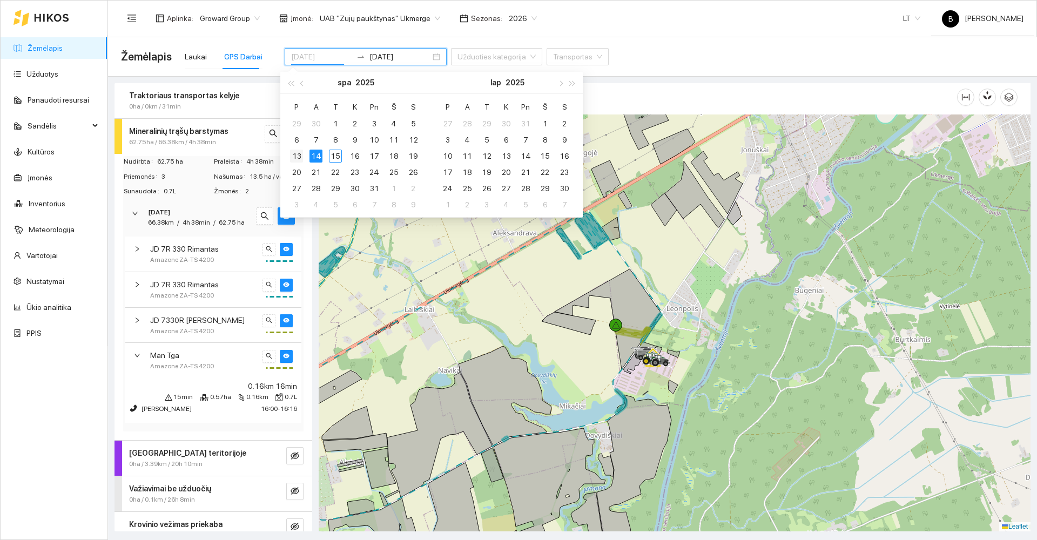
type input "[DATE]"
click at [298, 159] on div "13" at bounding box center [296, 156] width 13 height 13
type input "[DATE]"
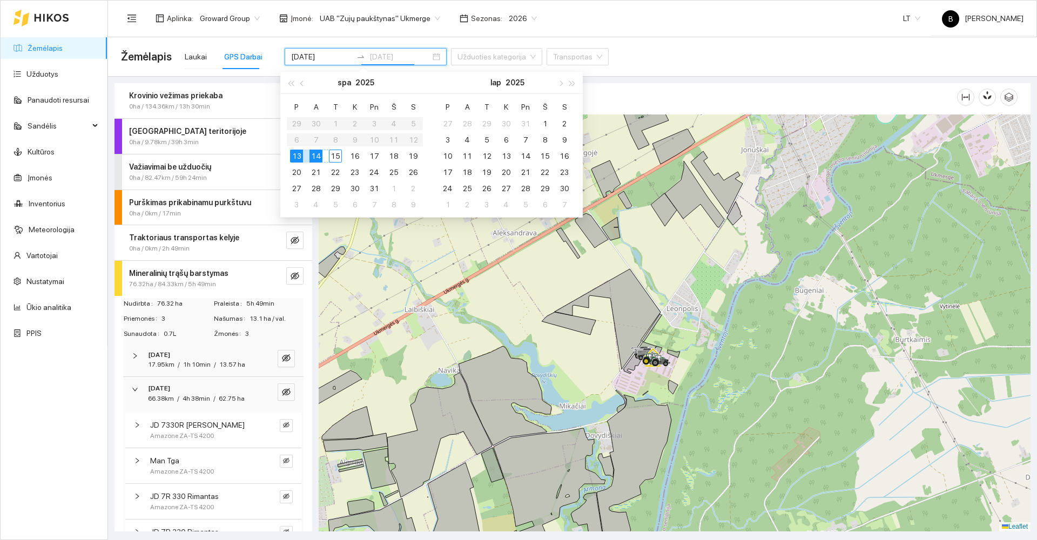
click at [335, 157] on div "15" at bounding box center [335, 156] width 13 height 13
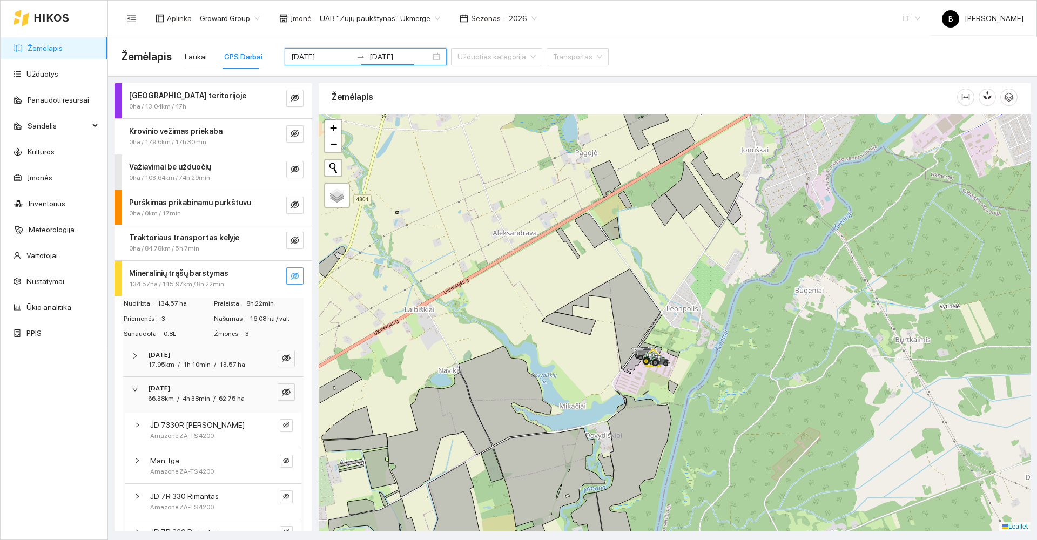
click at [291, 277] on icon "eye-invisible" at bounding box center [295, 276] width 9 height 8
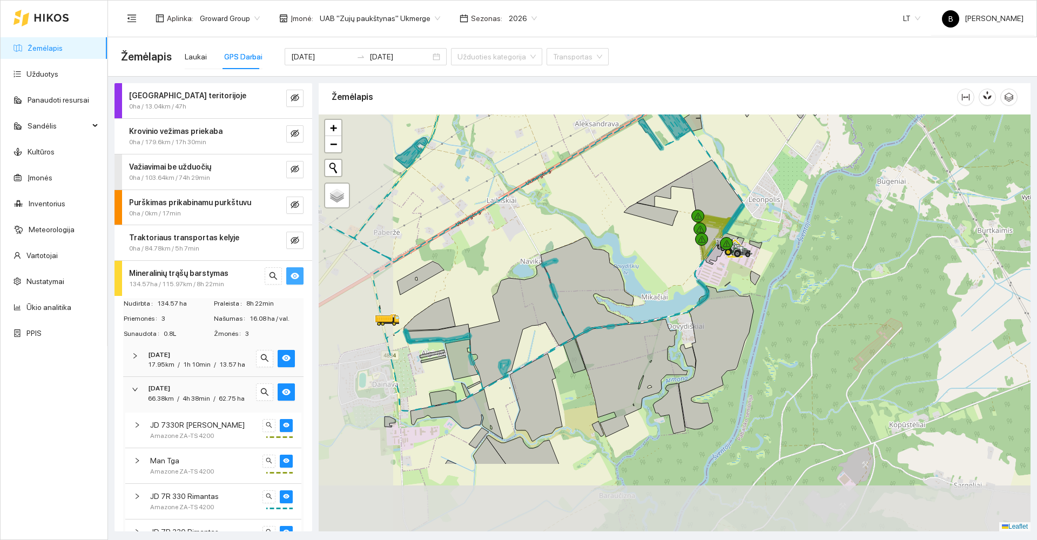
drag, startPoint x: 454, startPoint y: 340, endPoint x: 504, endPoint y: 244, distance: 107.8
click at [504, 245] on div at bounding box center [675, 323] width 712 height 417
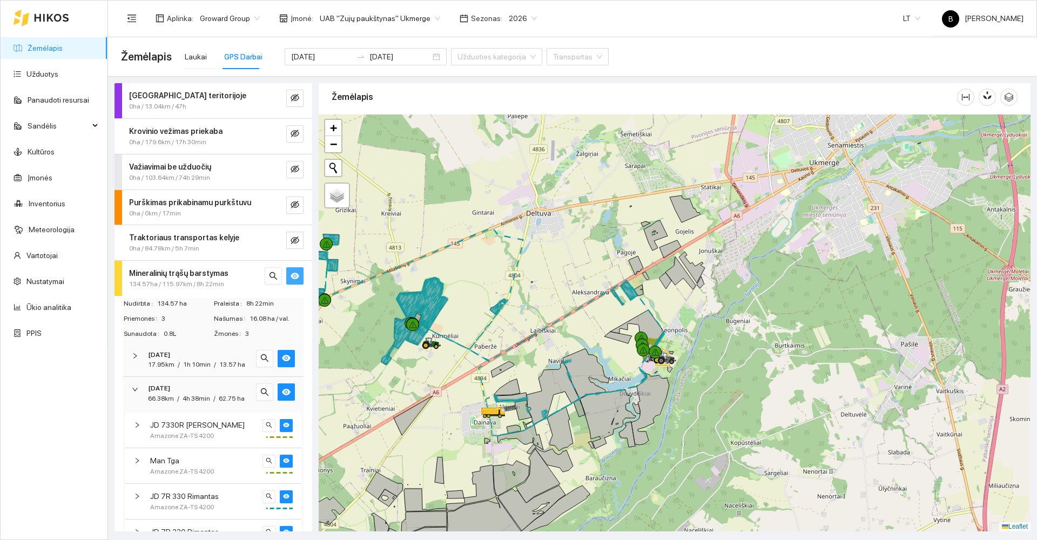
drag, startPoint x: 424, startPoint y: 225, endPoint x: 505, endPoint y: 181, distance: 91.9
click at [503, 184] on div at bounding box center [675, 323] width 712 height 417
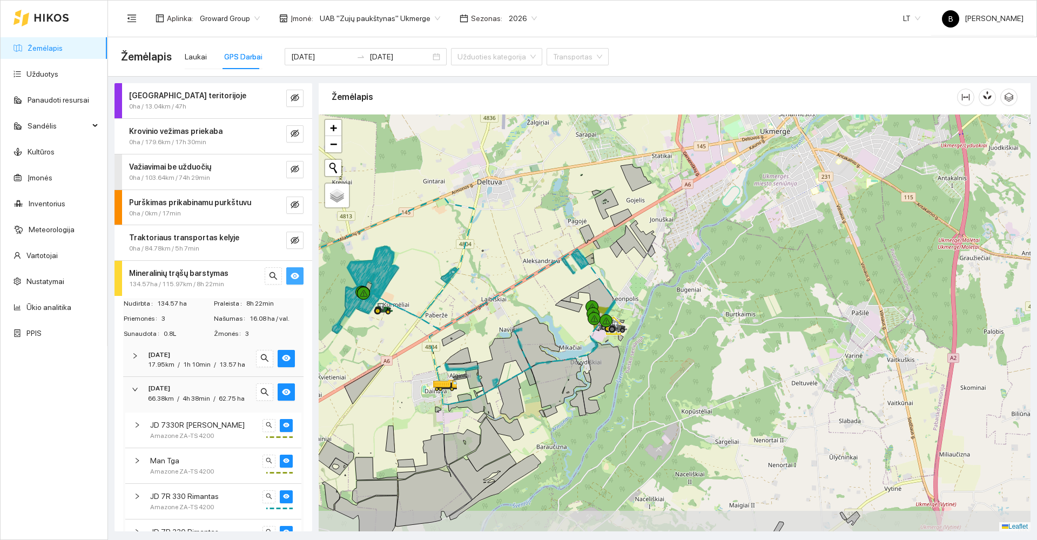
drag, startPoint x: 493, startPoint y: 340, endPoint x: 447, endPoint y: 241, distance: 109.0
click at [448, 245] on div at bounding box center [675, 323] width 712 height 417
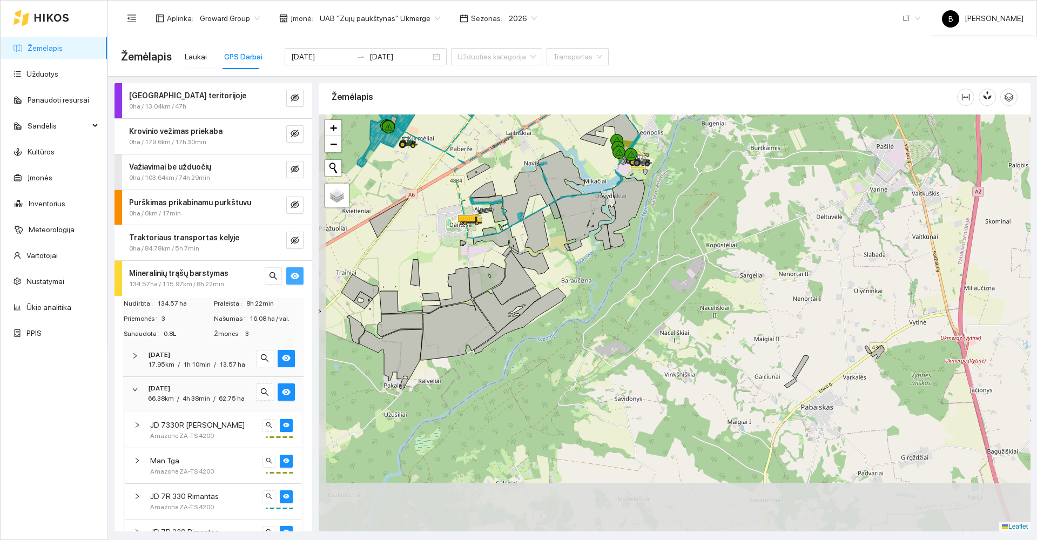
drag, startPoint x: 380, startPoint y: 332, endPoint x: 445, endPoint y: 251, distance: 103.7
click at [445, 251] on div at bounding box center [675, 323] width 712 height 417
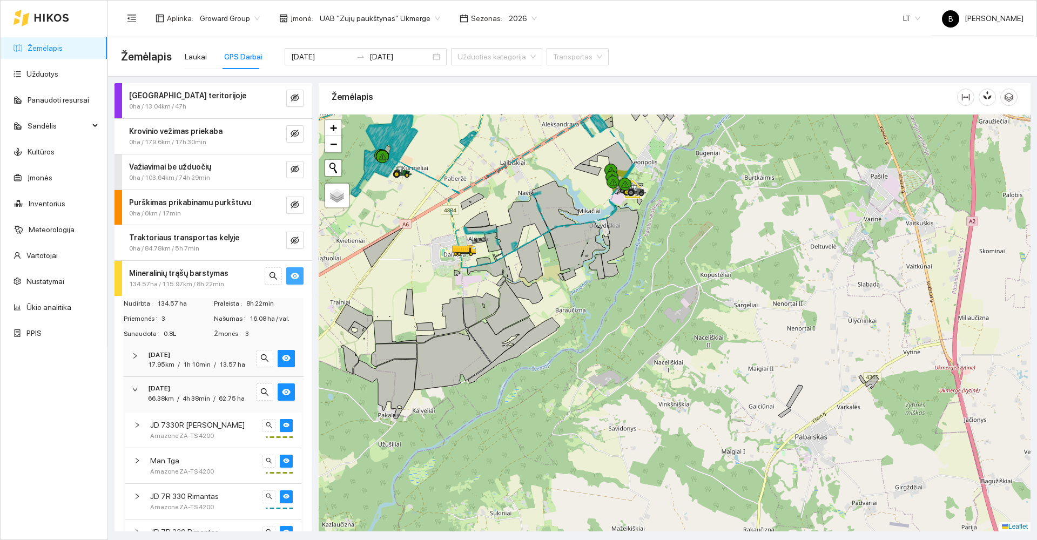
drag, startPoint x: 445, startPoint y: 251, endPoint x: 435, endPoint y: 285, distance: 35.4
click at [435, 285] on div at bounding box center [675, 323] width 712 height 417
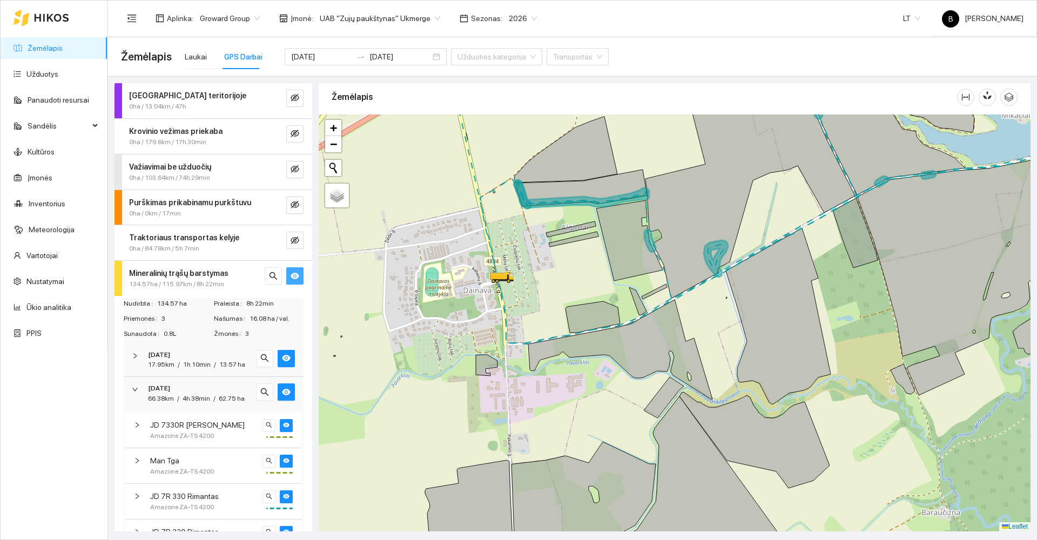
drag, startPoint x: 420, startPoint y: 141, endPoint x: 445, endPoint y: 212, distance: 74.8
click at [445, 212] on div at bounding box center [675, 323] width 712 height 417
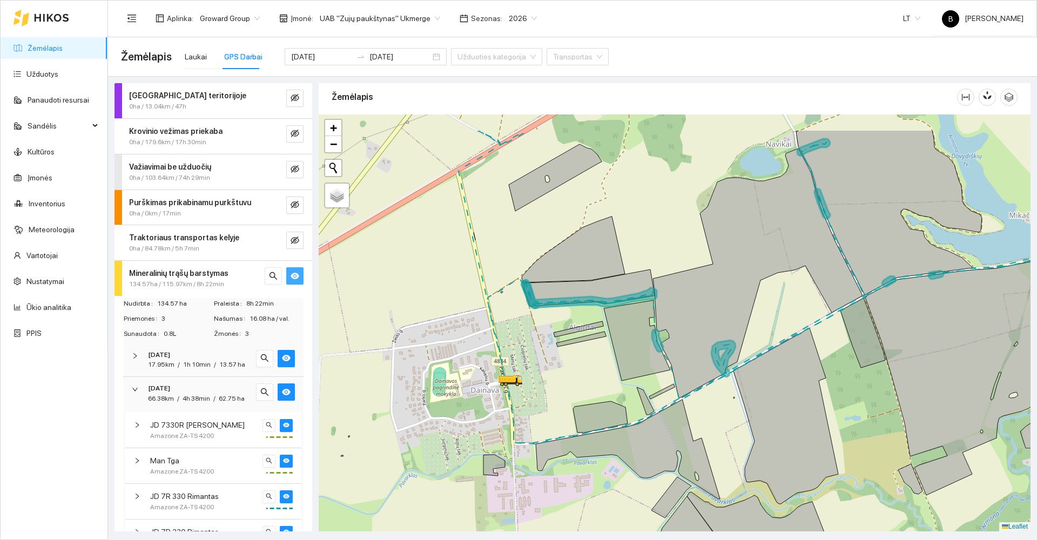
drag, startPoint x: 431, startPoint y: 240, endPoint x: 426, endPoint y: 281, distance: 41.9
click at [426, 281] on div at bounding box center [675, 323] width 712 height 417
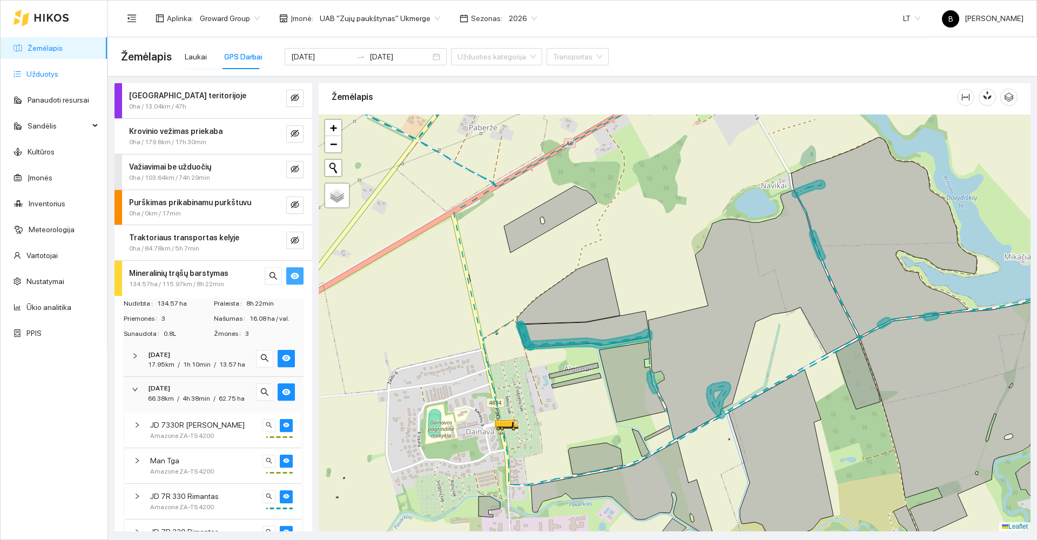
click at [43, 74] on link "Užduotys" at bounding box center [42, 74] width 32 height 9
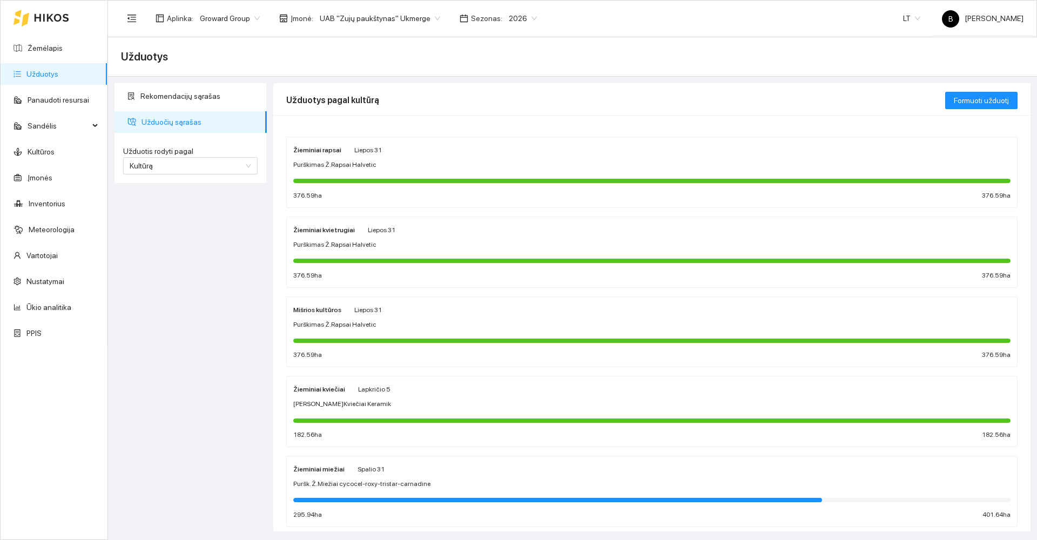
click at [444, 405] on div "[PERSON_NAME]Kviečiai Keramik" at bounding box center [651, 404] width 717 height 10
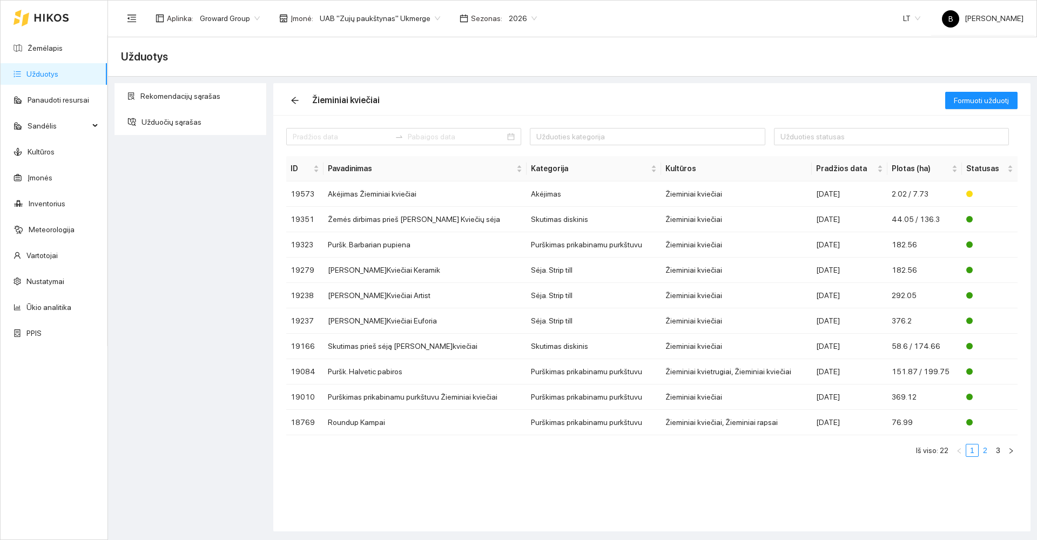
click at [986, 449] on link "2" at bounding box center [985, 451] width 12 height 12
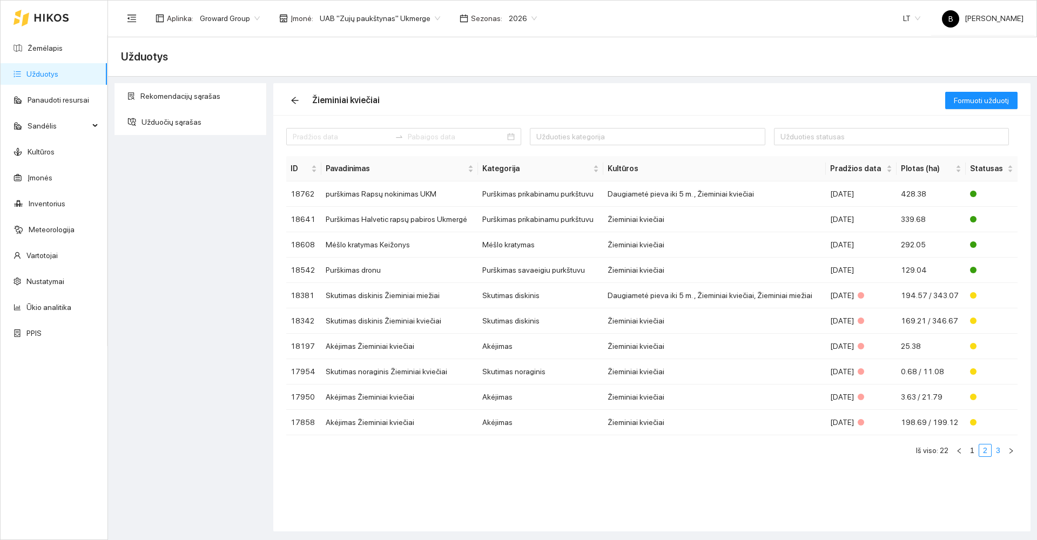
click at [998, 452] on link "3" at bounding box center [998, 451] width 12 height 12
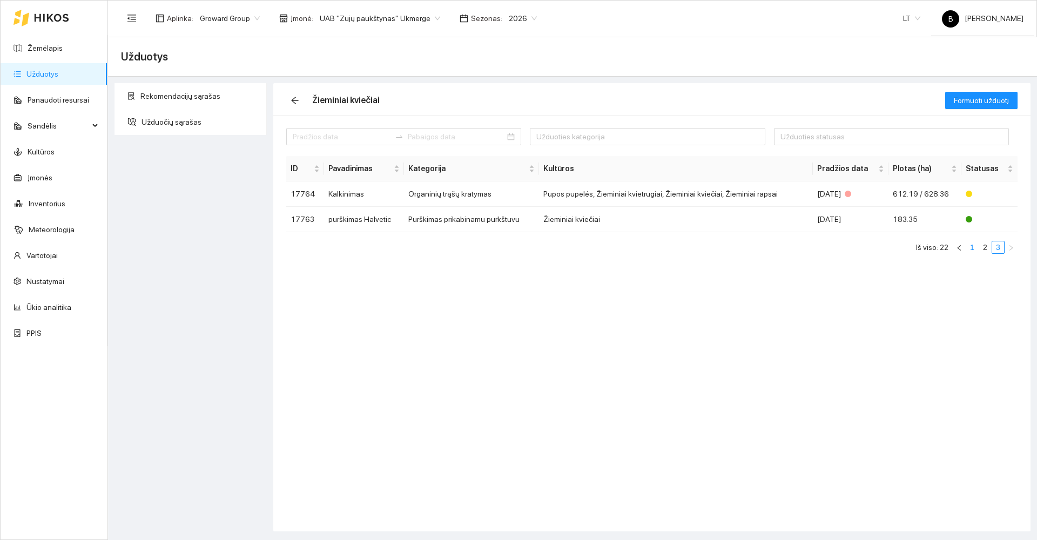
click at [971, 247] on link "1" at bounding box center [972, 247] width 12 height 12
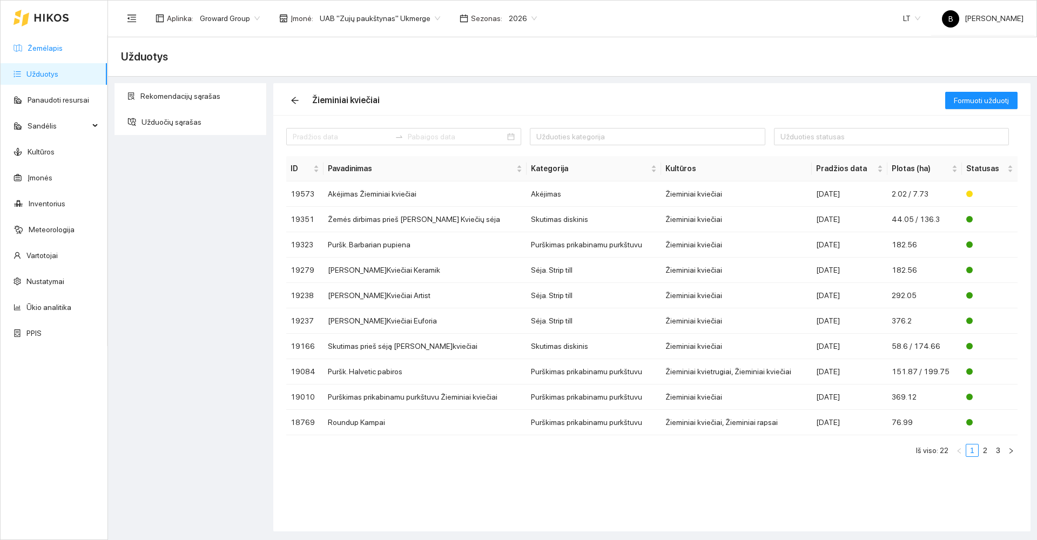
click at [41, 46] on link "Žemėlapis" at bounding box center [45, 48] width 35 height 9
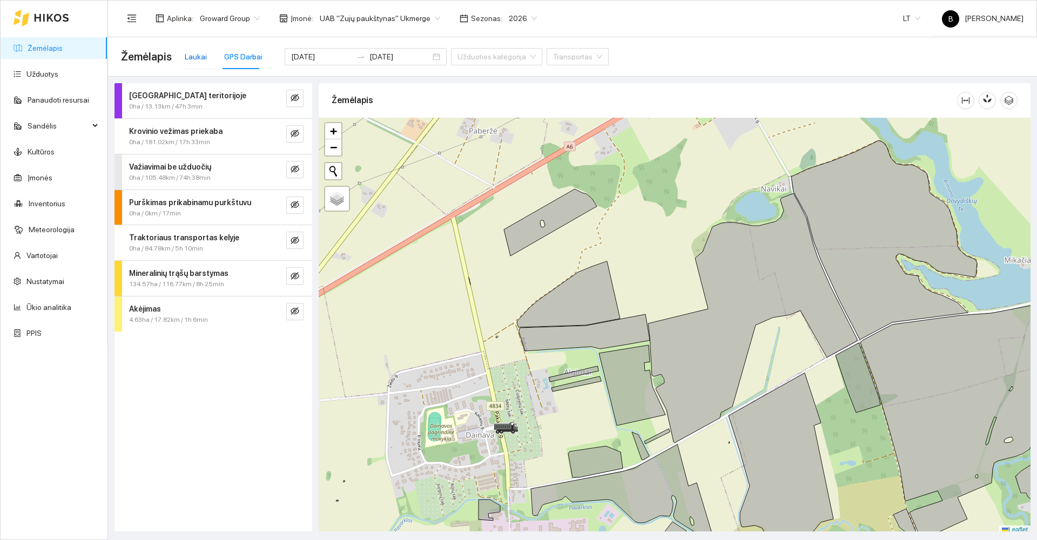
click at [192, 52] on div "Laukai" at bounding box center [196, 57] width 22 height 12
